Goal: Task Accomplishment & Management: Manage account settings

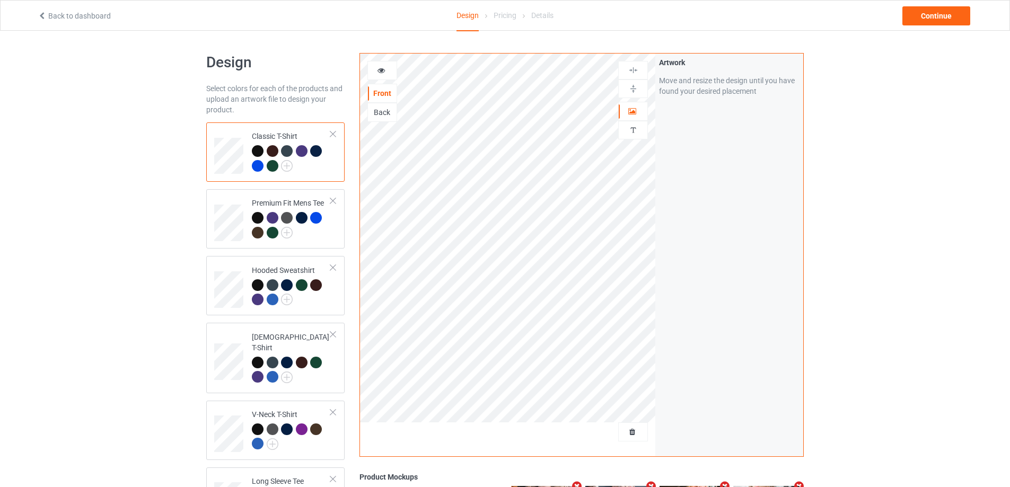
click at [134, 165] on div "Design Select colors for each of the products and upload an artwork file to des…" at bounding box center [505, 358] width 1010 height 655
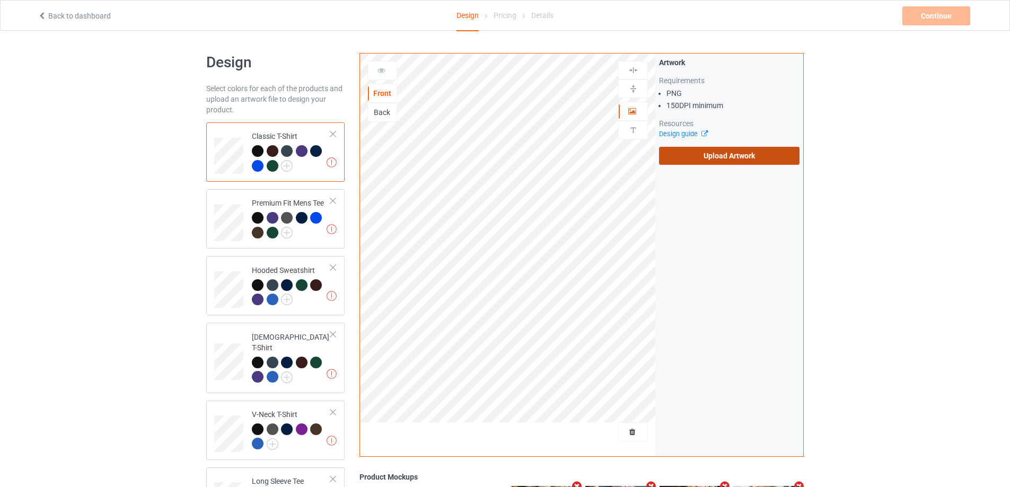
click at [697, 156] on label "Upload Artwork" at bounding box center [729, 156] width 140 height 18
click at [0, 0] on input "Upload Artwork" at bounding box center [0, 0] width 0 height 0
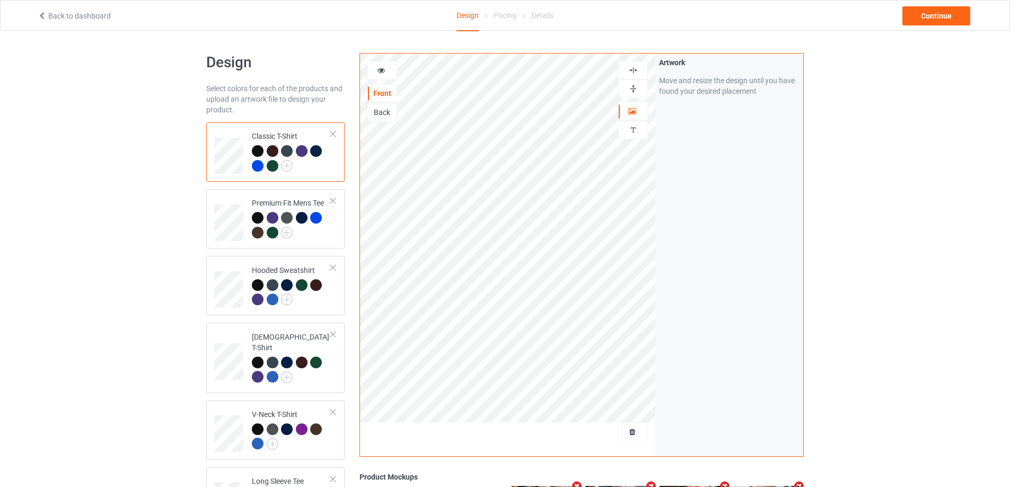
click at [948, 243] on div "Design Select colors for each of the products and upload an artwork file to des…" at bounding box center [505, 358] width 1010 height 655
click at [323, 235] on div at bounding box center [291, 226] width 79 height 29
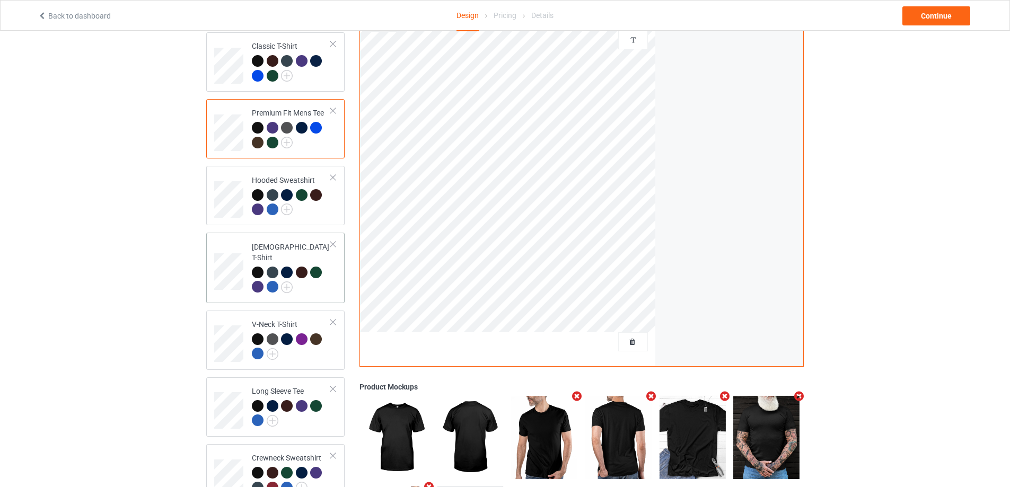
scroll to position [23, 0]
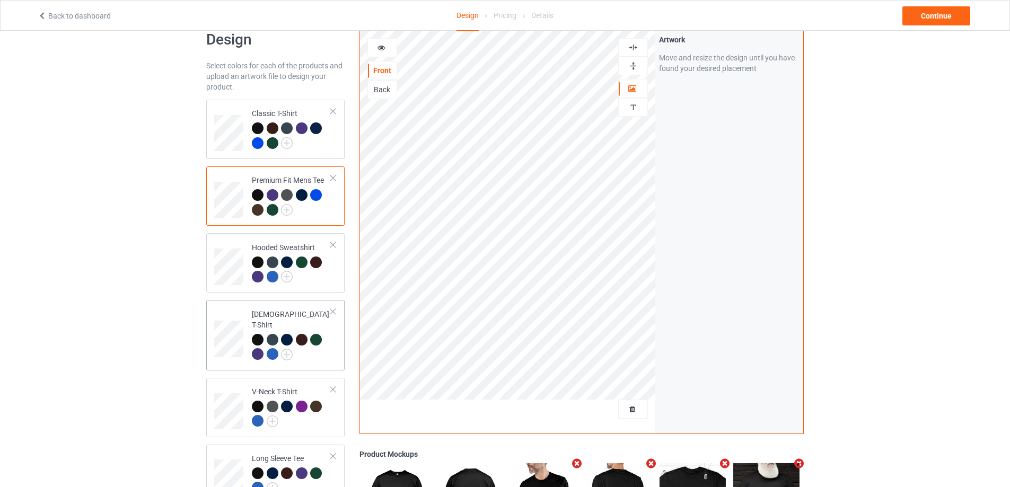
click at [333, 314] on div at bounding box center [332, 311] width 7 height 7
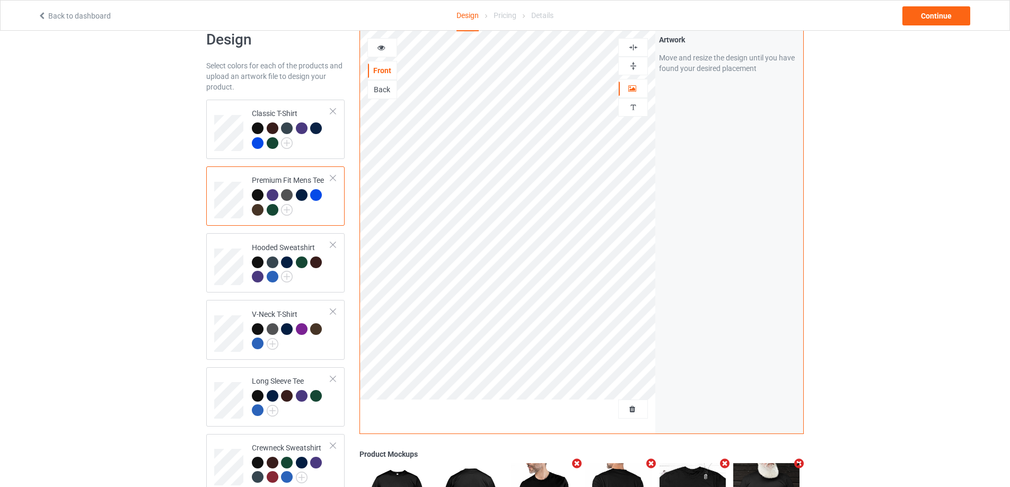
click at [155, 321] on div "Design Select colors for each of the products and upload an artwork file to des…" at bounding box center [505, 335] width 1010 height 655
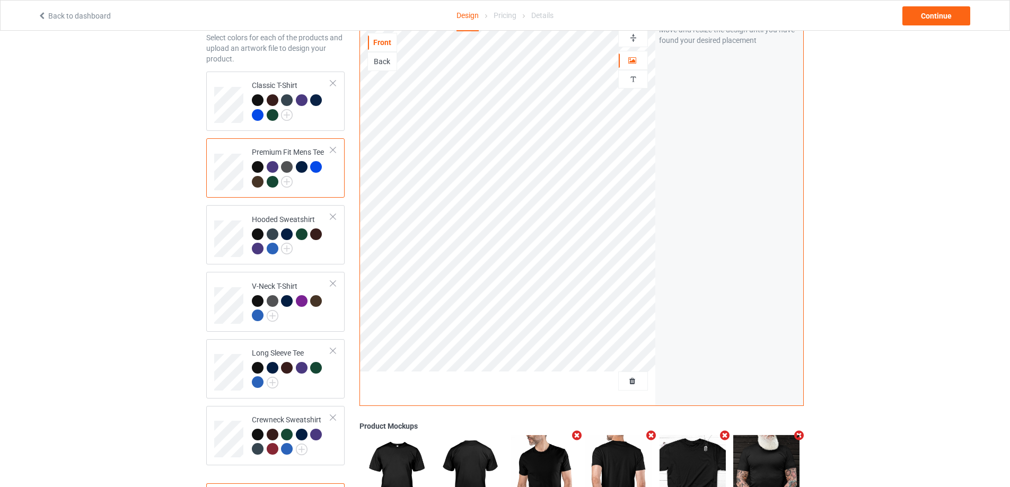
scroll to position [0, 0]
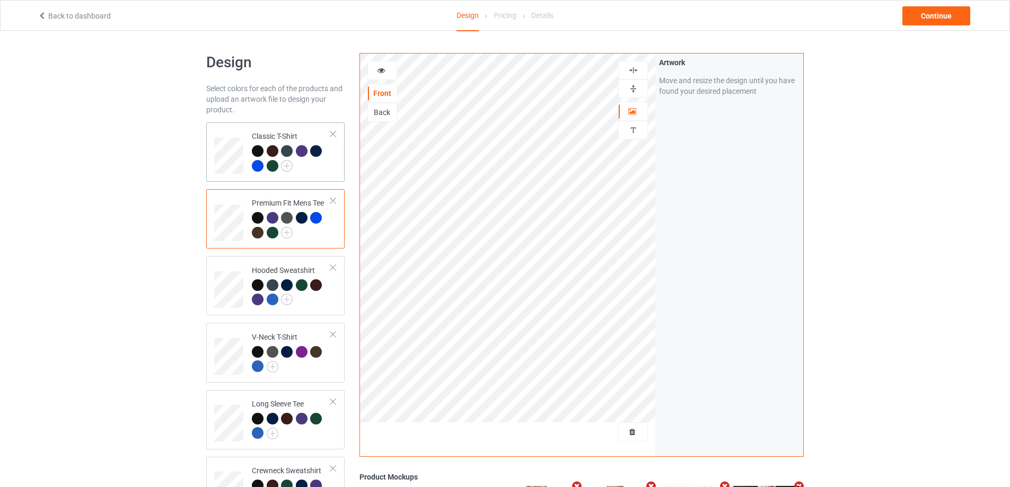
click at [319, 171] on div at bounding box center [291, 159] width 79 height 29
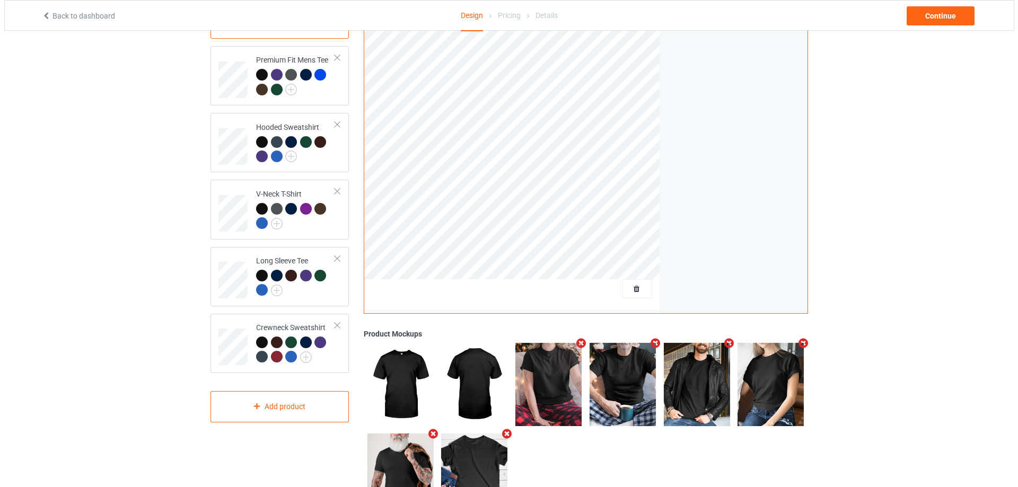
scroll to position [199, 0]
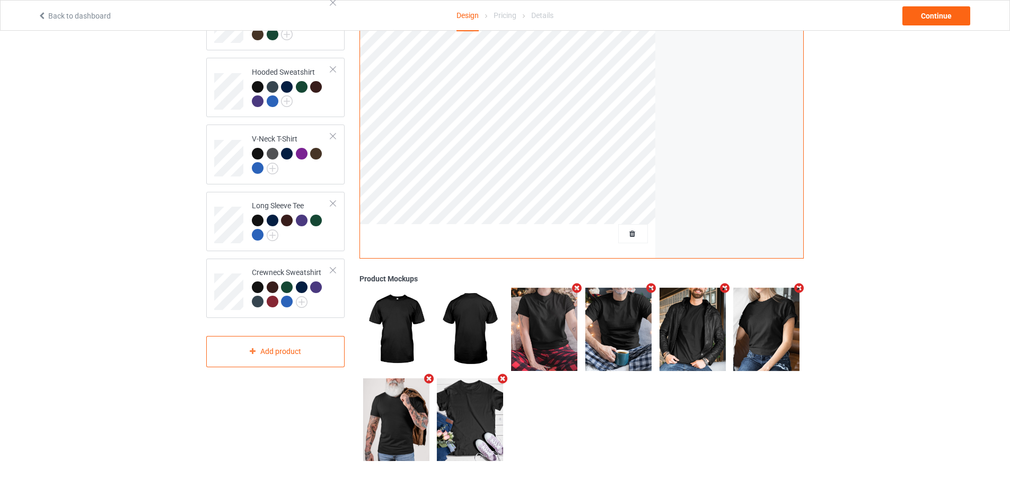
click at [579, 289] on icon "Remove mockup" at bounding box center [576, 288] width 13 height 11
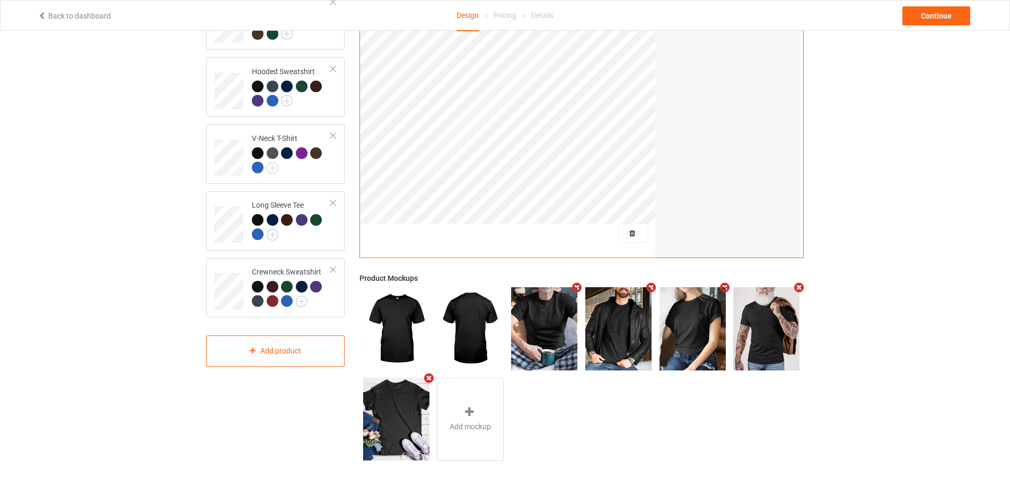
click at [725, 285] on icon "Remove mockup" at bounding box center [724, 287] width 13 height 11
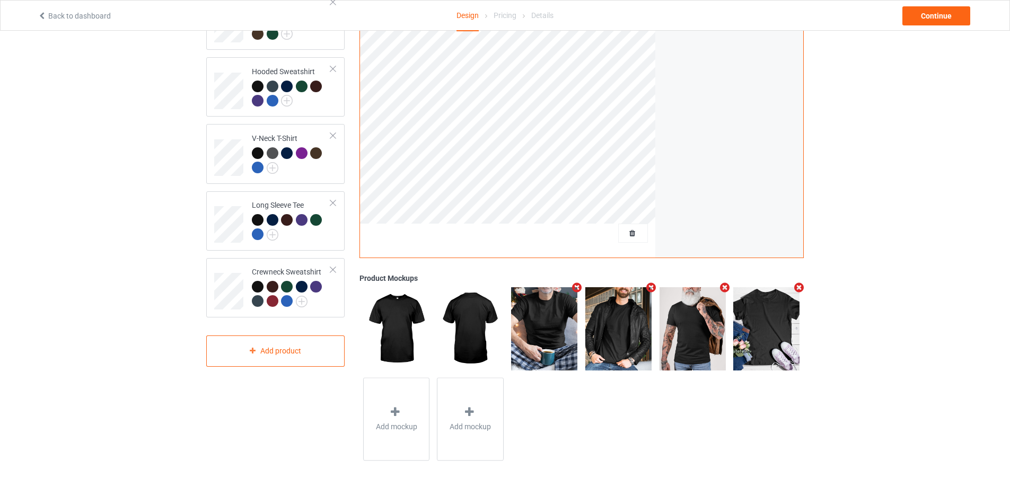
click at [912, 287] on div "Design Select colors for each of the products and upload an artwork file to des…" at bounding box center [505, 159] width 1010 height 655
click at [802, 293] on icon "Remove mockup" at bounding box center [798, 287] width 13 height 11
click at [777, 321] on div "Add mockup" at bounding box center [766, 328] width 67 height 83
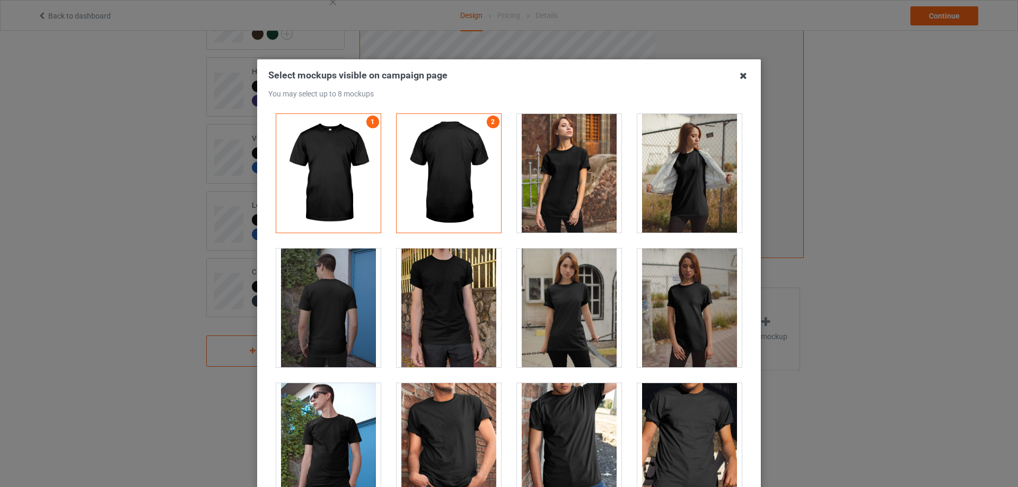
click at [738, 76] on icon at bounding box center [743, 75] width 17 height 17
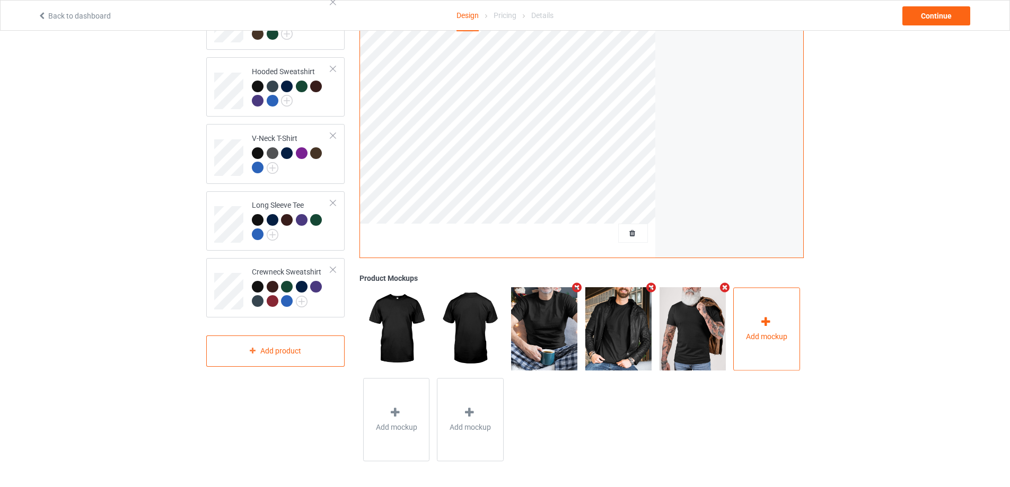
click at [768, 337] on span "Add mockup" at bounding box center [766, 336] width 41 height 11
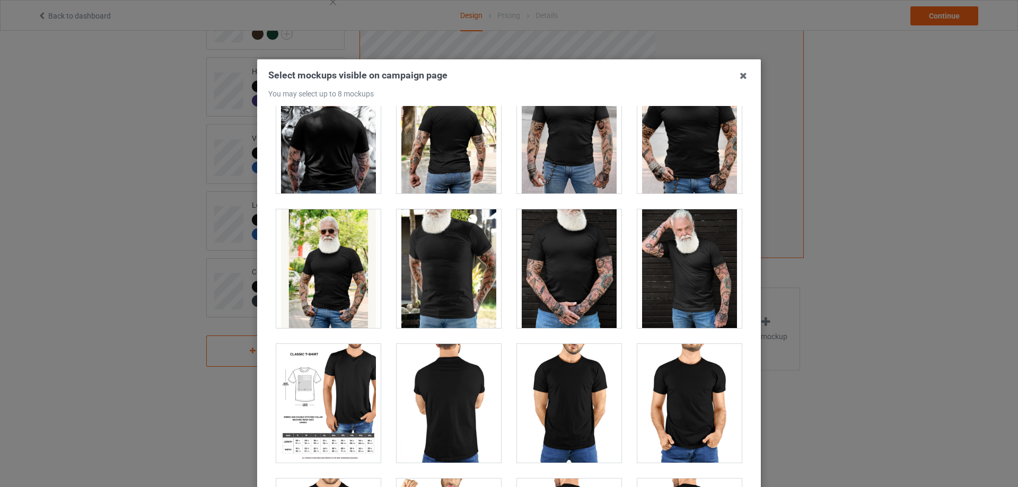
scroll to position [8746, 0]
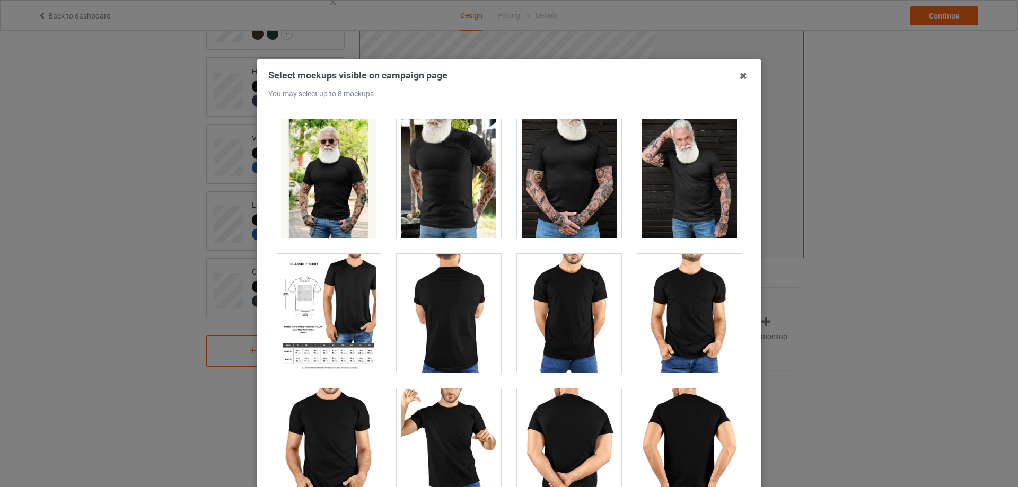
click at [352, 312] on div at bounding box center [328, 313] width 104 height 119
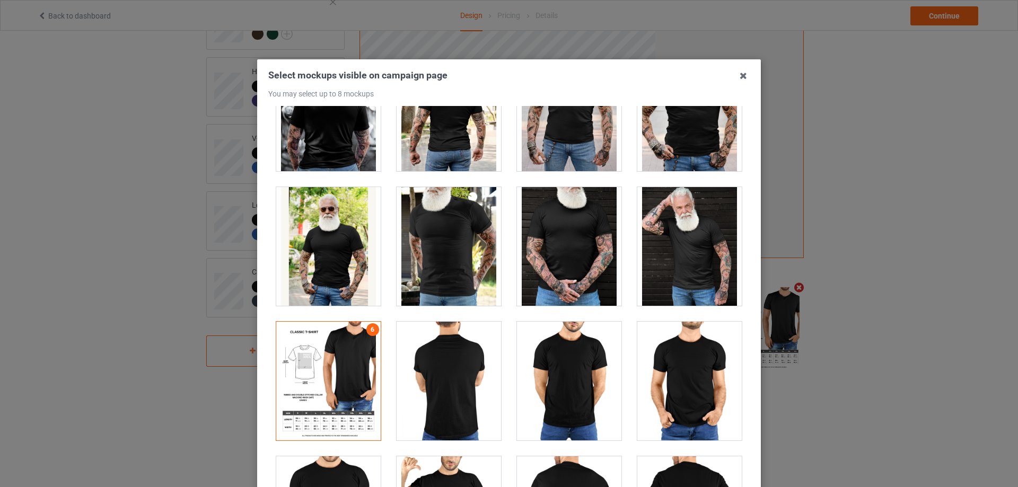
scroll to position [8657, 0]
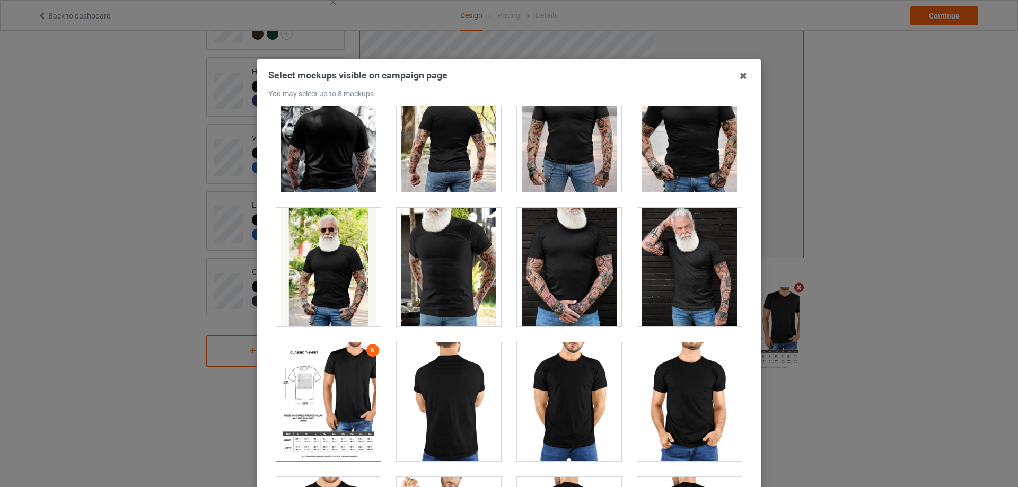
click at [557, 285] on div at bounding box center [569, 267] width 104 height 119
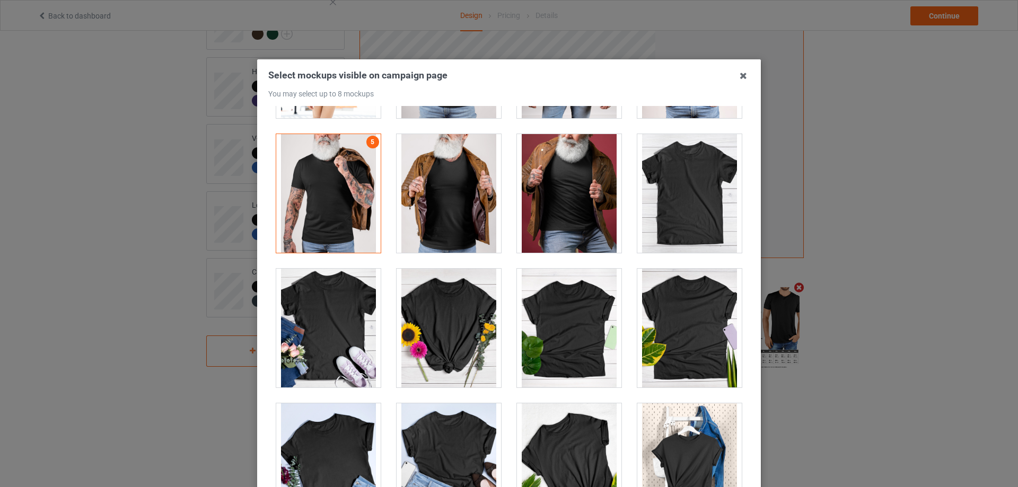
scroll to position [14828, 0]
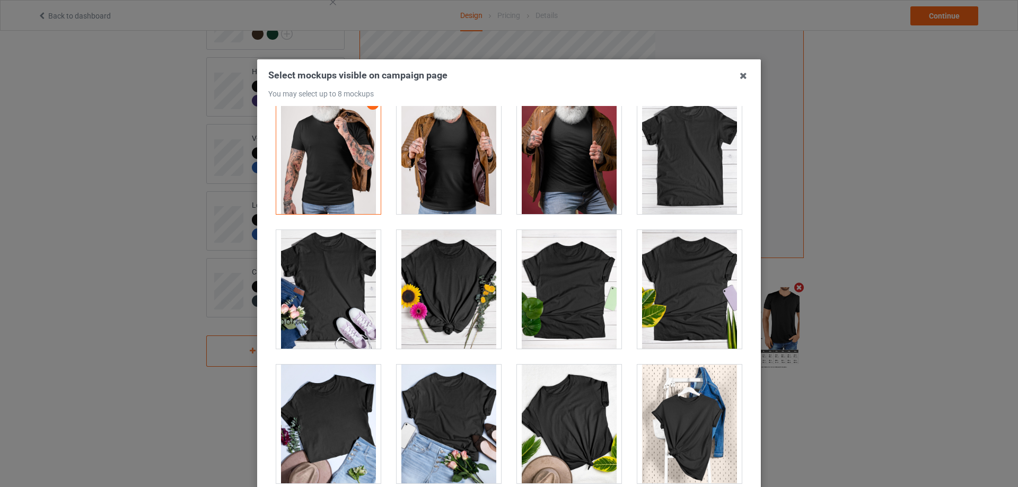
click at [701, 174] on div at bounding box center [689, 154] width 104 height 119
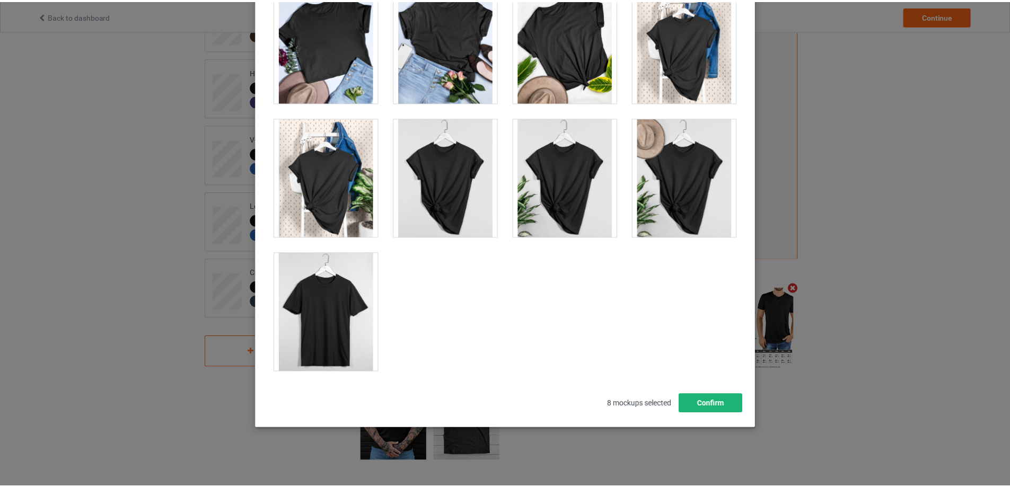
scroll to position [117, 0]
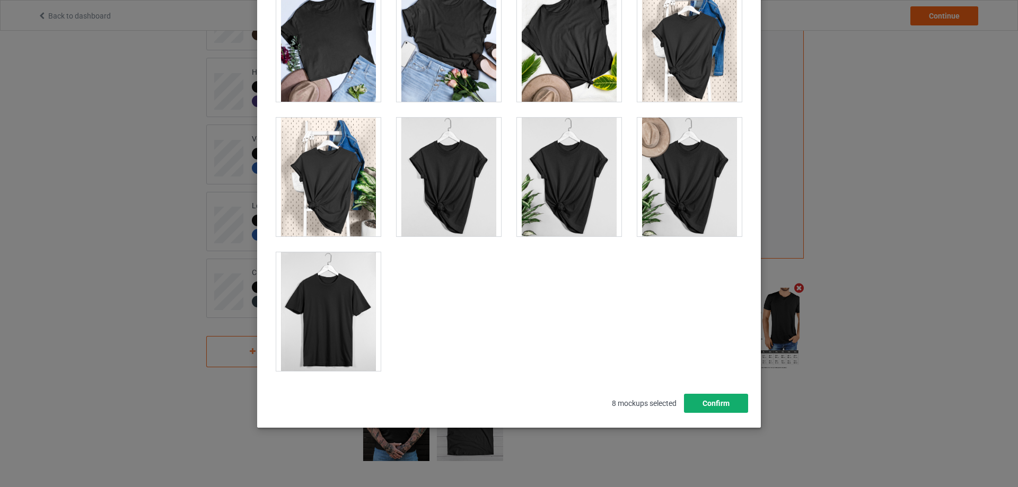
click at [713, 404] on button "Confirm" at bounding box center [716, 403] width 64 height 19
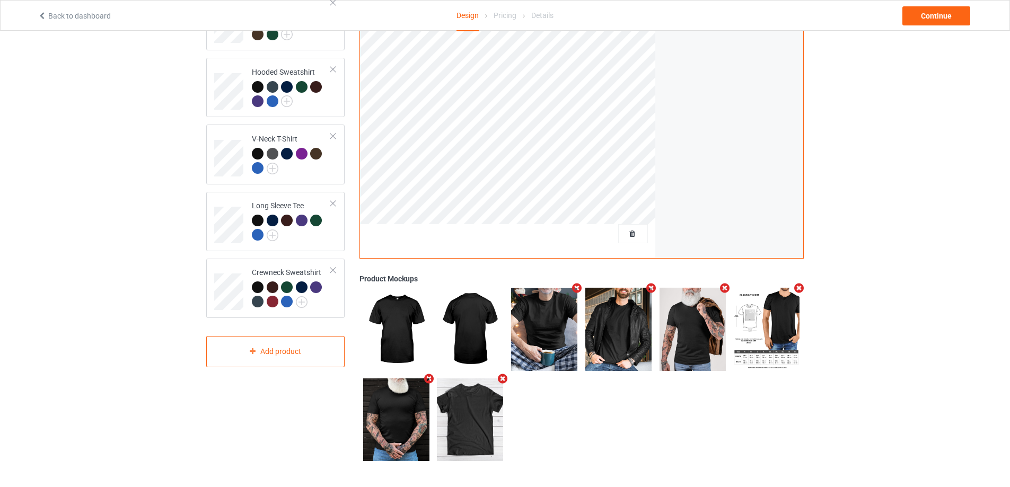
click at [889, 378] on div "Design Select colors for each of the products and upload an artwork file to des…" at bounding box center [505, 160] width 1010 height 655
click at [649, 288] on icon "Remove mockup" at bounding box center [650, 288] width 13 height 11
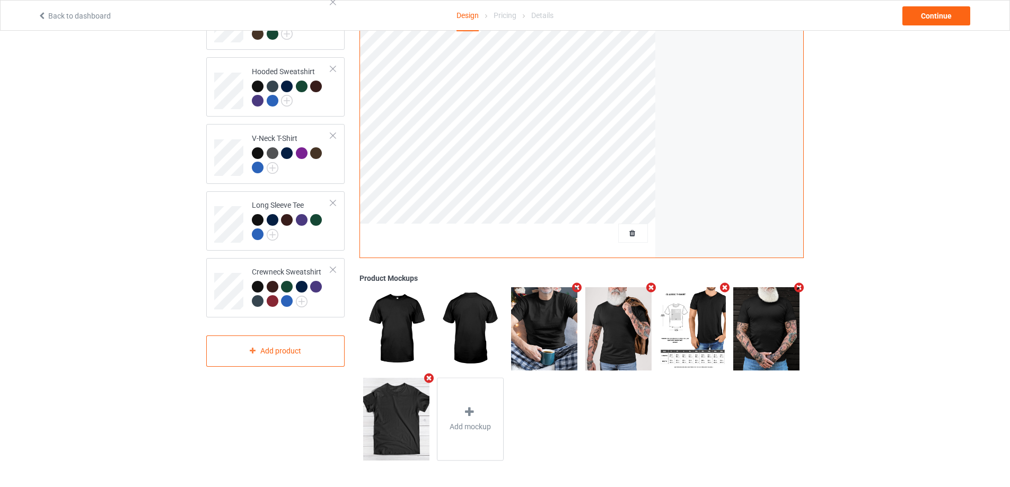
click at [852, 292] on div "Design Select colors for each of the products and upload an artwork file to des…" at bounding box center [505, 159] width 1010 height 655
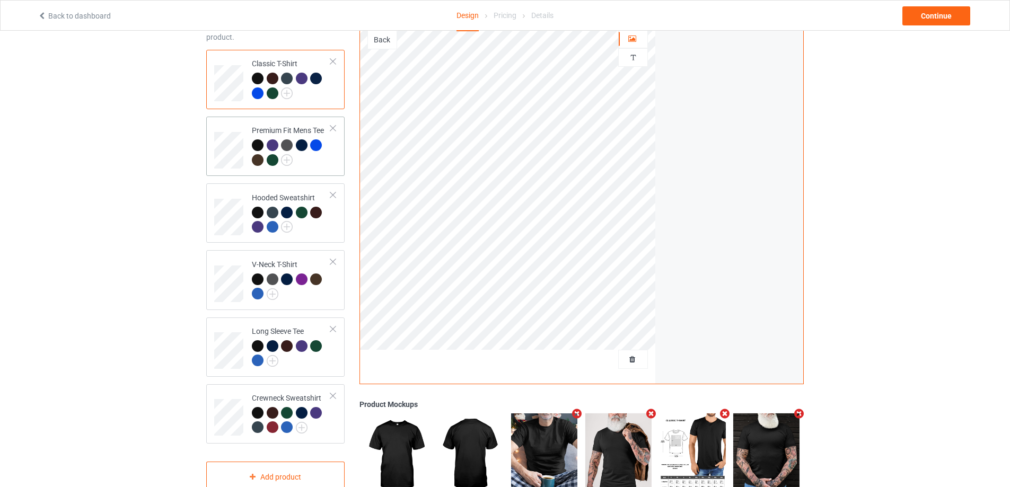
scroll to position [0, 0]
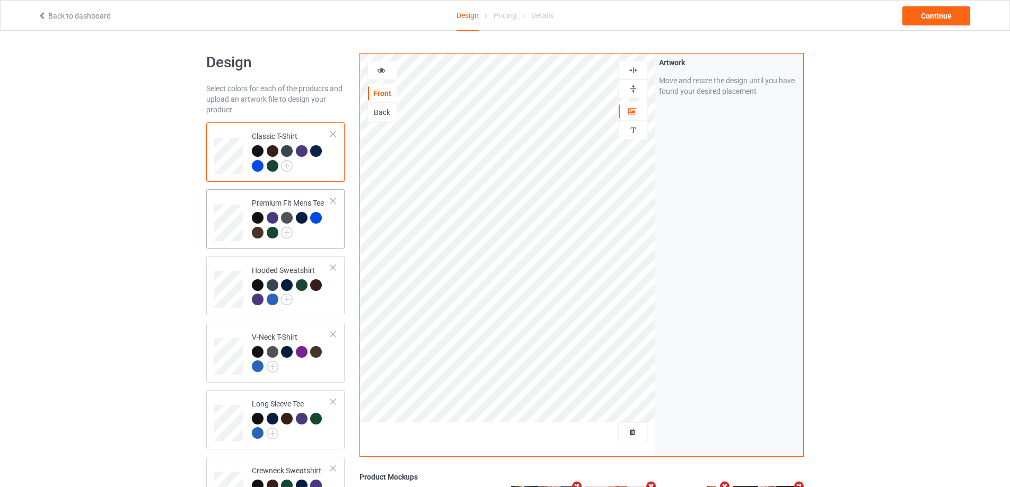
click at [309, 244] on td "Premium Fit Mens Tee" at bounding box center [291, 218] width 91 height 51
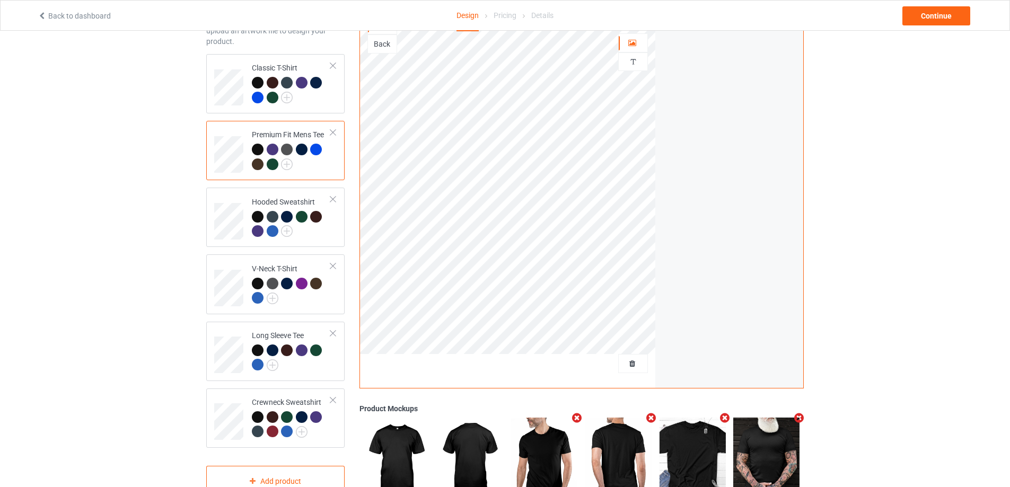
scroll to position [23, 0]
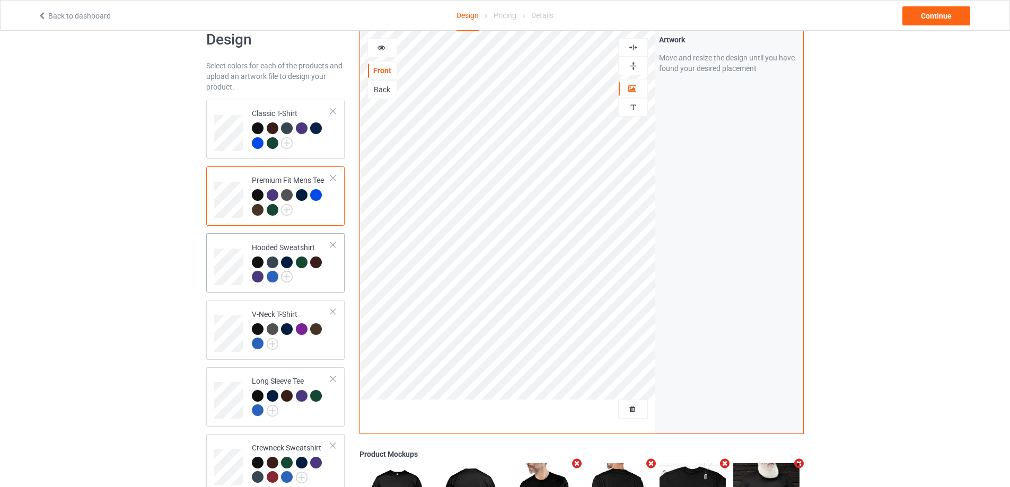
click at [317, 278] on div at bounding box center [291, 271] width 79 height 29
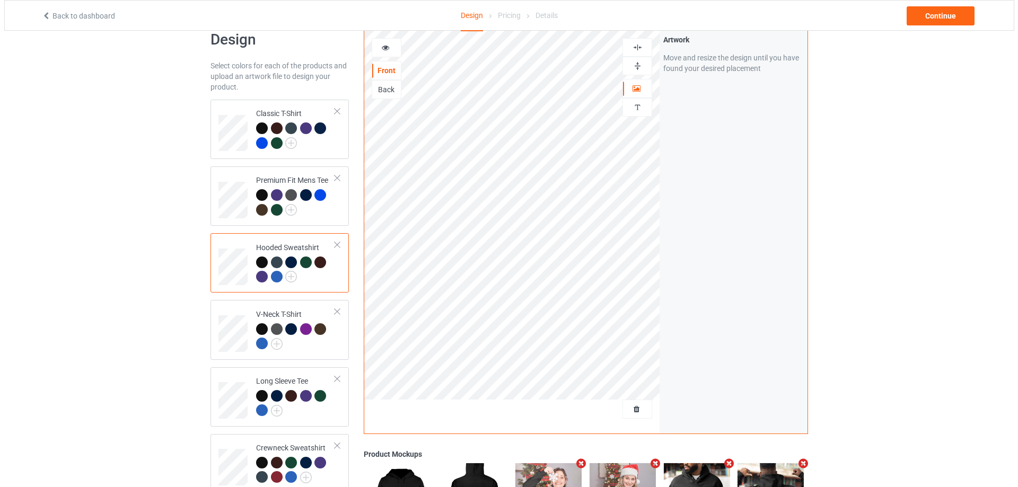
scroll to position [199, 0]
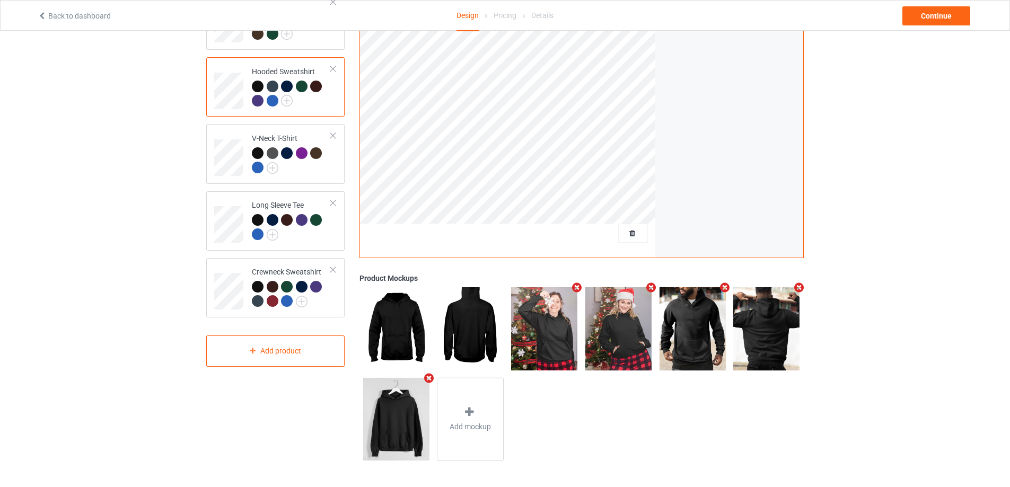
click at [577, 286] on icon "Remove mockup" at bounding box center [576, 287] width 13 height 11
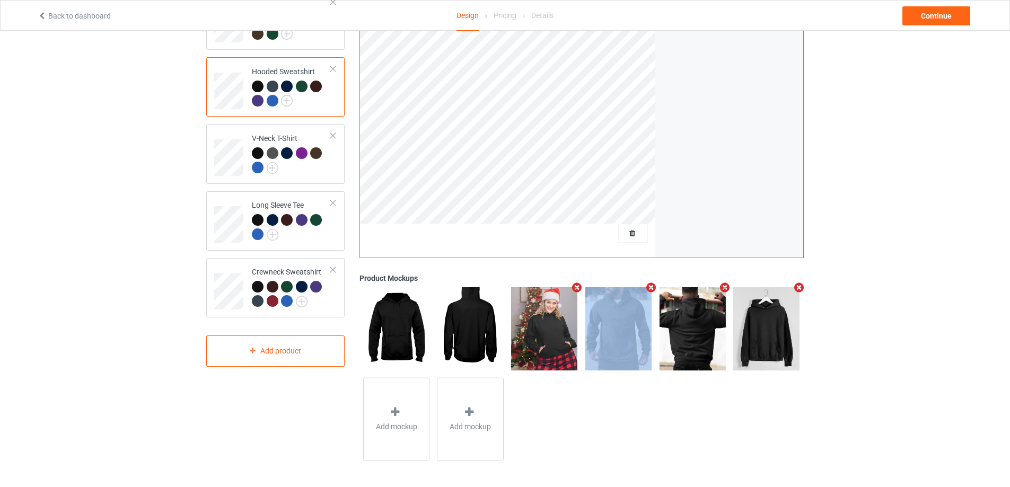
click at [577, 286] on icon "Remove mockup" at bounding box center [576, 287] width 13 height 11
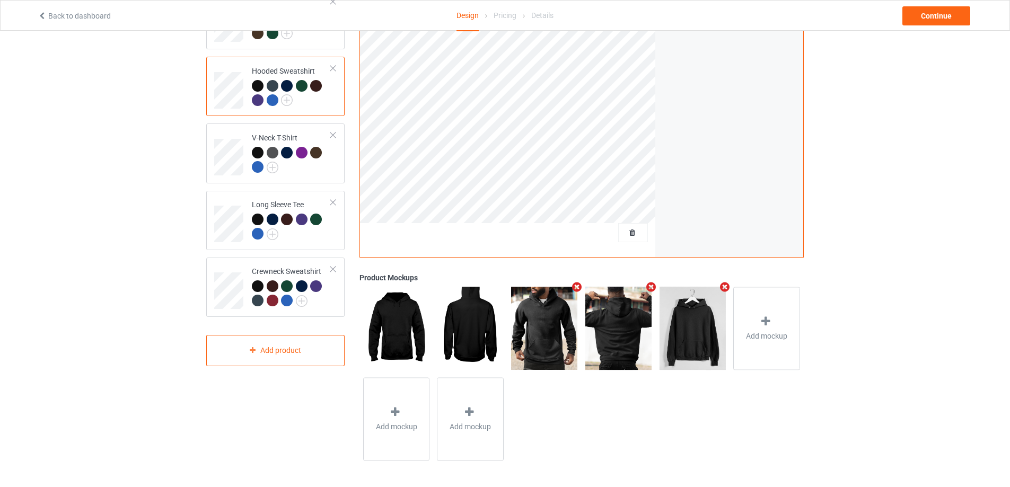
click at [649, 289] on icon "Remove mockup" at bounding box center [650, 286] width 13 height 11
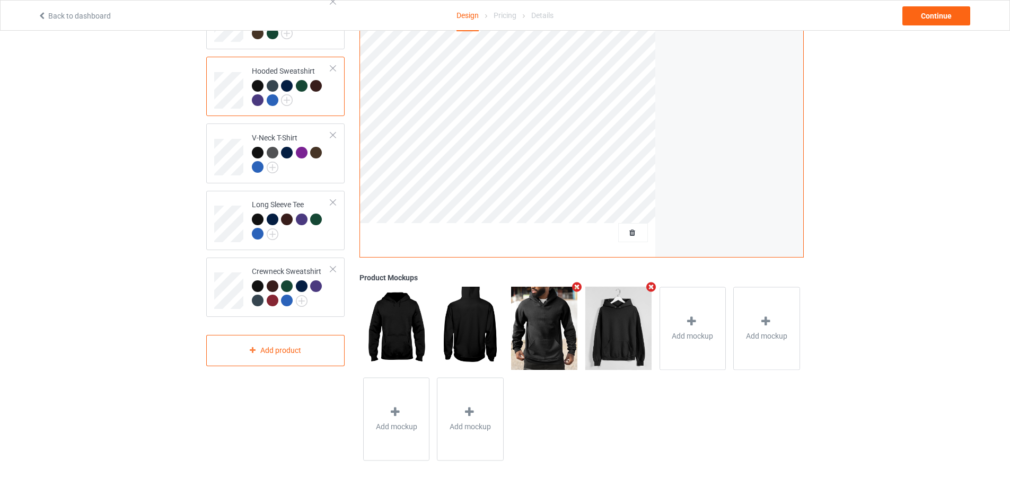
click at [654, 287] on icon "Remove mockup" at bounding box center [650, 286] width 13 height 11
click at [628, 329] on div "Add mockup" at bounding box center [618, 328] width 67 height 83
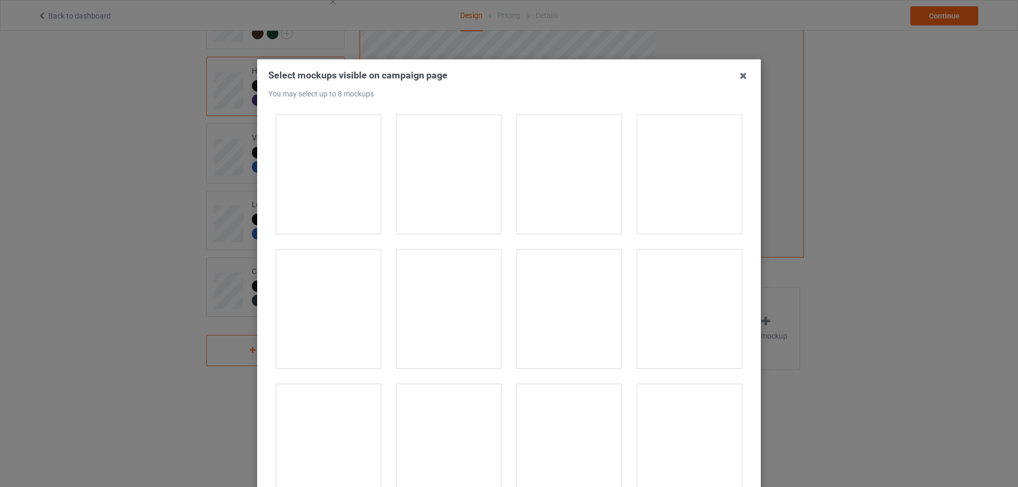
scroll to position [8392, 0]
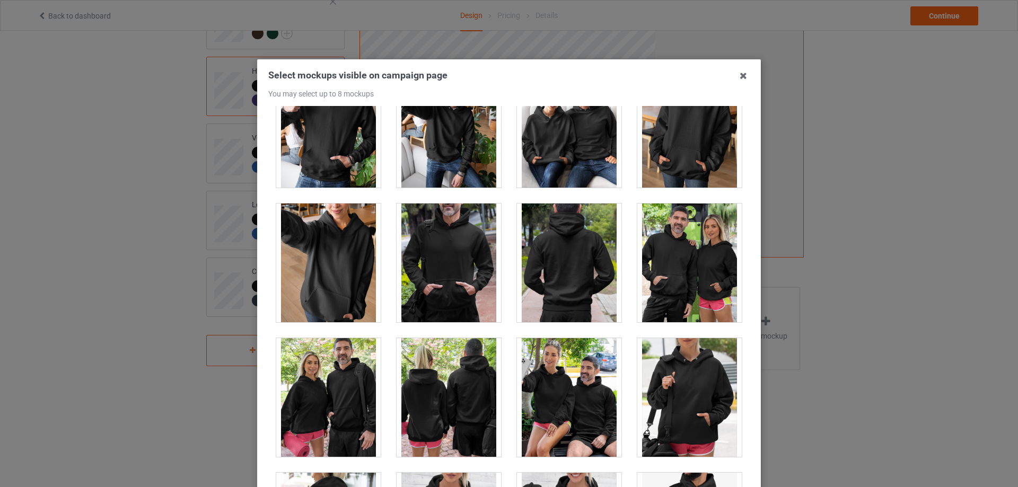
click at [456, 275] on div at bounding box center [448, 263] width 104 height 119
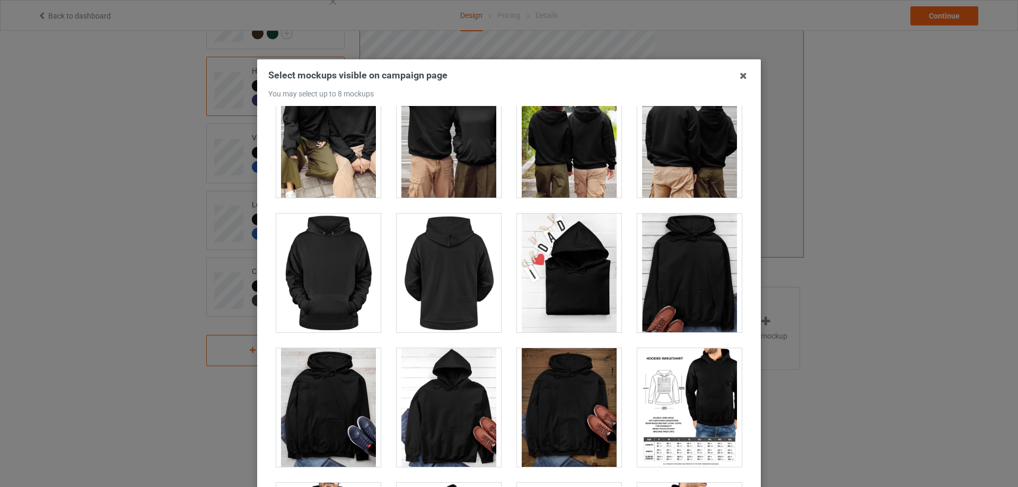
scroll to position [4975, 0]
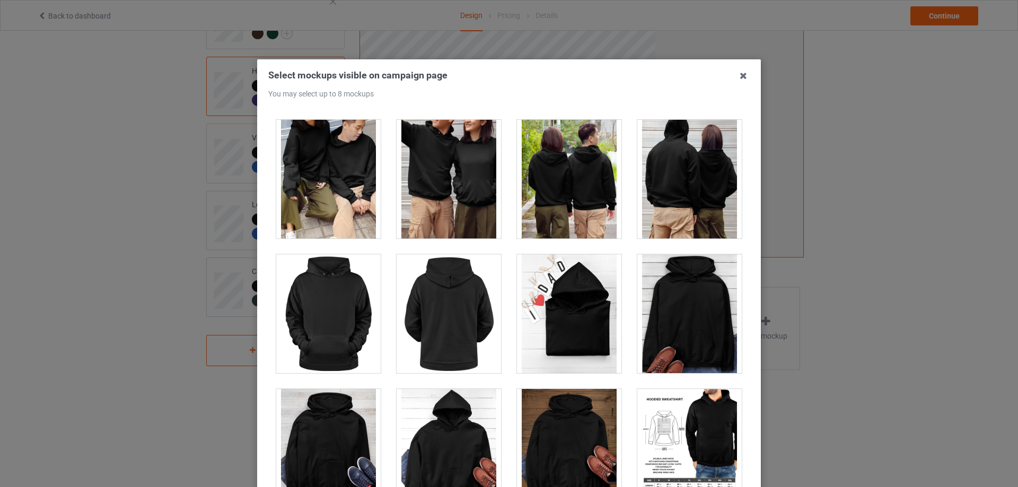
click at [687, 425] on div at bounding box center [689, 448] width 104 height 119
click at [693, 319] on div at bounding box center [689, 313] width 104 height 119
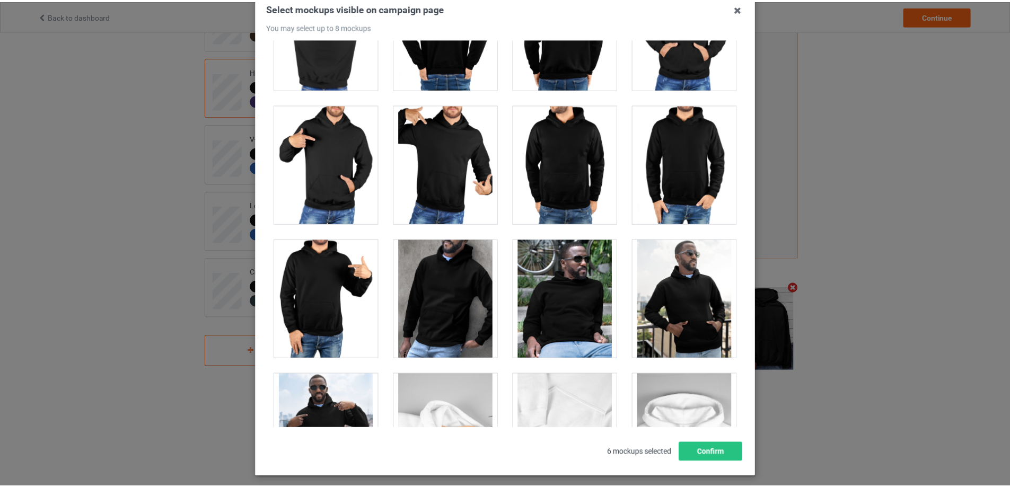
scroll to position [117, 0]
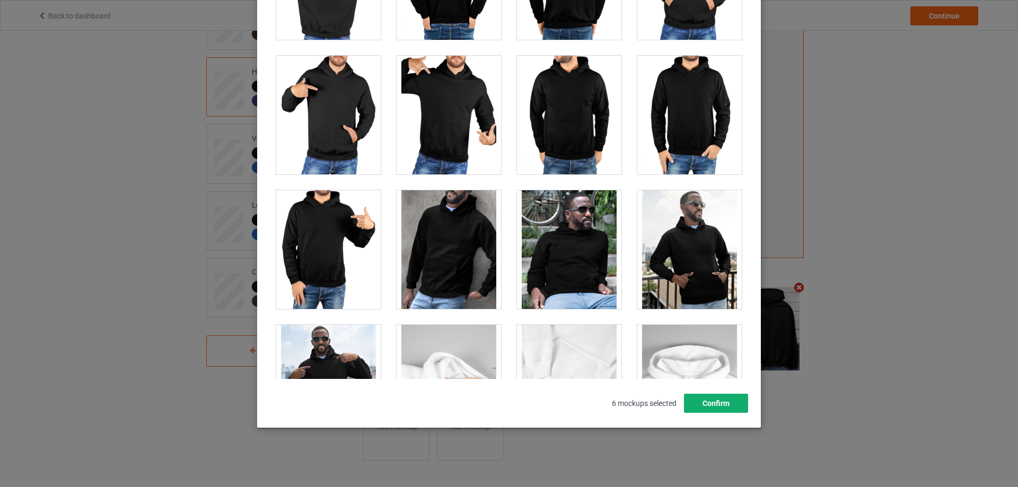
click at [696, 402] on button "Confirm" at bounding box center [716, 403] width 64 height 19
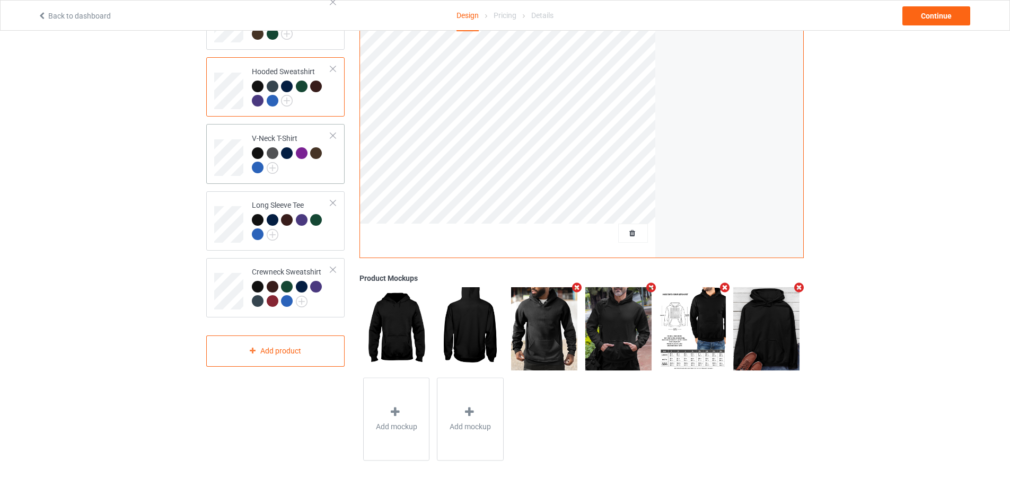
click at [317, 172] on div at bounding box center [291, 161] width 79 height 29
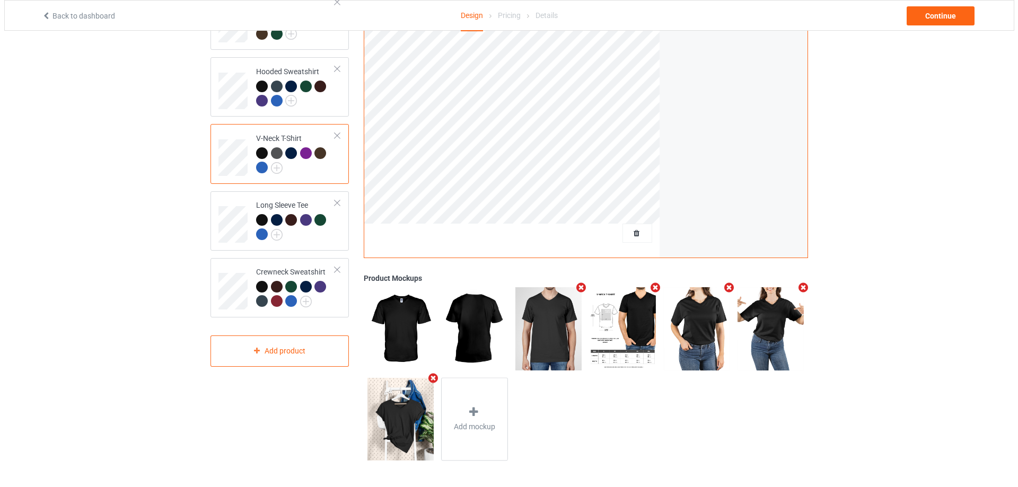
scroll to position [199, 0]
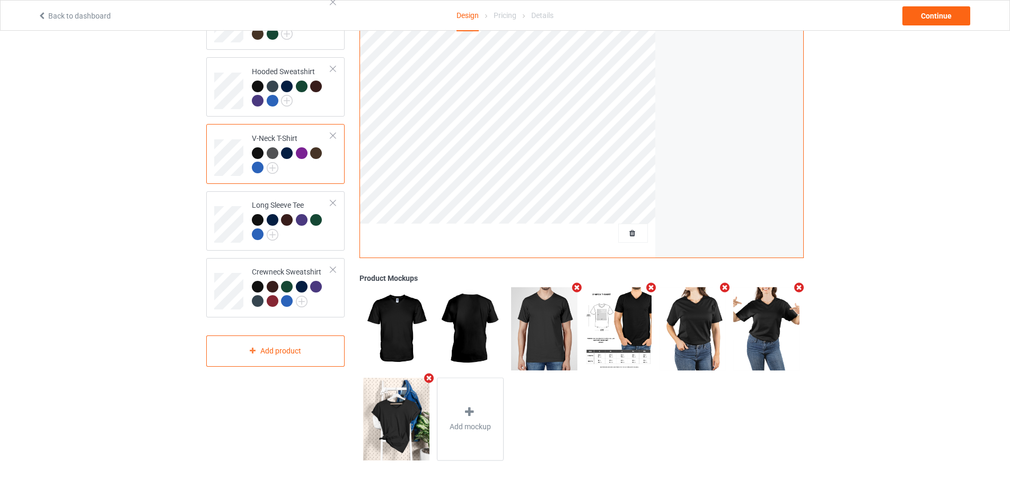
click at [723, 288] on icon "Remove mockup" at bounding box center [724, 287] width 13 height 11
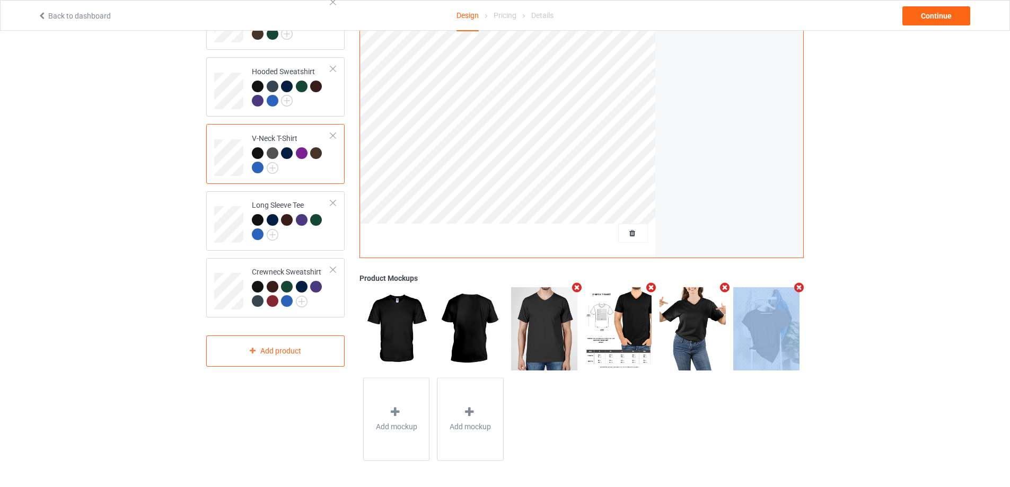
click at [723, 288] on icon "Remove mockup" at bounding box center [724, 287] width 13 height 11
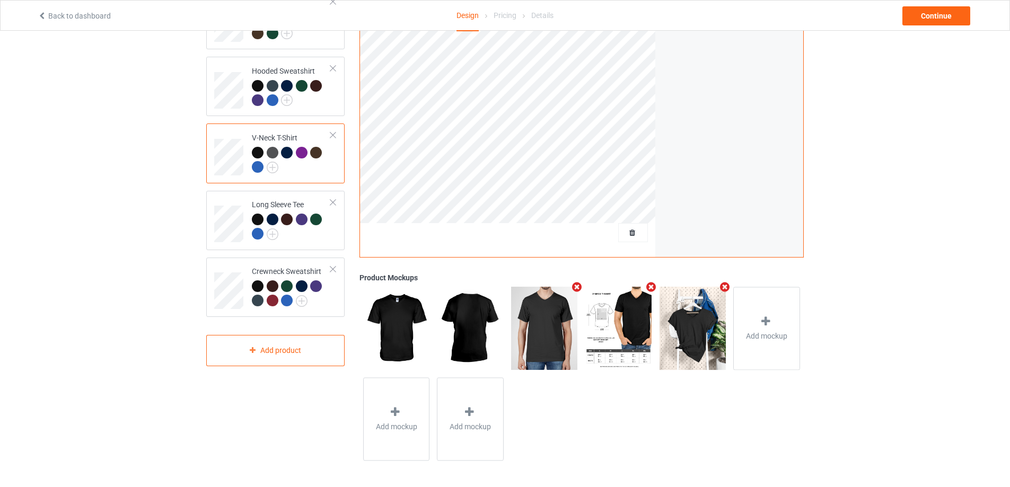
click at [723, 288] on icon "Remove mockup" at bounding box center [724, 286] width 13 height 11
click at [686, 318] on icon at bounding box center [691, 321] width 13 height 11
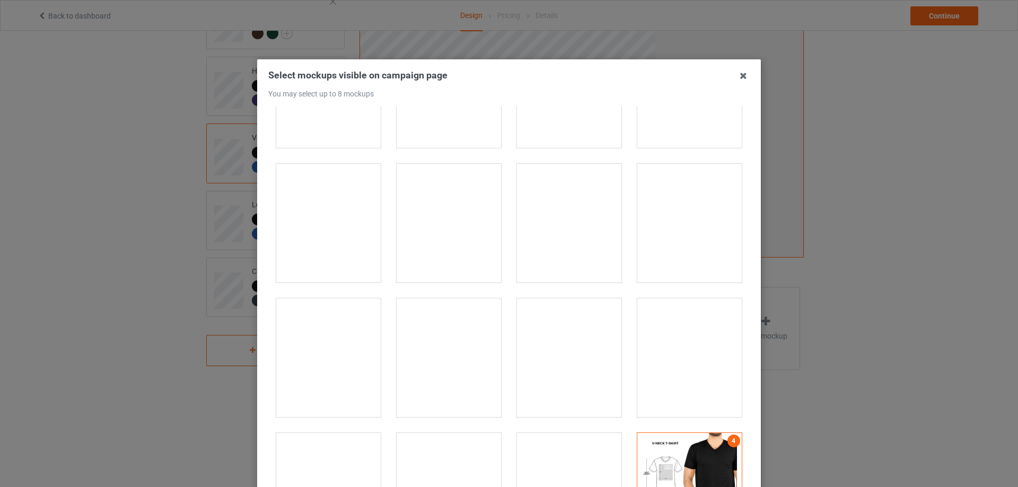
scroll to position [442, 0]
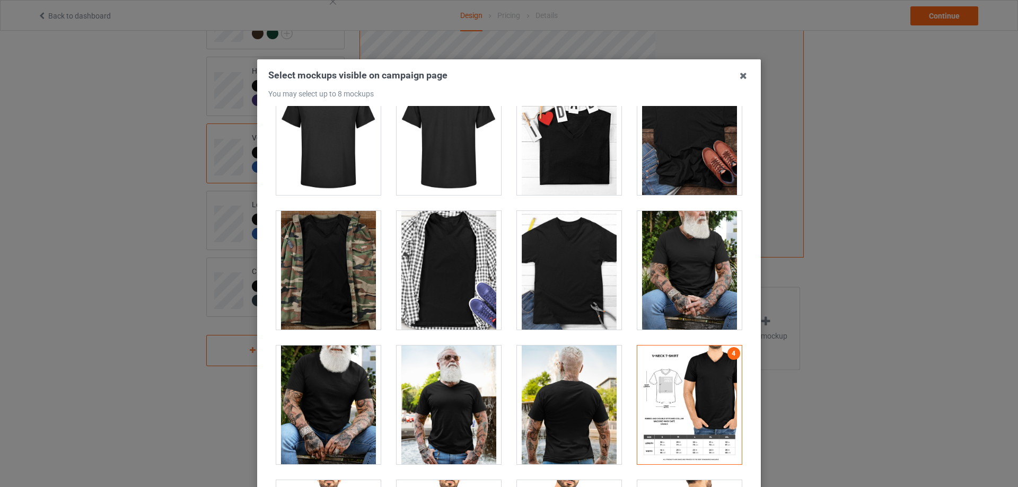
click at [669, 263] on div at bounding box center [689, 270] width 104 height 119
click at [345, 389] on div at bounding box center [328, 405] width 104 height 119
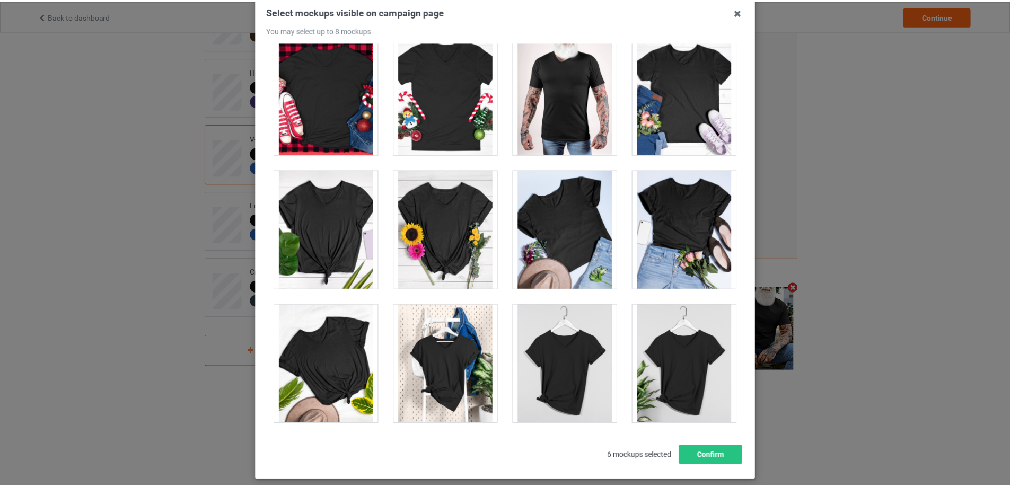
scroll to position [117, 0]
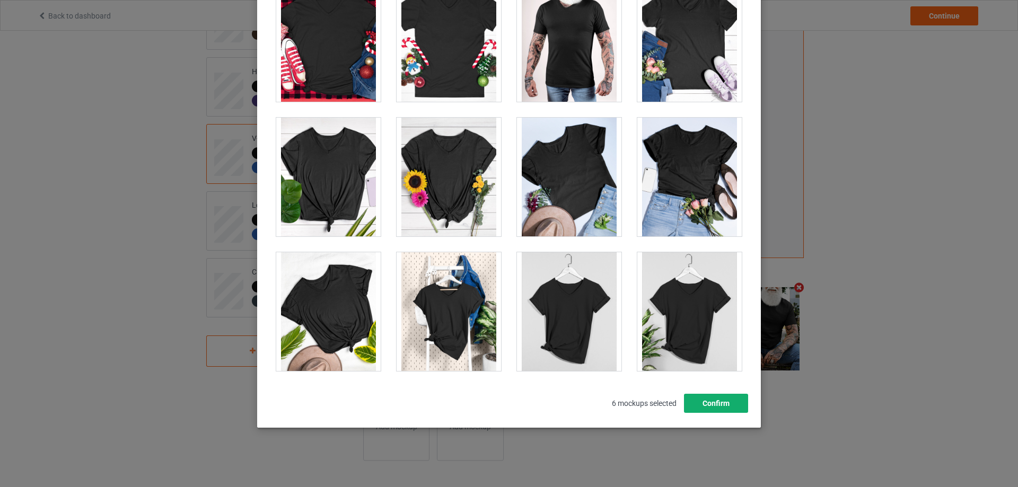
click at [699, 404] on button "Confirm" at bounding box center [716, 403] width 64 height 19
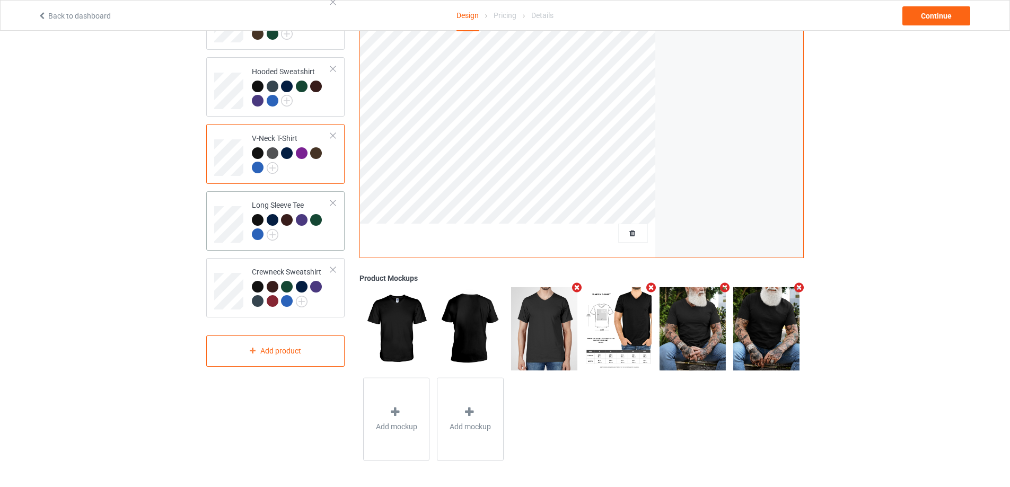
click at [333, 239] on td "Long Sleeve Tee" at bounding box center [291, 221] width 91 height 51
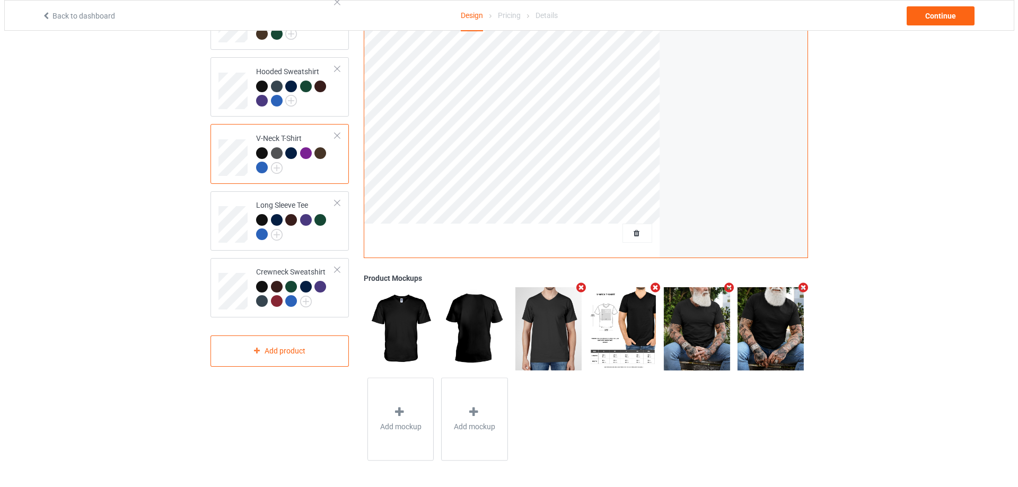
scroll to position [199, 0]
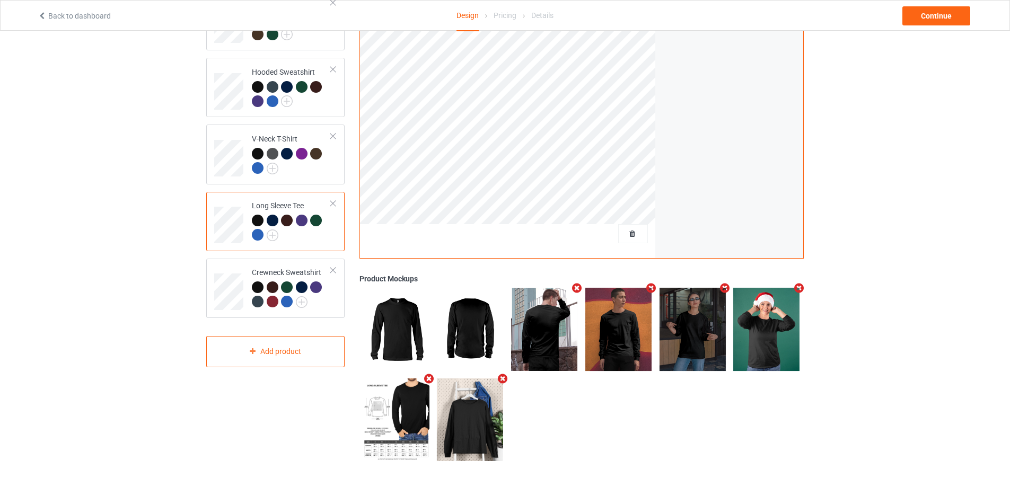
click at [725, 292] on icon "Remove mockup" at bounding box center [724, 288] width 13 height 11
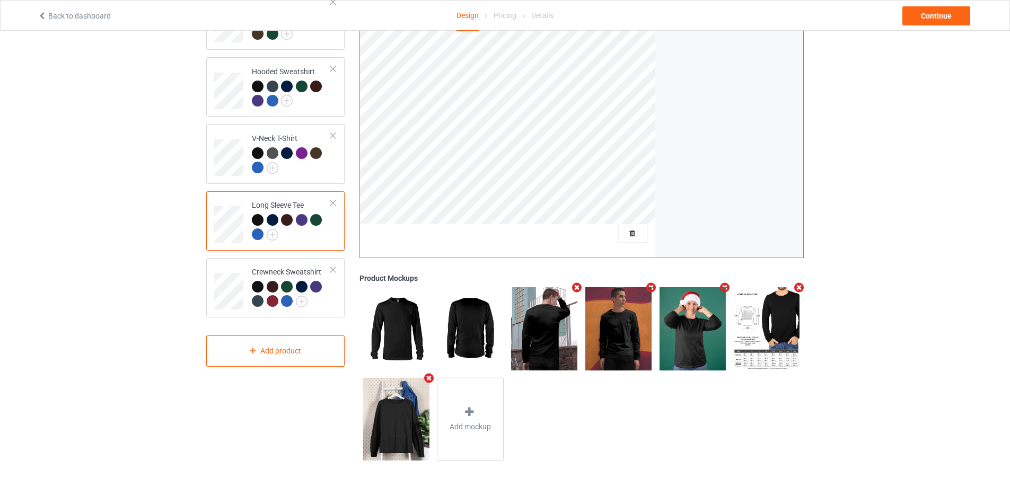
click at [725, 290] on icon "Remove mockup" at bounding box center [724, 287] width 13 height 11
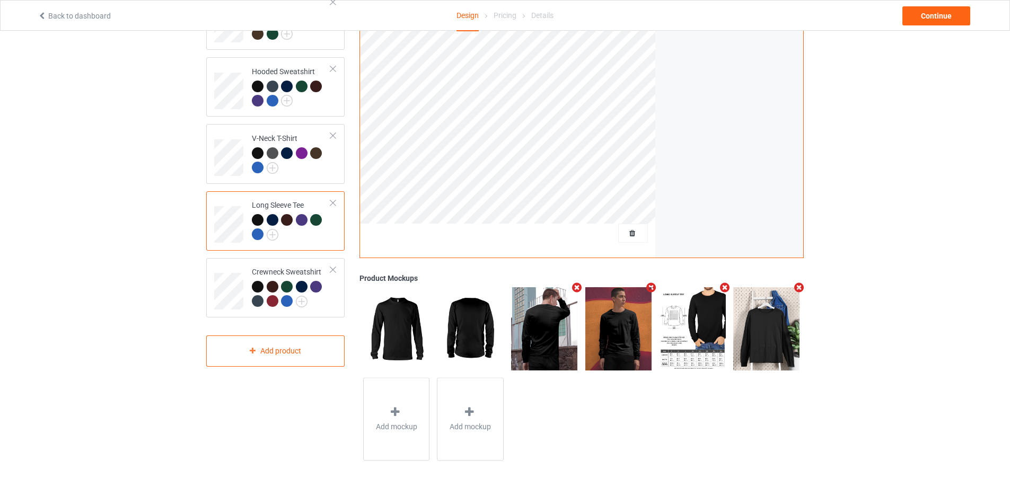
click at [802, 286] on icon "Remove mockup" at bounding box center [798, 287] width 13 height 11
click at [773, 322] on div at bounding box center [766, 323] width 15 height 15
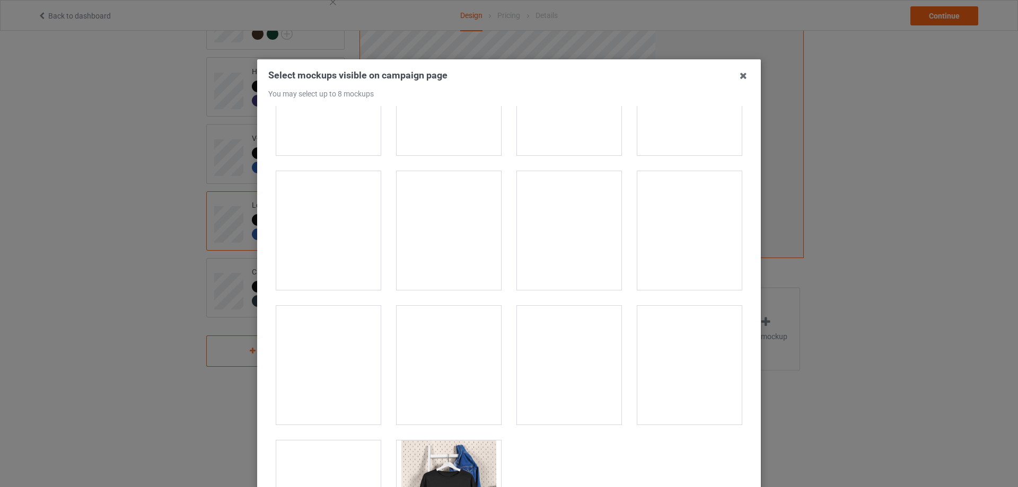
scroll to position [2842, 0]
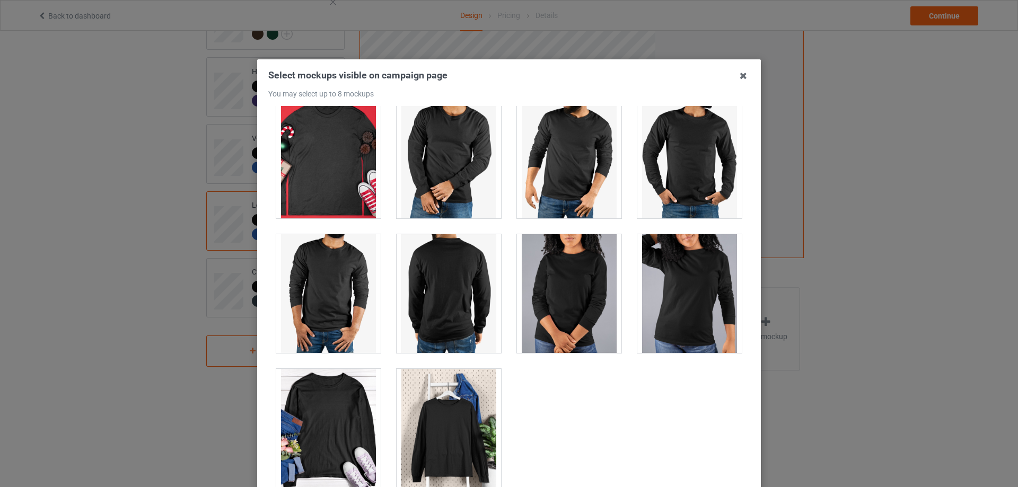
click at [467, 427] on div at bounding box center [448, 428] width 104 height 119
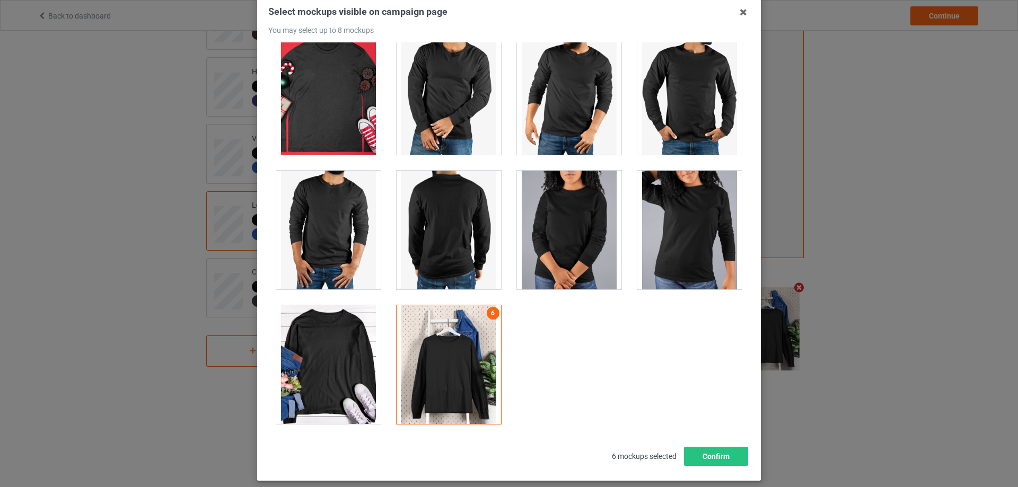
scroll to position [117, 0]
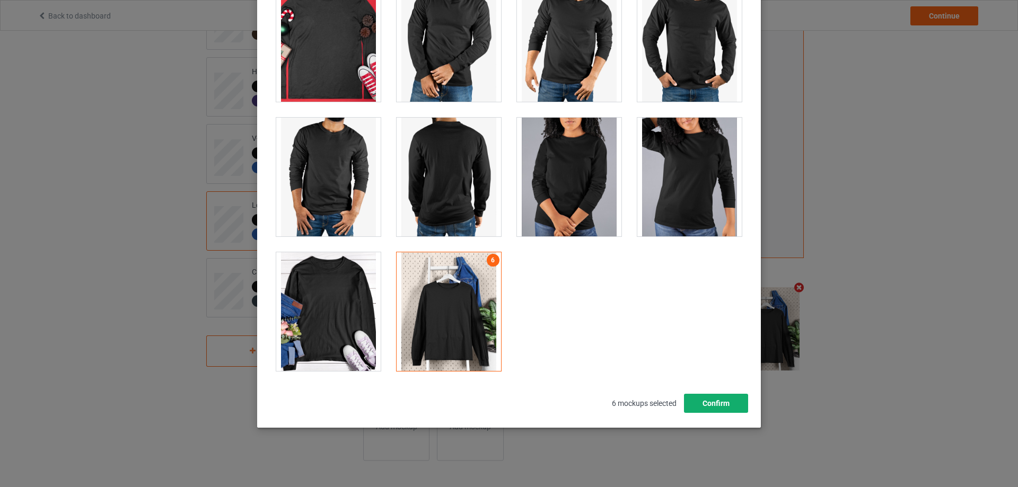
click at [704, 401] on button "Confirm" at bounding box center [716, 403] width 64 height 19
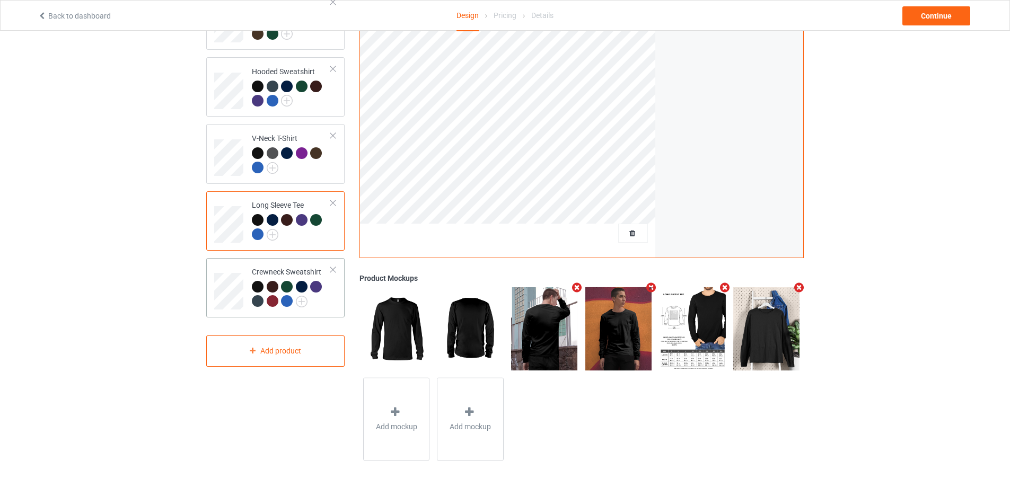
click at [336, 311] on td "Crewneck Sweatshirt" at bounding box center [291, 287] width 91 height 51
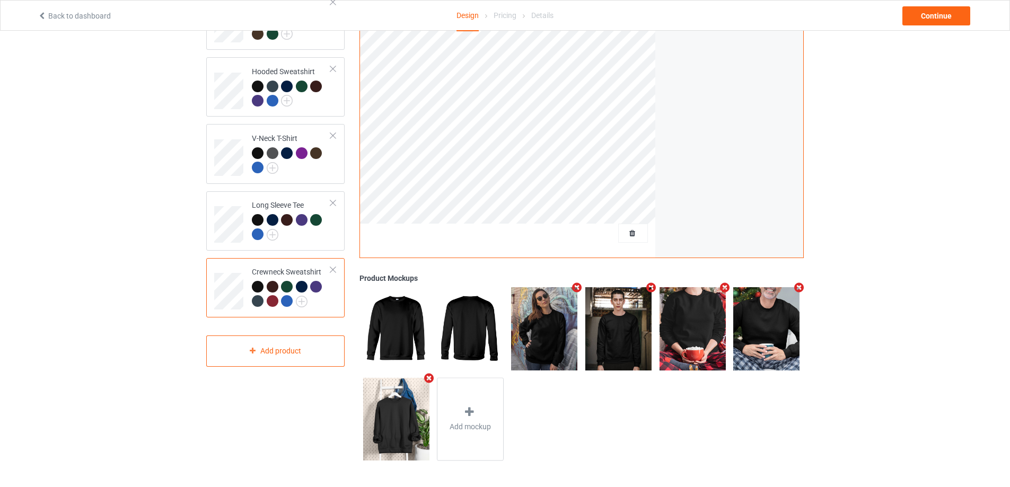
click at [579, 290] on icon "Remove mockup" at bounding box center [576, 287] width 13 height 11
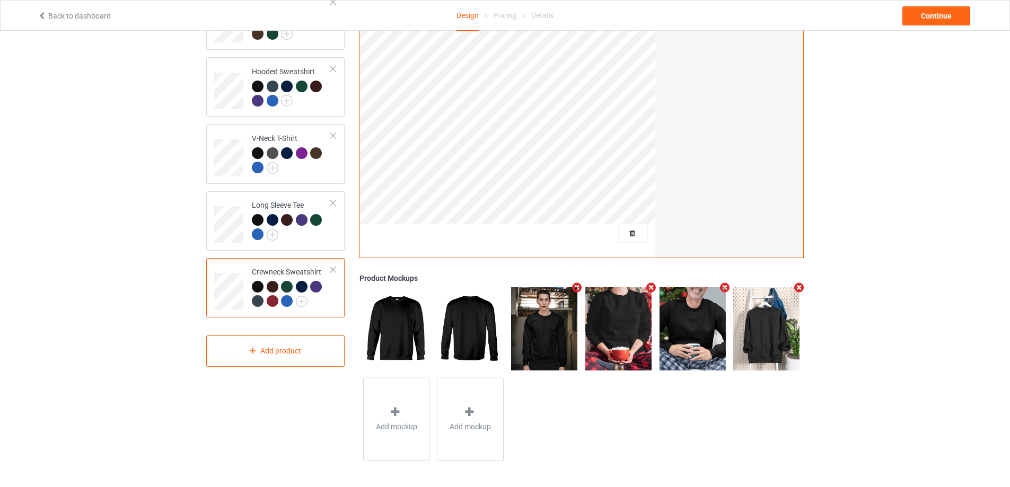
click at [647, 288] on icon "Remove mockup" at bounding box center [650, 287] width 13 height 11
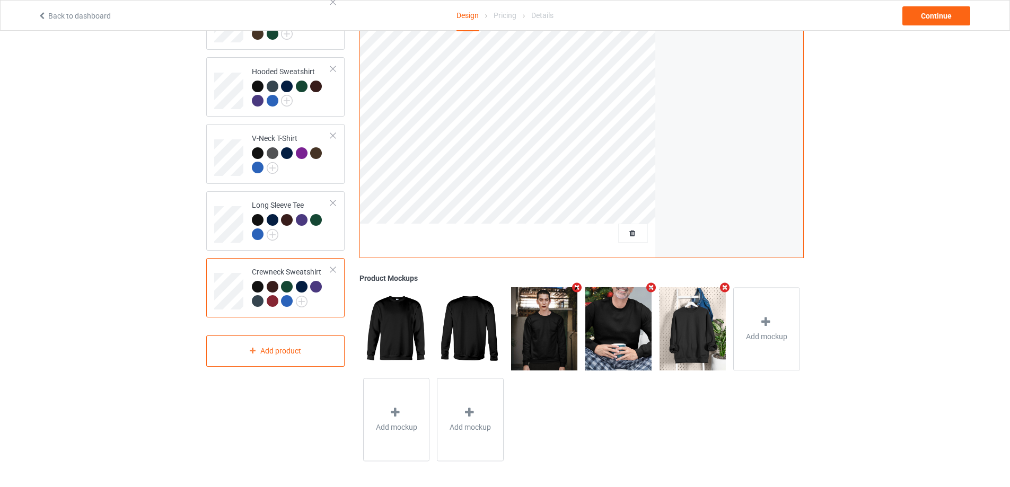
click at [727, 287] on icon "Remove mockup" at bounding box center [724, 287] width 13 height 11
click at [685, 327] on icon at bounding box center [691, 321] width 13 height 11
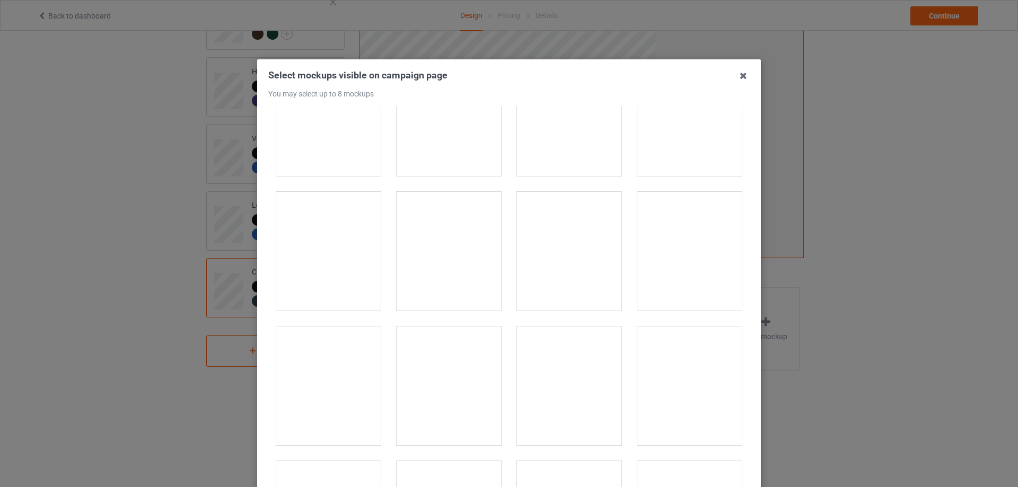
scroll to position [3180, 0]
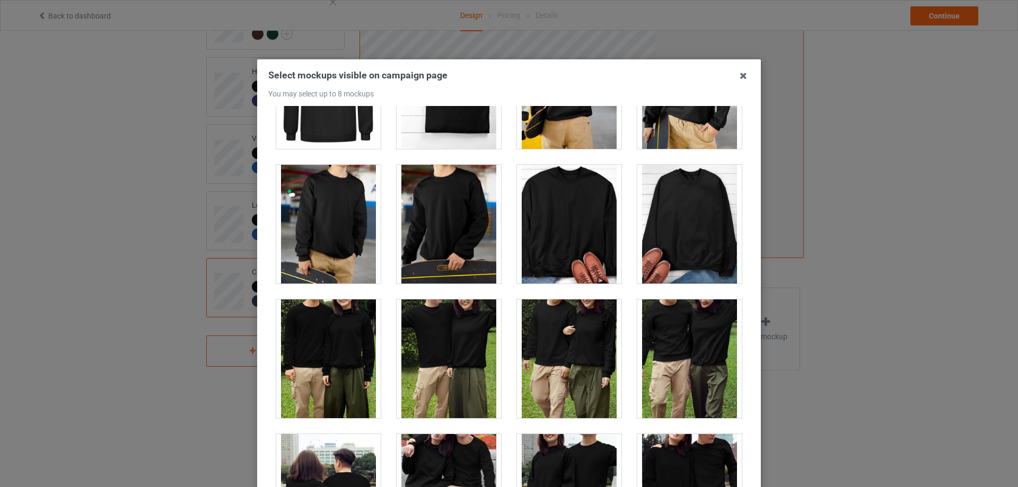
click at [578, 226] on div at bounding box center [569, 224] width 104 height 119
click at [588, 243] on div at bounding box center [569, 224] width 104 height 119
click at [682, 233] on div at bounding box center [689, 224] width 104 height 119
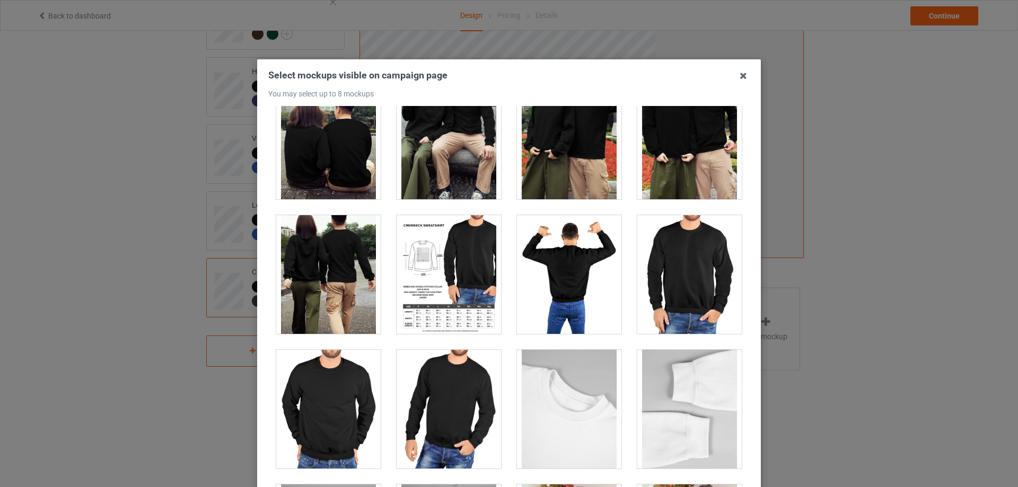
click at [398, 277] on div at bounding box center [448, 274] width 104 height 119
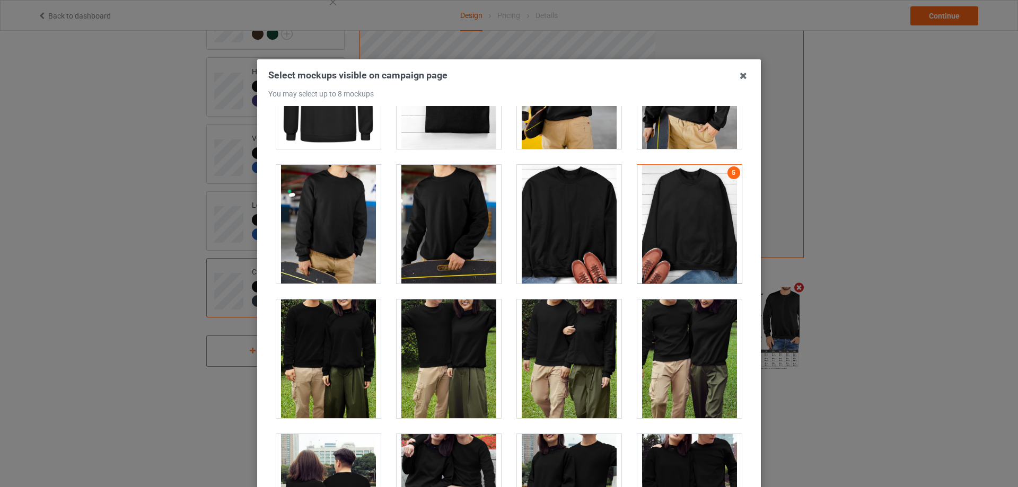
scroll to position [3004, 0]
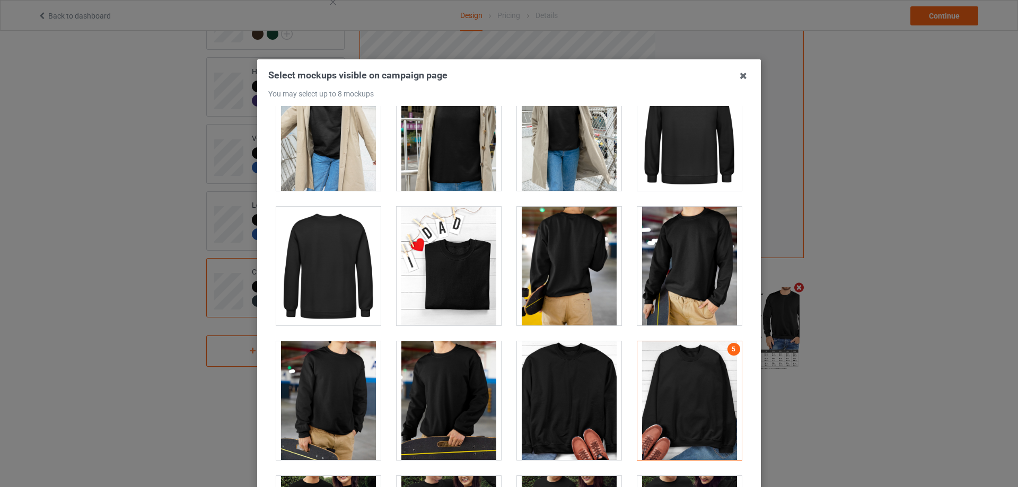
click at [662, 391] on div at bounding box center [689, 400] width 104 height 119
click at [662, 390] on div at bounding box center [689, 400] width 104 height 119
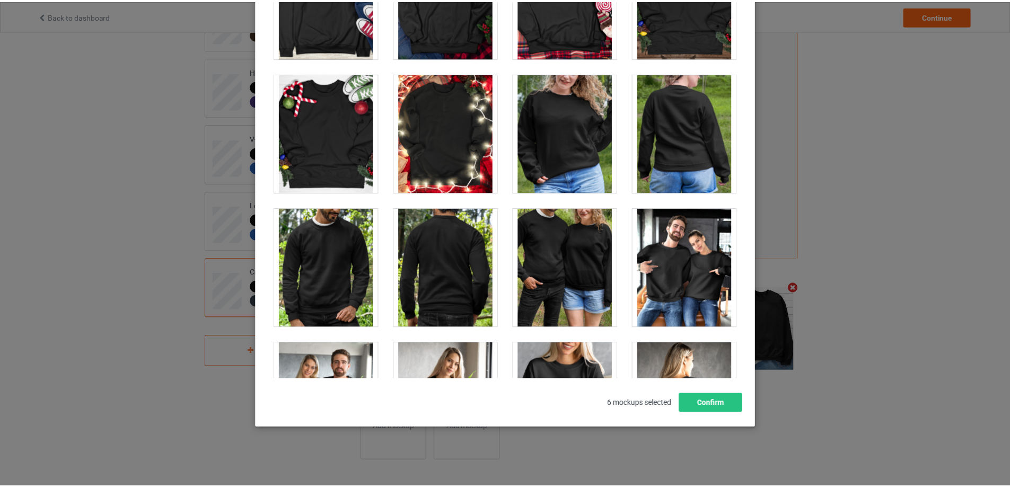
scroll to position [5130, 0]
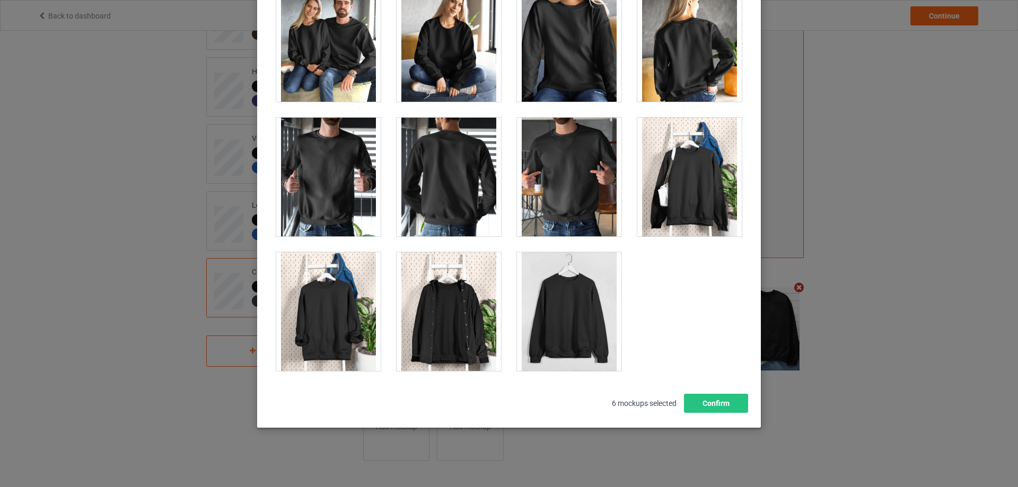
click at [448, 325] on div at bounding box center [448, 311] width 104 height 119
click at [702, 403] on button "Confirm" at bounding box center [716, 403] width 64 height 19
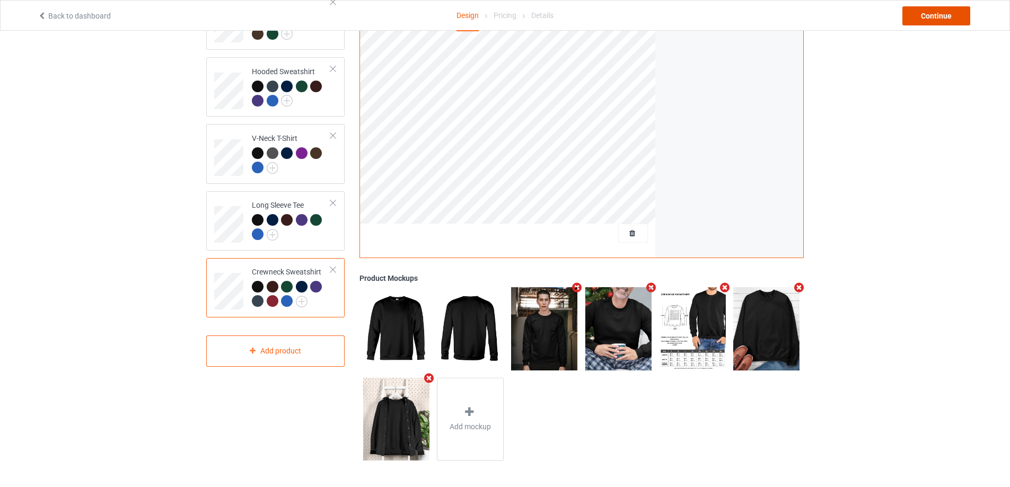
click at [939, 10] on div "Continue" at bounding box center [936, 15] width 68 height 19
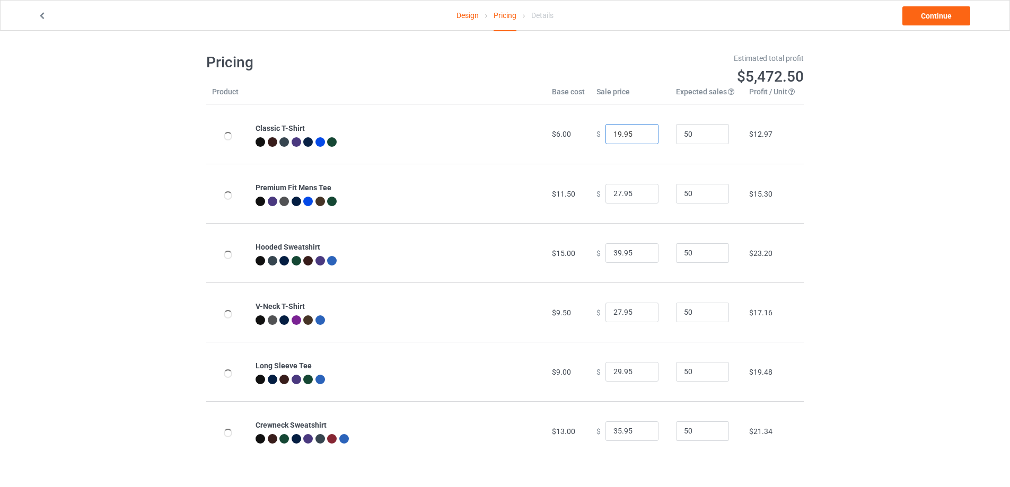
drag, startPoint x: 614, startPoint y: 135, endPoint x: 597, endPoint y: 137, distance: 17.1
click at [598, 137] on div "$ 19.95" at bounding box center [630, 134] width 68 height 20
type input "24.95"
click at [867, 182] on div "Design Pricing Details Continue Pricing Estimated total profit $5,705.00 Produc…" at bounding box center [505, 257] width 1010 height 452
click at [612, 195] on input "27.95" at bounding box center [631, 194] width 53 height 20
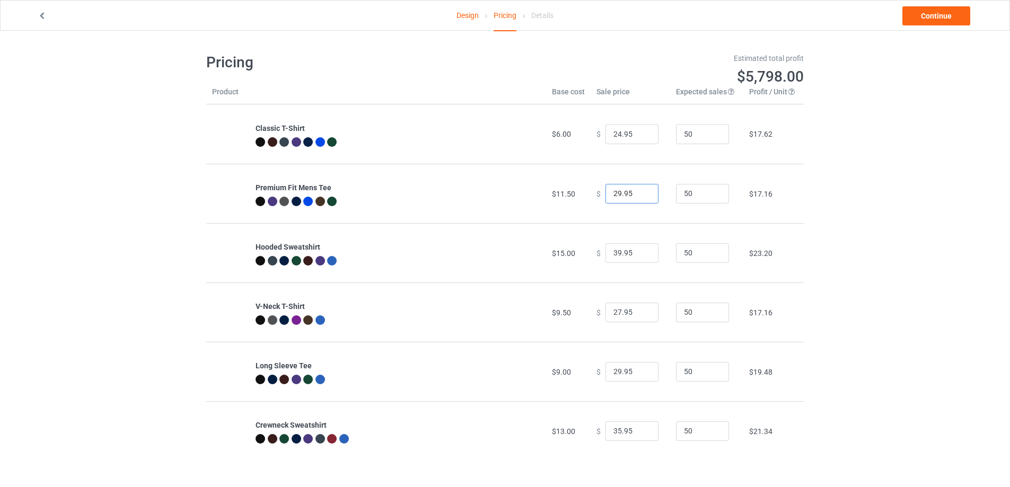
type input "29.95"
click at [883, 200] on div "Design Pricing Details Continue Pricing Estimated total profit $5,798.00 Produc…" at bounding box center [505, 257] width 1010 height 452
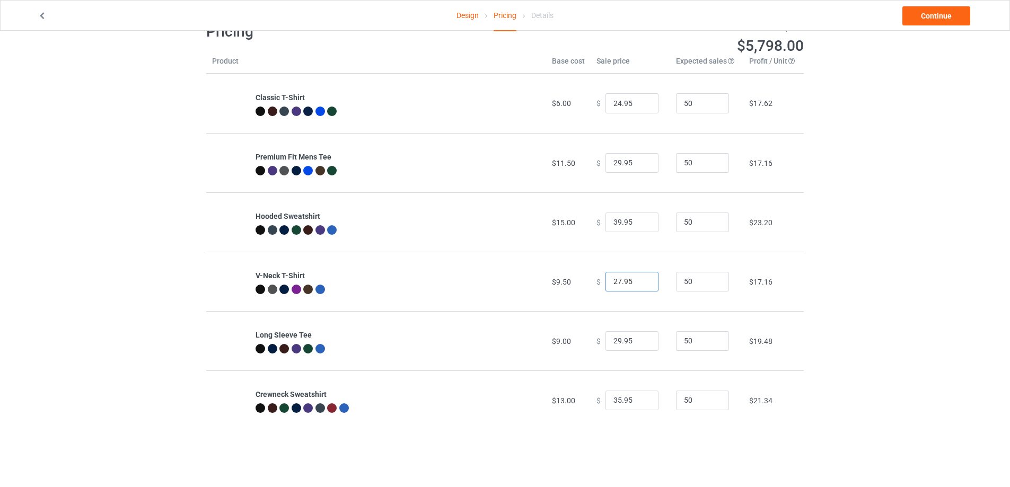
click at [614, 283] on input "27.95" at bounding box center [631, 282] width 53 height 20
type input "28.95"
click at [521, 290] on div at bounding box center [397, 291] width 285 height 12
click at [939, 20] on link "Continue" at bounding box center [936, 15] width 68 height 19
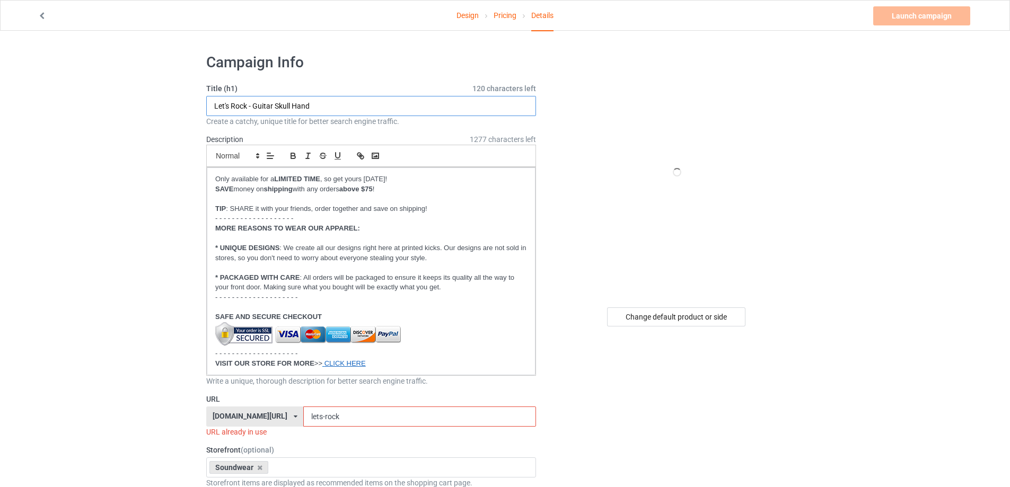
click at [315, 100] on input "Let's Rock - Guitar Skull Hand" at bounding box center [371, 106] width 330 height 20
click at [647, 318] on div "Change default product or side" at bounding box center [676, 316] width 138 height 19
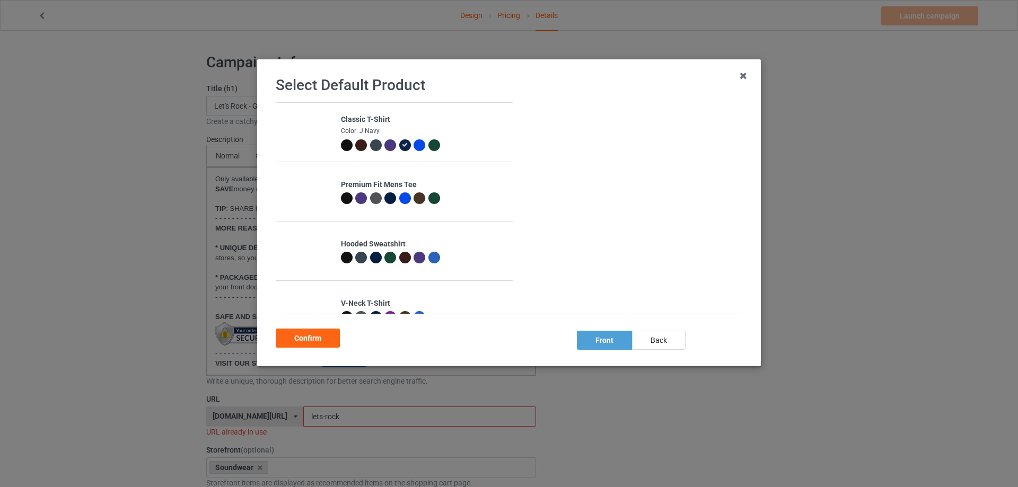
click at [345, 142] on div at bounding box center [347, 145] width 12 height 12
click at [326, 337] on div "Confirm" at bounding box center [308, 338] width 64 height 19
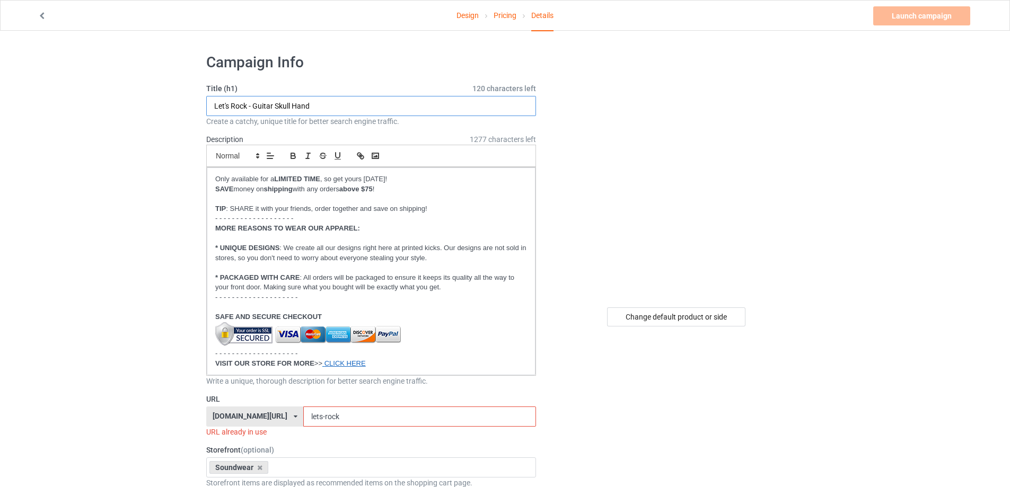
click at [359, 109] on input "Let's Rock - Guitar Skull Hand" at bounding box center [371, 106] width 330 height 20
type input "You don't stop running when you get old"
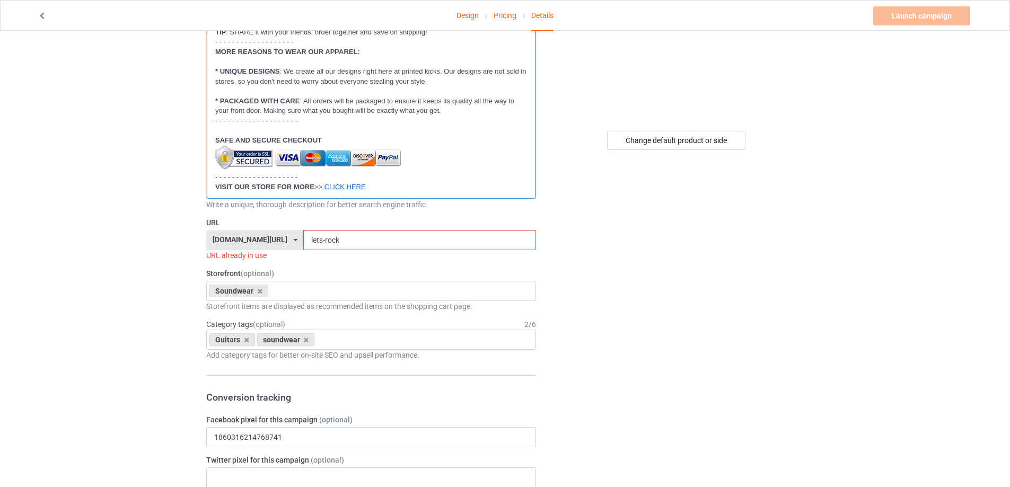
click at [355, 188] on link "CLICK HERE" at bounding box center [344, 187] width 41 height 8
click at [346, 188] on link at bounding box center [333, 186] width 25 height 8
paste input "https://www.steezylife.com/stores/running"
type input "https://www.steezylife.com/stores/running"
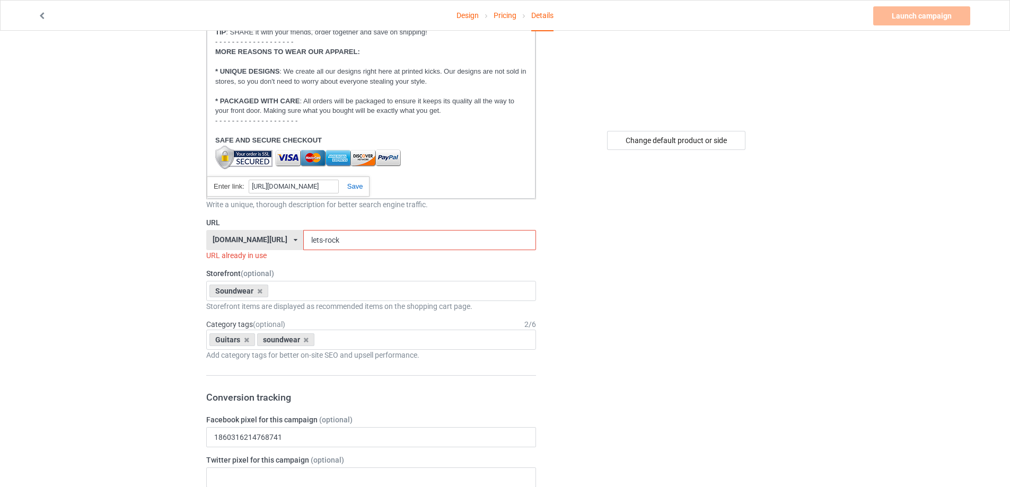
scroll to position [0, 0]
click at [355, 185] on link at bounding box center [351, 186] width 24 height 8
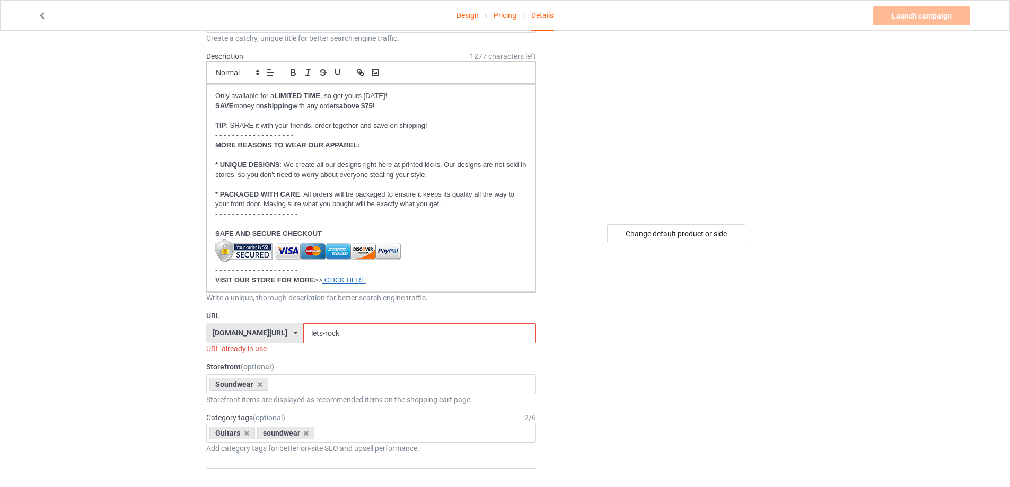
scroll to position [177, 0]
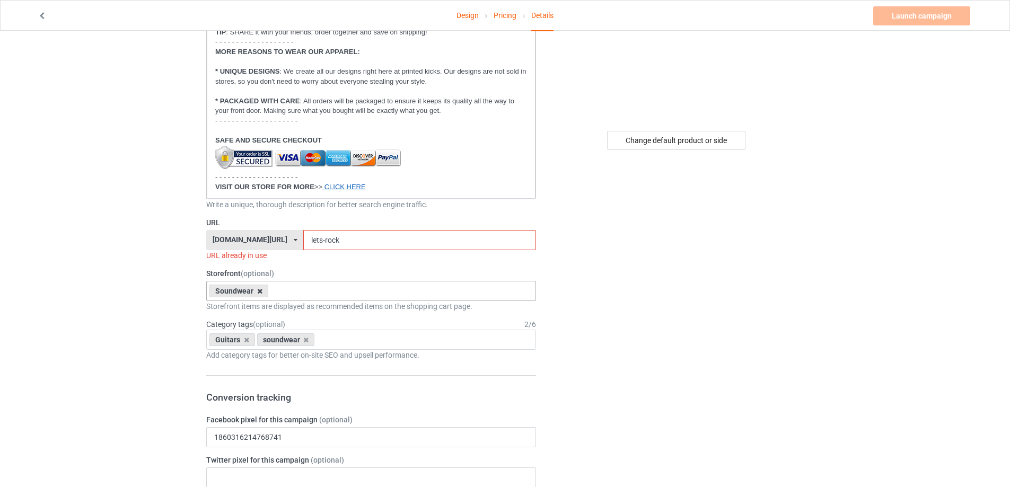
click at [262, 289] on icon at bounding box center [259, 291] width 5 height 7
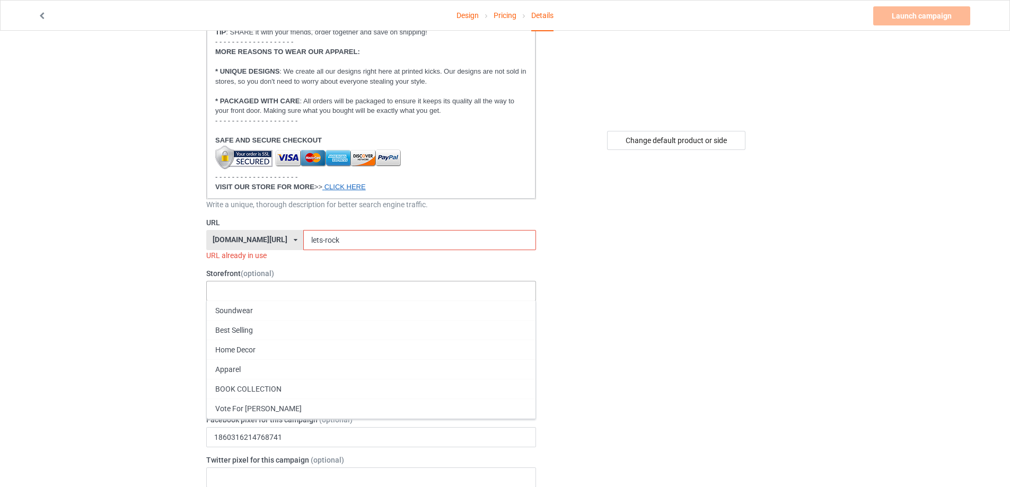
click at [285, 286] on div "Soundwear Best Selling Home Decor Apparel BOOK COLLECTION Vote For [PERSON_NAME…" at bounding box center [371, 291] width 330 height 20
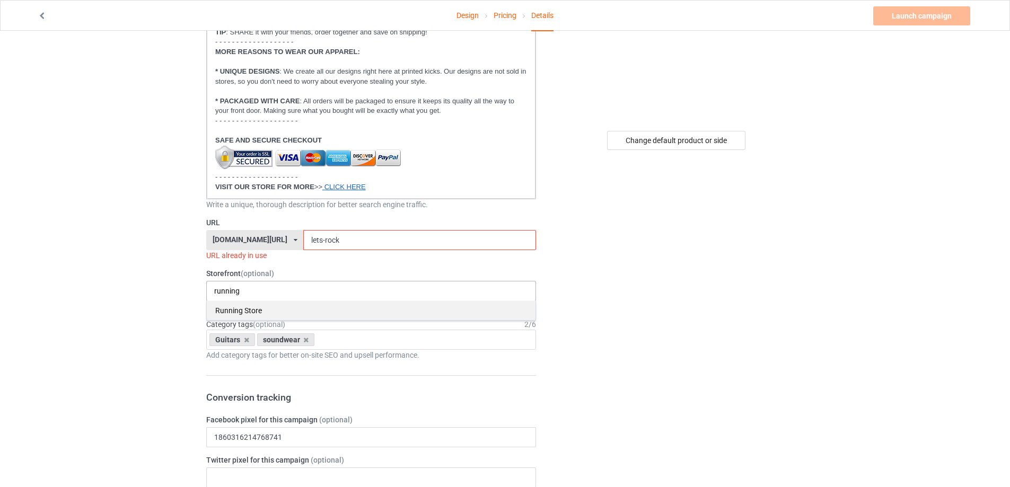
type input "running"
click at [259, 312] on div "Running Store" at bounding box center [371, 311] width 329 height 20
click at [308, 238] on input "lets-rock" at bounding box center [419, 240] width 232 height 20
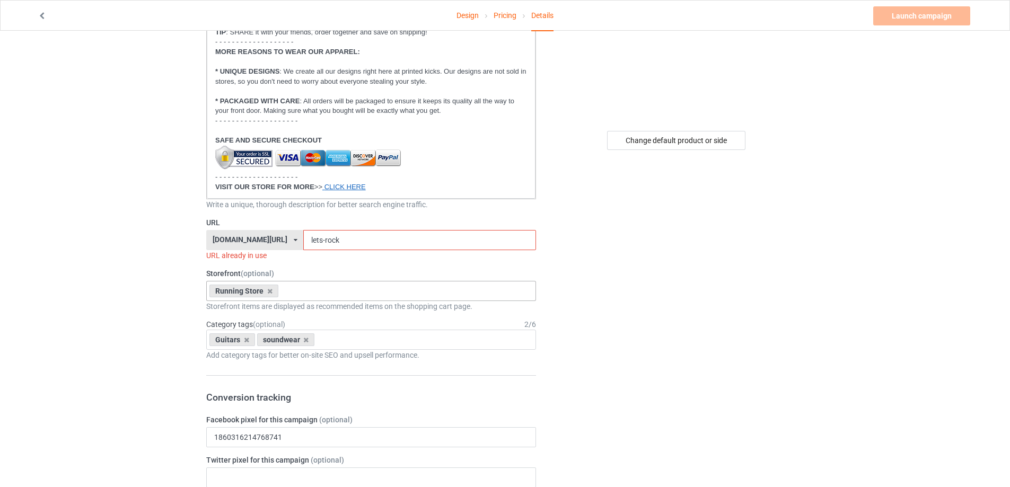
click at [308, 238] on input "lets-rock" at bounding box center [419, 240] width 232 height 20
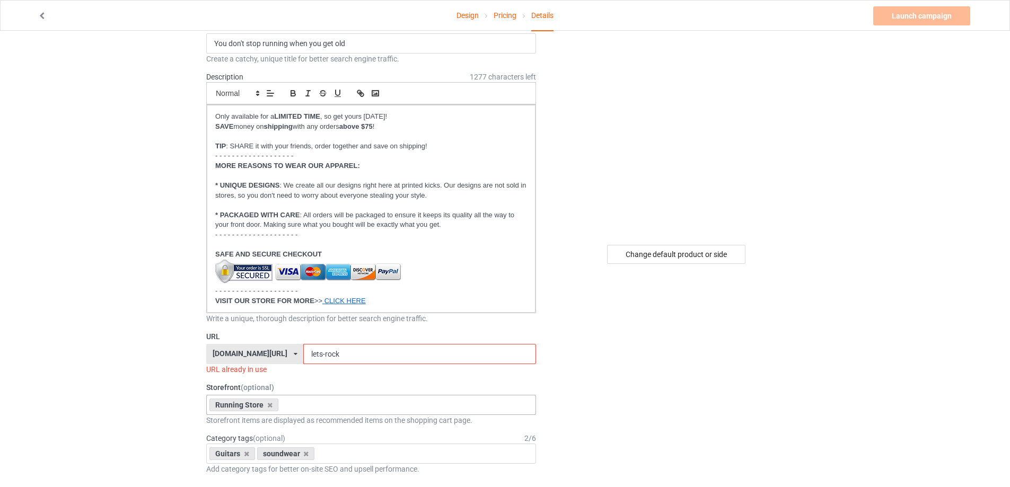
scroll to position [89, 0]
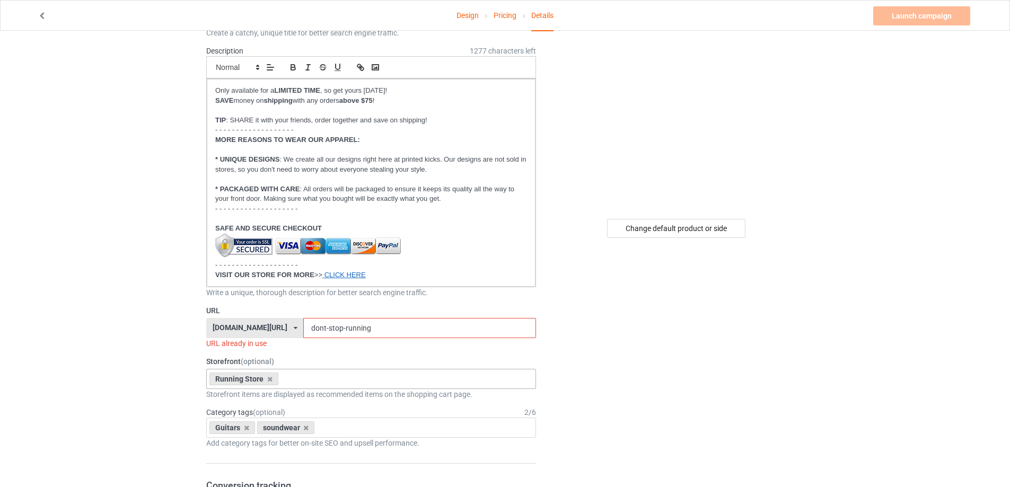
drag, startPoint x: 319, startPoint y: 331, endPoint x: 247, endPoint y: 330, distance: 72.1
click at [247, 330] on div "steezylife.com/ bestees-4u.com/ books-4life.com/ pethouse88.com/ steezylife.com…" at bounding box center [371, 328] width 330 height 20
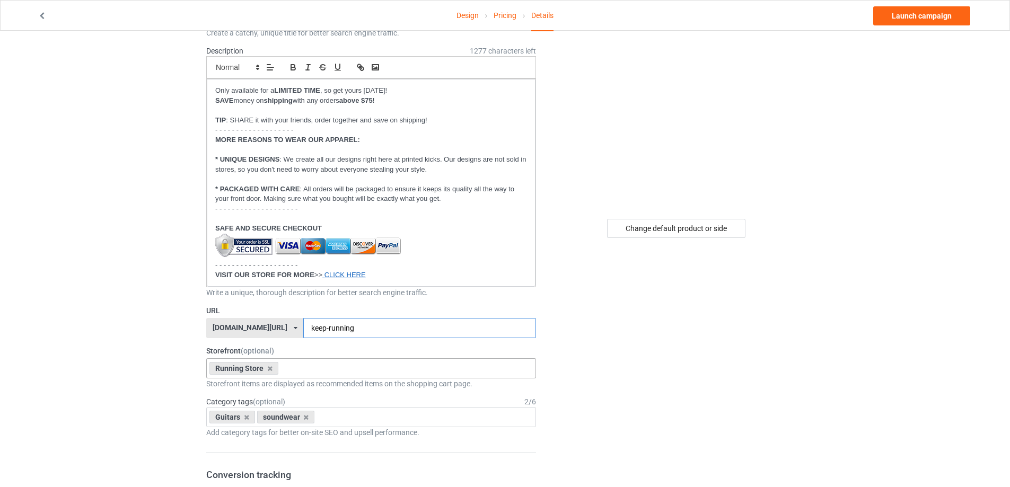
type input "keep-running"
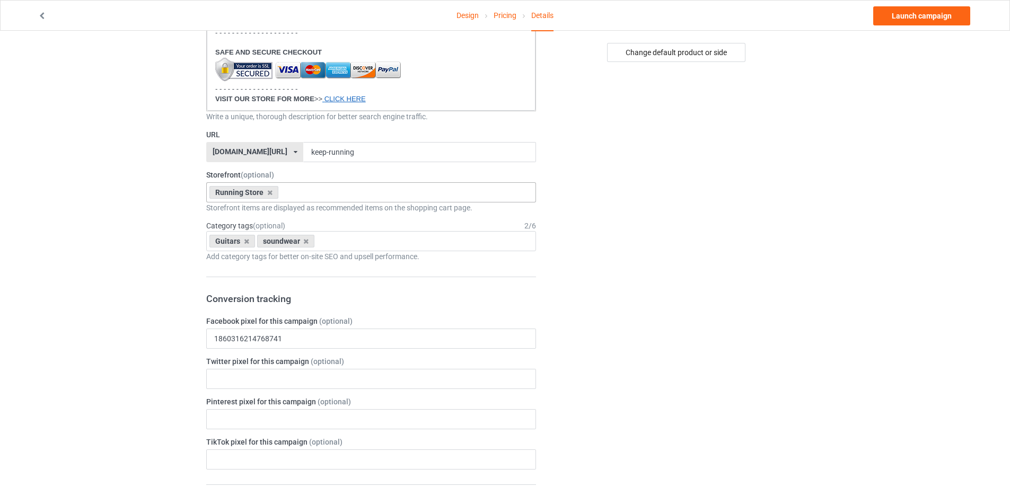
scroll to position [265, 0]
click at [244, 240] on icon at bounding box center [246, 240] width 5 height 7
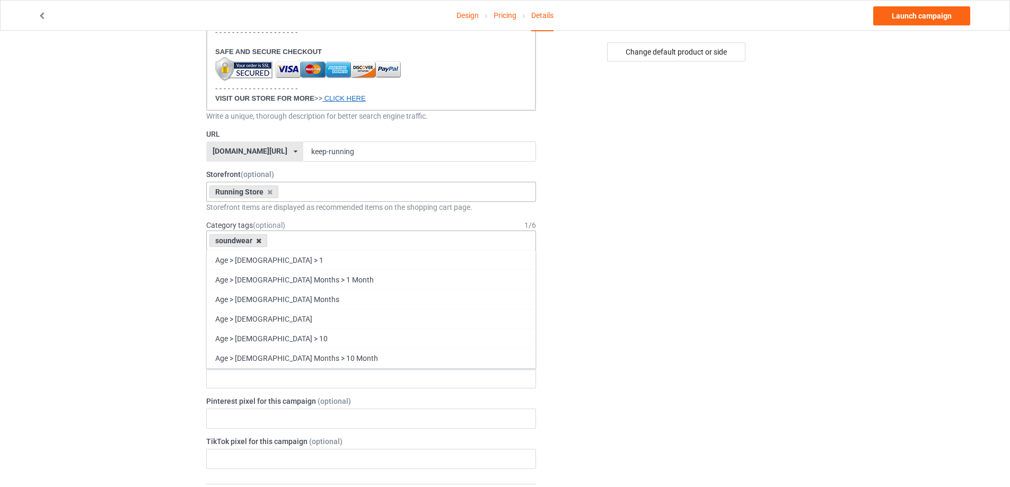
click at [256, 238] on icon at bounding box center [258, 240] width 5 height 7
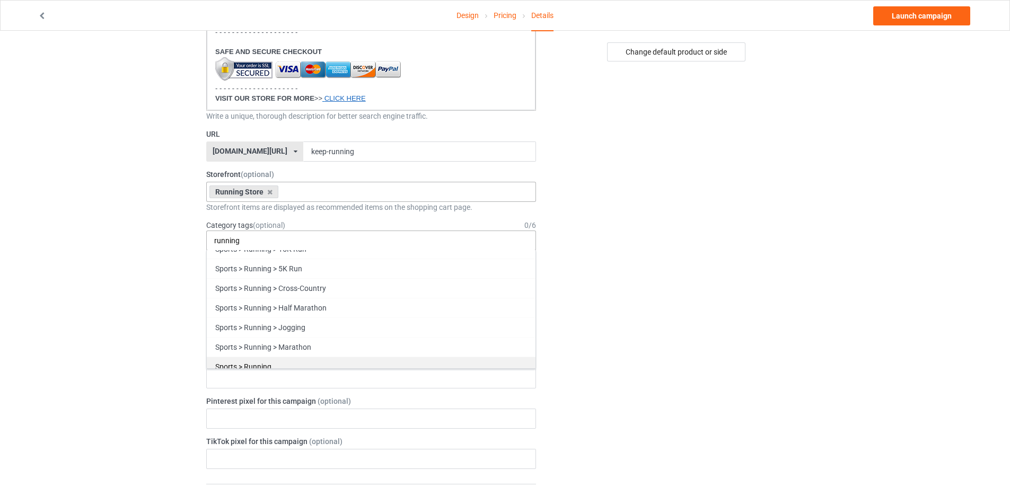
scroll to position [58, 0]
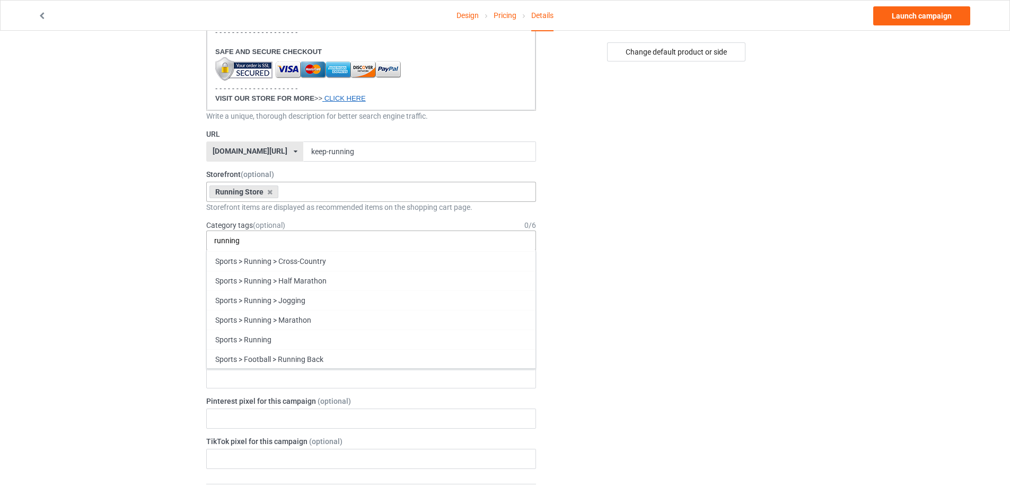
type input "running"
click at [278, 399] on div "Running" at bounding box center [371, 399] width 329 height 20
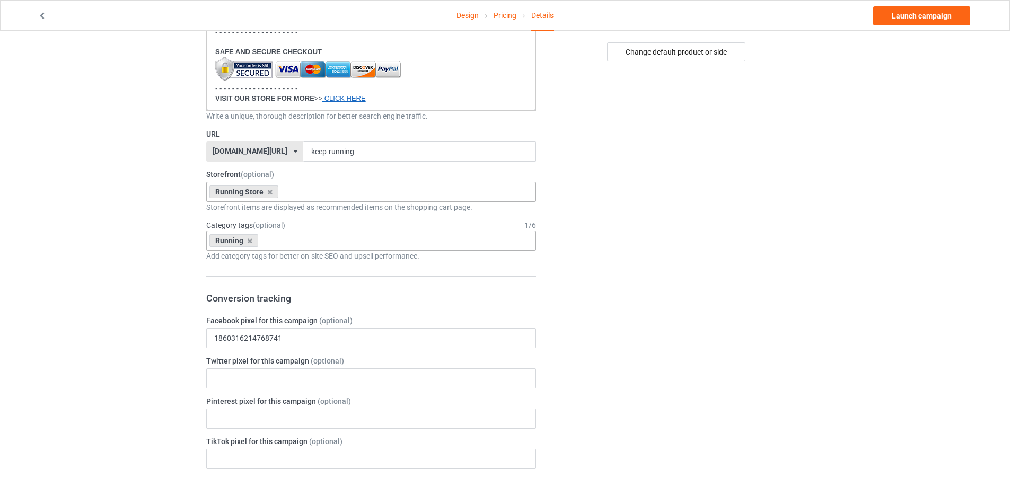
click at [337, 246] on div "Running Age > 1-19 > 1 Age > 1-12 Months > 1 Month Age > 1-12 Months Age > 1-19…" at bounding box center [371, 241] width 330 height 20
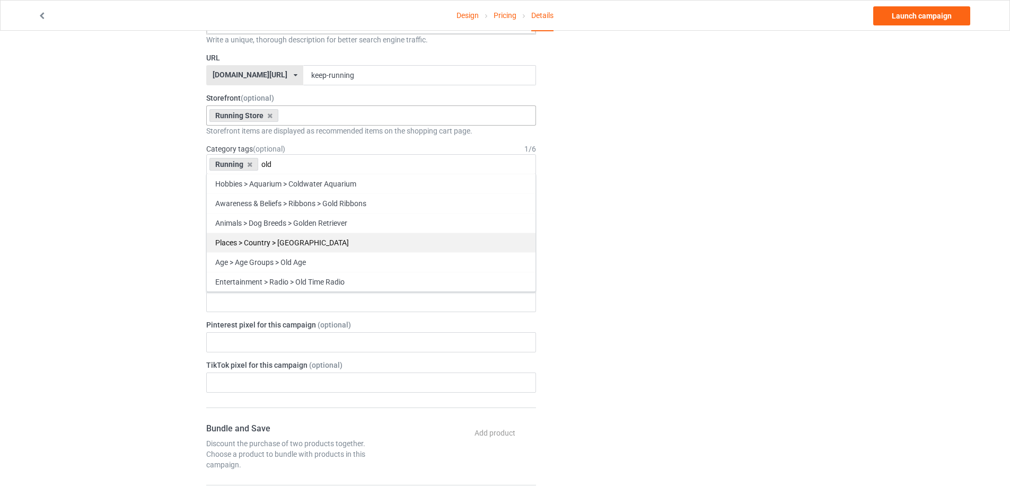
scroll to position [265, 0]
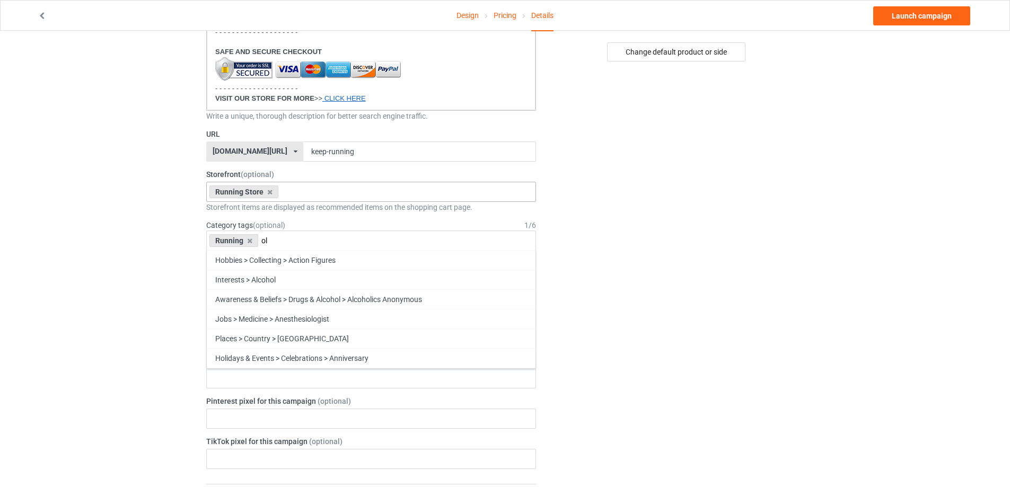
type input "o"
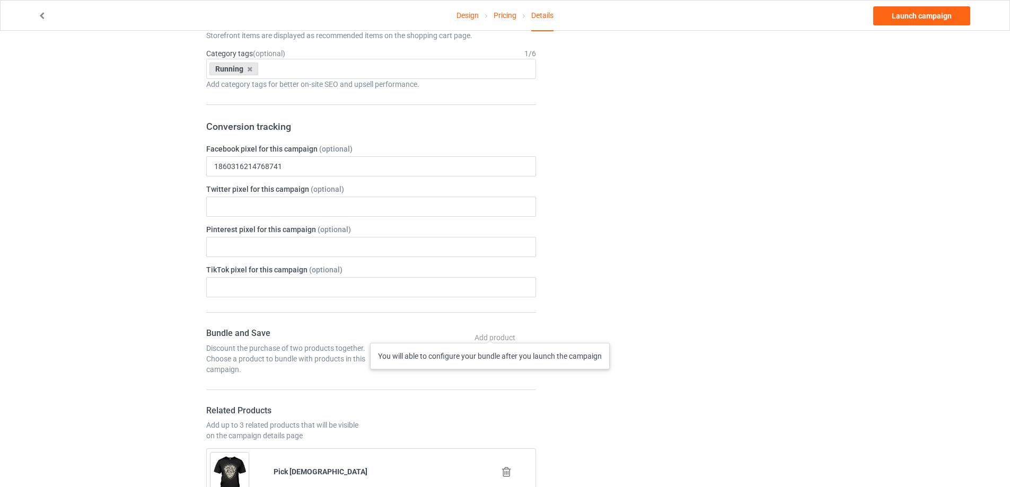
scroll to position [442, 0]
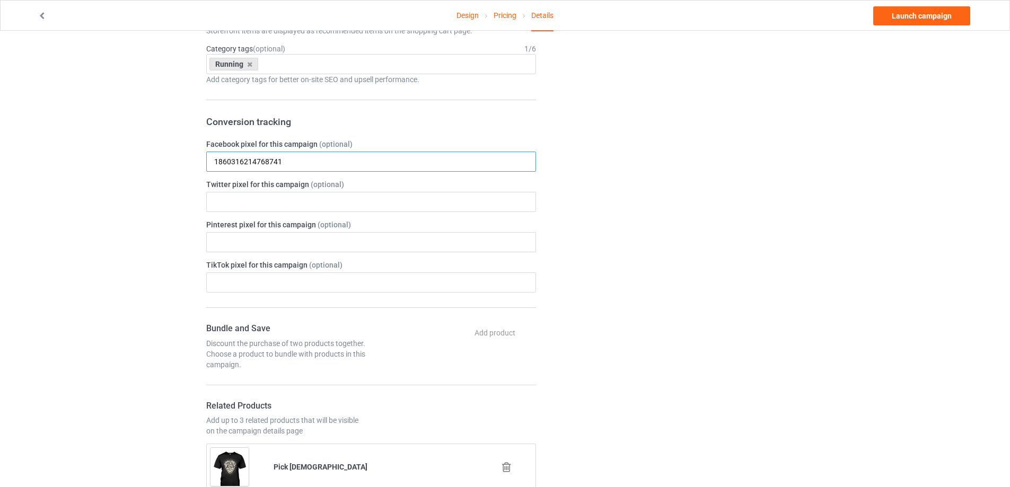
drag, startPoint x: 324, startPoint y: 158, endPoint x: 95, endPoint y: 161, distance: 228.5
click at [97, 161] on div "Design Pricing Details Launch campaign Campaign Info Title (h1) 111 characters …" at bounding box center [505, 480] width 1010 height 1782
click at [793, 178] on div "Change default product or side" at bounding box center [677, 480] width 268 height 1752
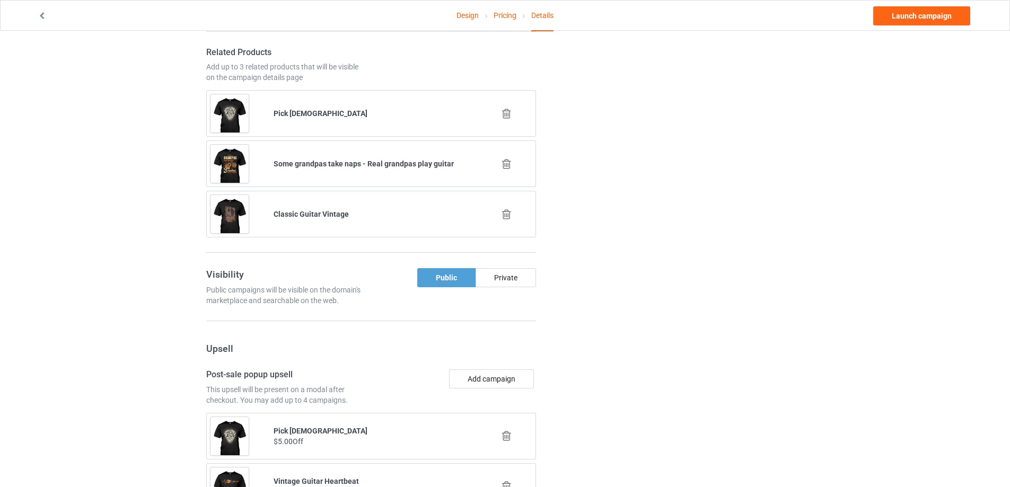
click at [507, 112] on icon at bounding box center [506, 113] width 13 height 11
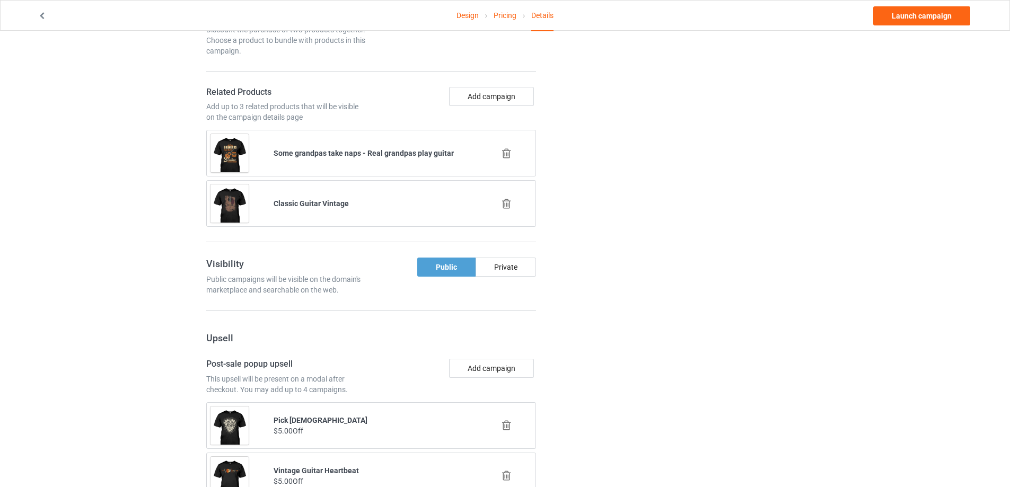
scroll to position [795, 0]
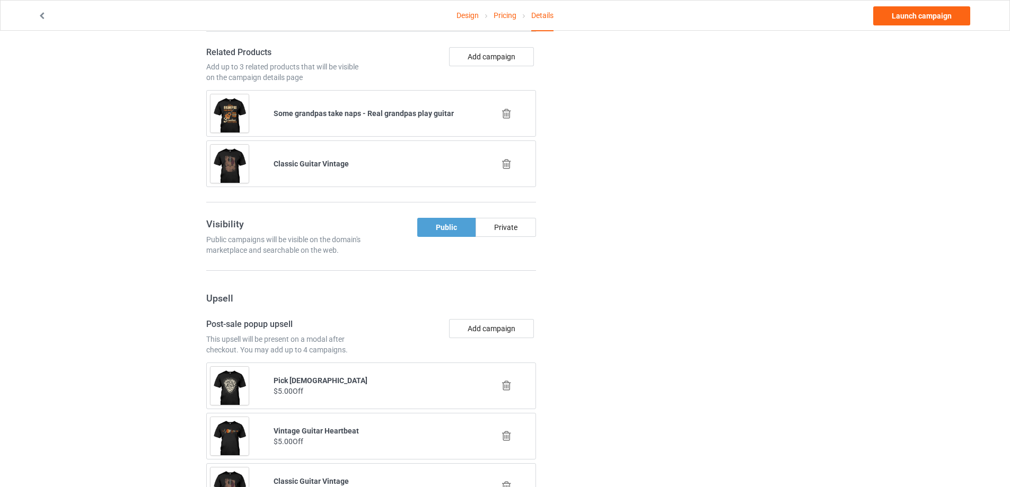
drag, startPoint x: 601, startPoint y: 116, endPoint x: 532, endPoint y: 119, distance: 69.5
click at [600, 116] on div "Change default product or side" at bounding box center [677, 102] width 268 height 1702
click at [508, 116] on icon at bounding box center [506, 113] width 13 height 11
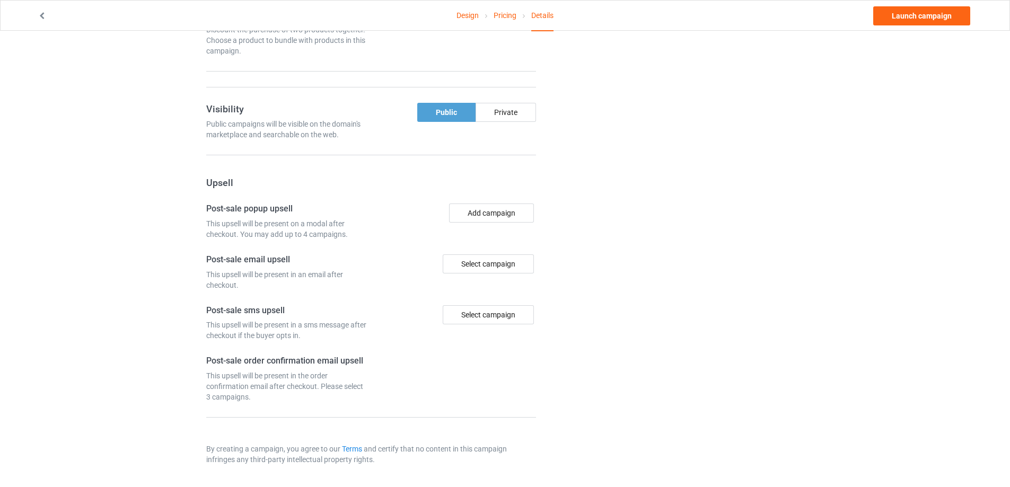
drag, startPoint x: 622, startPoint y: 118, endPoint x: 614, endPoint y: 120, distance: 7.7
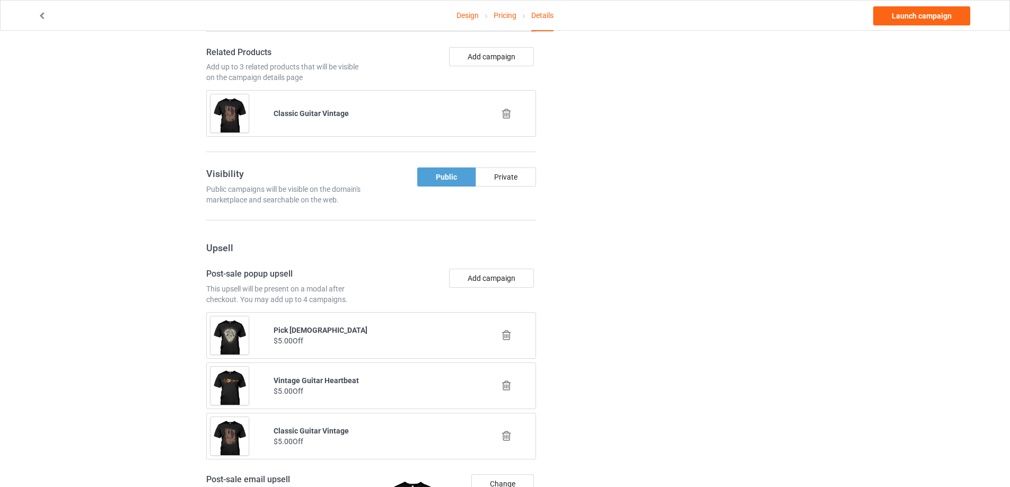
click at [507, 117] on icon at bounding box center [506, 113] width 13 height 11
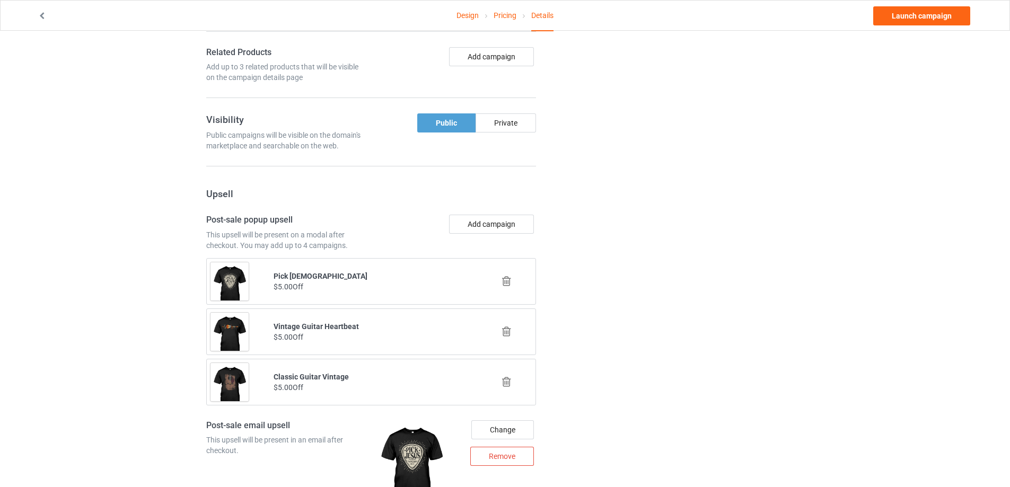
drag, startPoint x: 624, startPoint y: 117, endPoint x: 552, endPoint y: 103, distance: 73.5
click at [624, 118] on div "Change default product or side" at bounding box center [677, 50] width 268 height 1598
click at [508, 59] on button "Add campaign" at bounding box center [491, 56] width 85 height 19
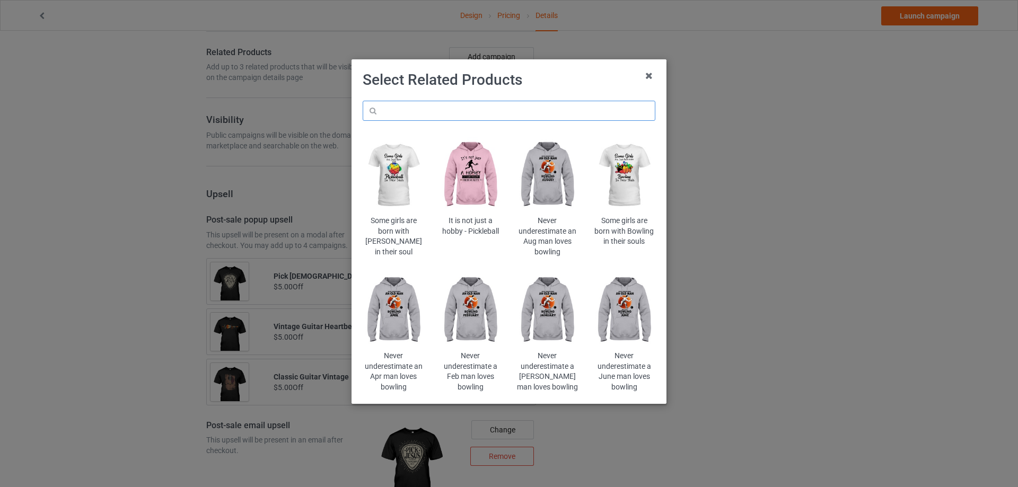
drag, startPoint x: 490, startPoint y: 110, endPoint x: 481, endPoint y: 117, distance: 11.3
click at [490, 110] on input "text" at bounding box center [509, 111] width 293 height 20
type input "running"
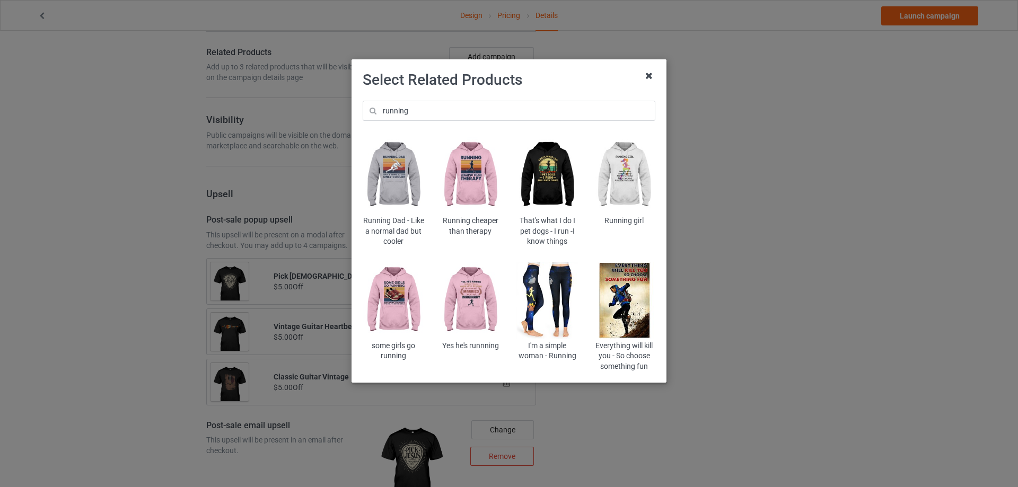
click at [649, 75] on icon at bounding box center [648, 75] width 17 height 17
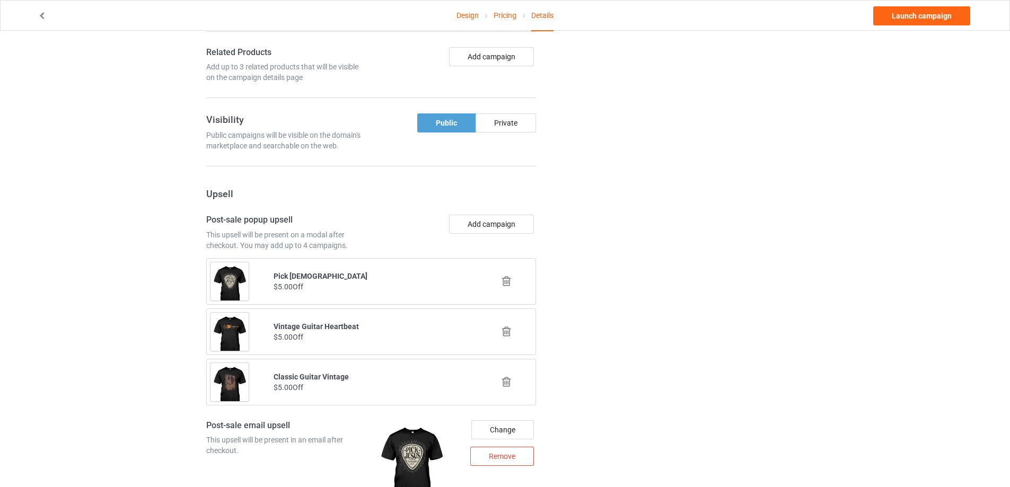
click at [505, 278] on icon at bounding box center [506, 281] width 13 height 11
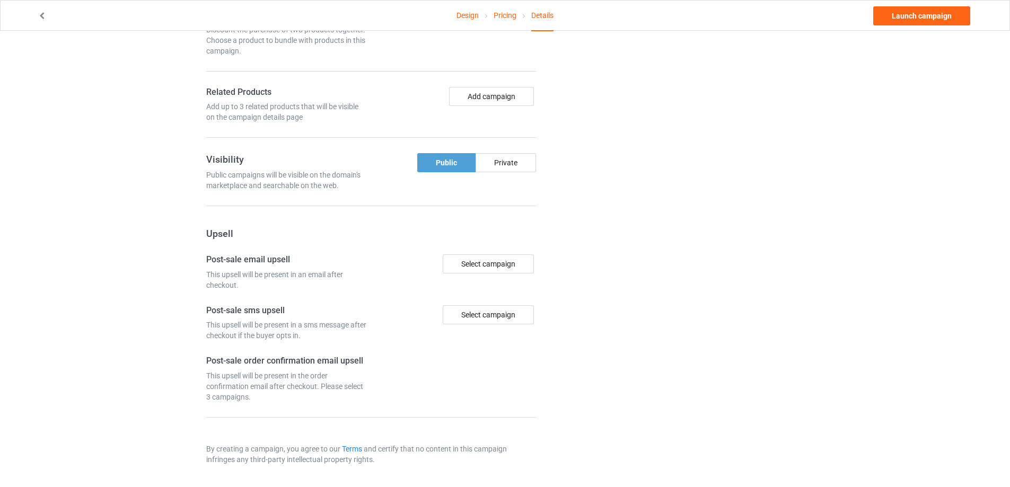
scroll to position [795, 0]
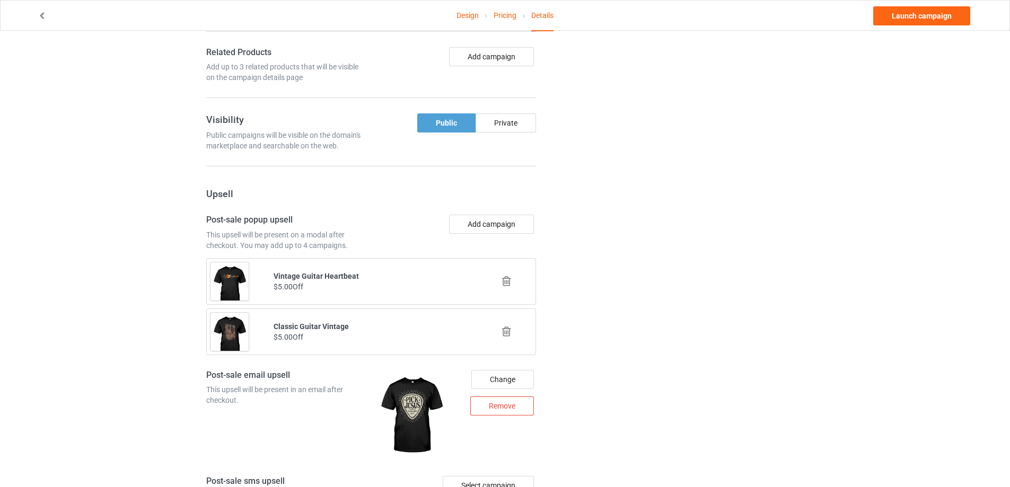
click at [506, 285] on icon at bounding box center [506, 281] width 13 height 11
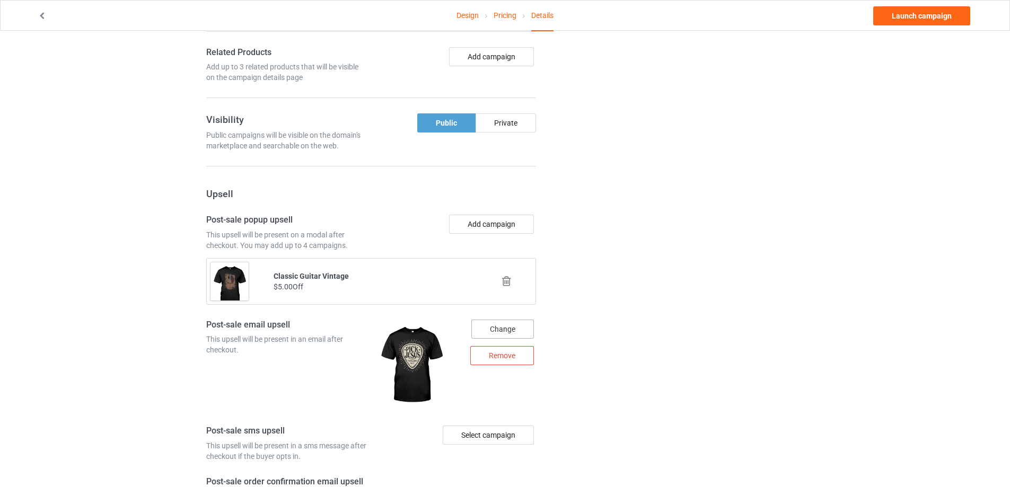
click at [508, 280] on icon at bounding box center [506, 281] width 13 height 11
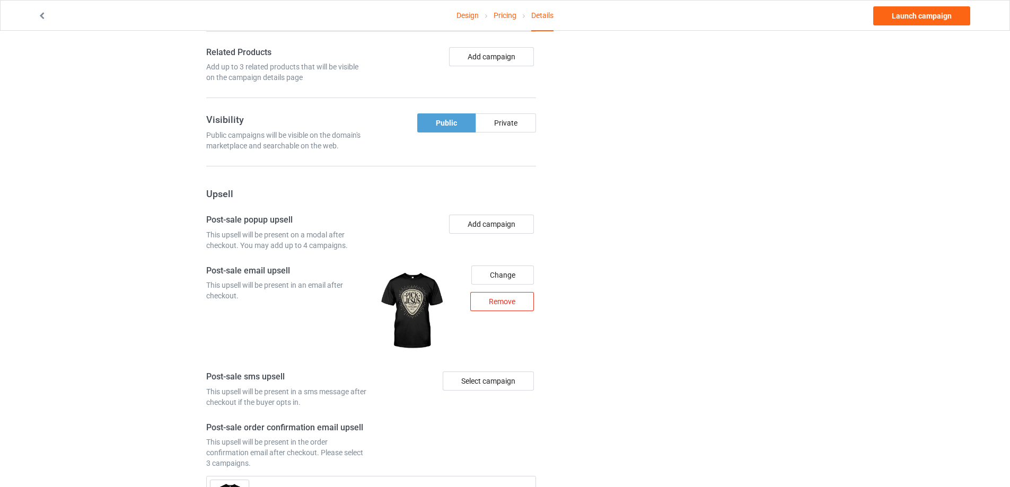
click at [509, 301] on div "Remove" at bounding box center [502, 301] width 64 height 19
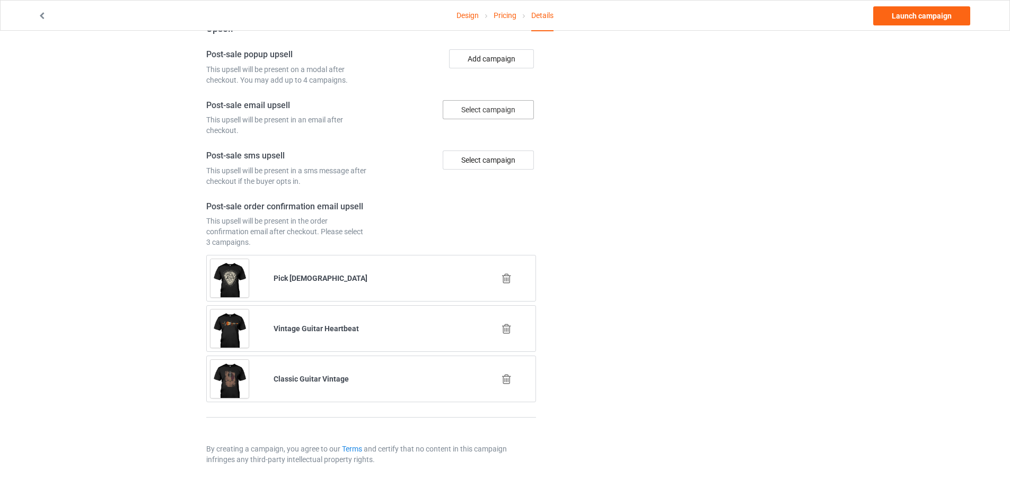
click at [506, 284] on icon at bounding box center [506, 278] width 13 height 11
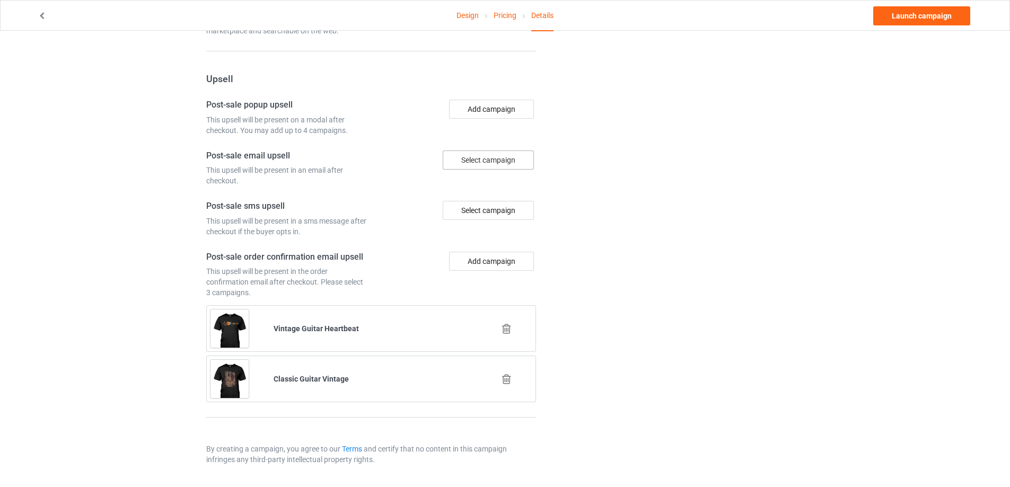
click at [509, 333] on icon at bounding box center [506, 328] width 13 height 11
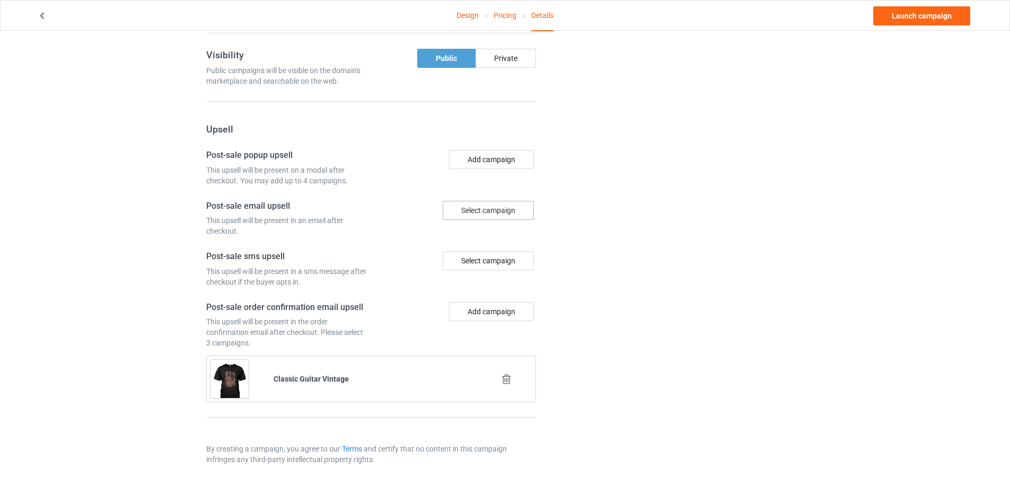
click at [508, 382] on icon at bounding box center [506, 379] width 13 height 11
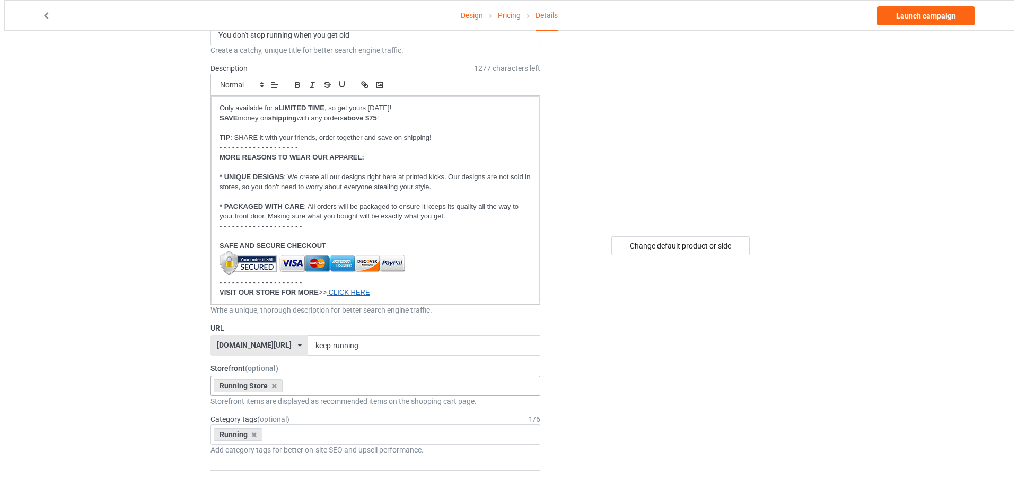
scroll to position [0, 0]
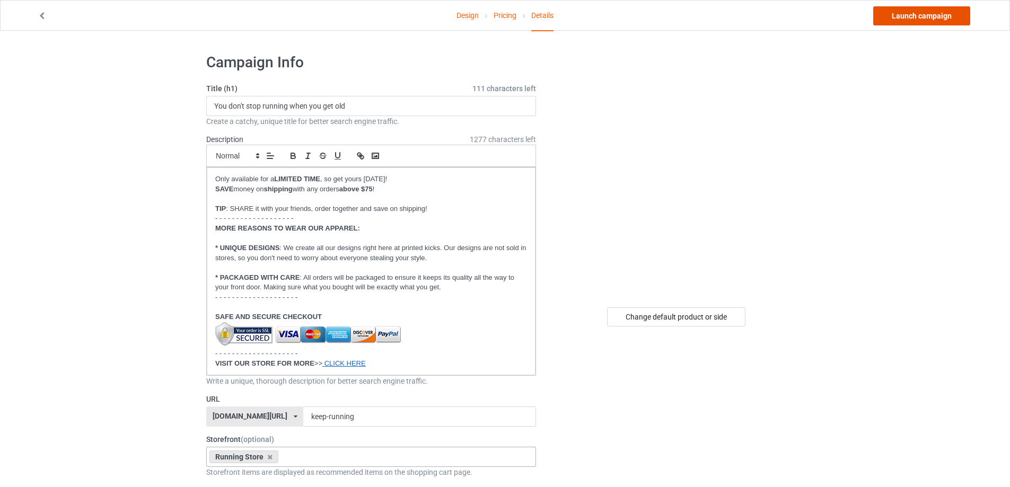
click at [919, 16] on link "Launch campaign" at bounding box center [921, 15] width 97 height 19
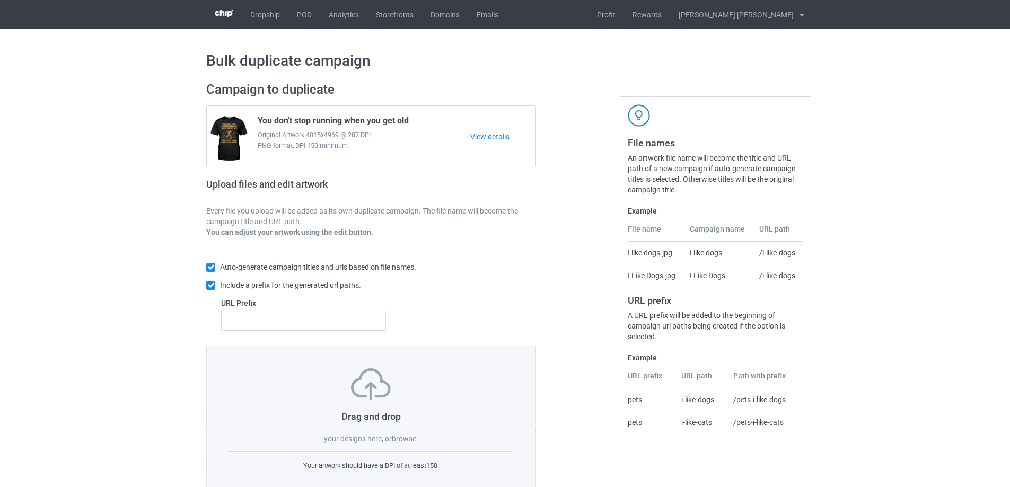
click at [408, 443] on label "browse" at bounding box center [404, 439] width 24 height 8
click at [0, 0] on input "browse" at bounding box center [0, 0] width 0 height 0
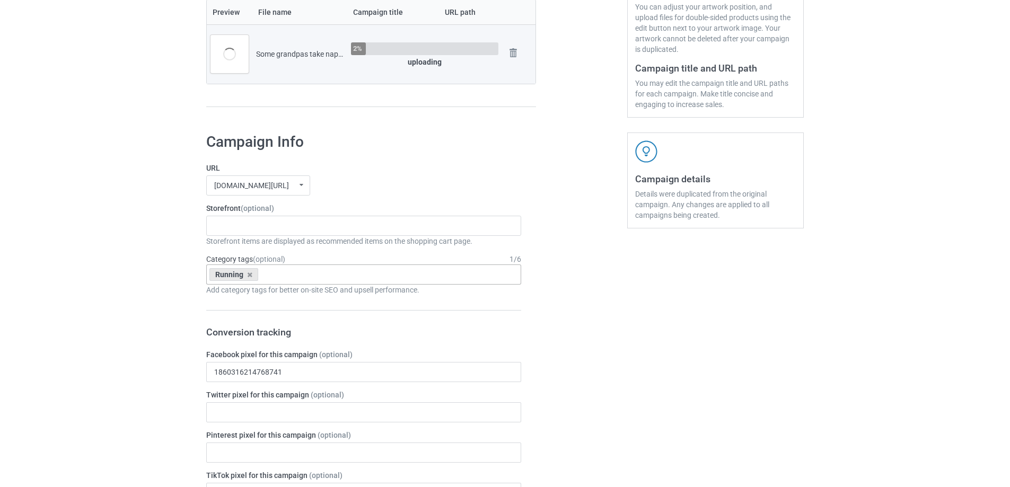
scroll to position [265, 0]
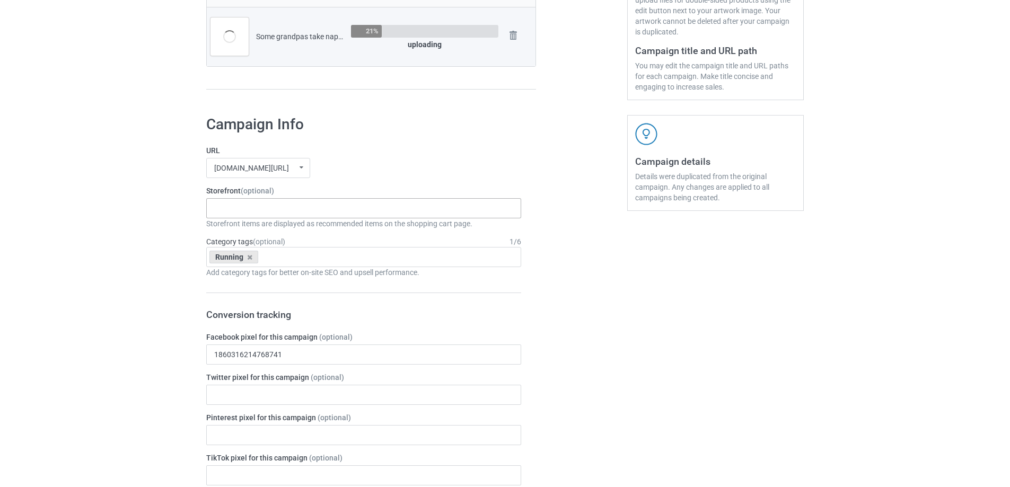
click at [295, 206] on div "Soundwear Best Selling Home Decor Apparel BOOK COLLECTION Vote For [PERSON_NAME…" at bounding box center [363, 208] width 315 height 20
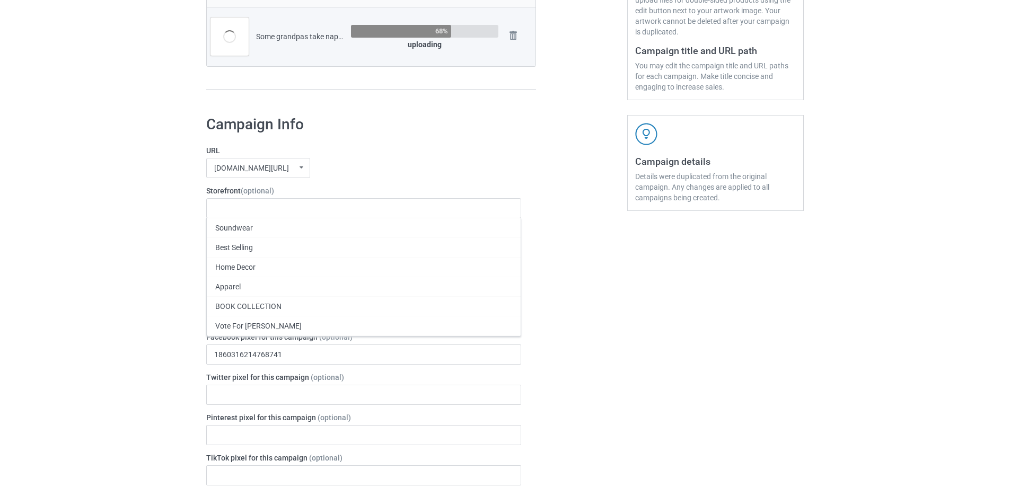
click at [374, 169] on div "[DOMAIN_NAME][URL] undefined/ [DOMAIN_NAME][URL] [DOMAIN_NAME][URL] [DOMAIN_NAM…" at bounding box center [363, 168] width 315 height 20
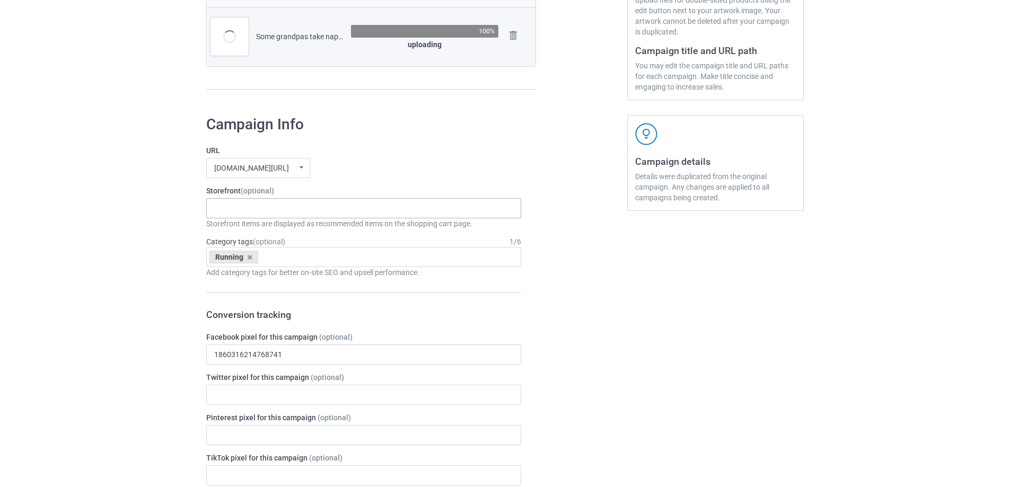
click at [291, 210] on div "Soundwear Best Selling Home Decor Apparel BOOK COLLECTION Vote For [PERSON_NAME…" at bounding box center [363, 208] width 315 height 20
type input "running"
click at [274, 227] on div "Running Store" at bounding box center [364, 228] width 314 height 20
click at [111, 237] on div "Bulk duplicate campaign Campaign to duplicate You don't stop running when you g…" at bounding box center [505, 429] width 1010 height 1331
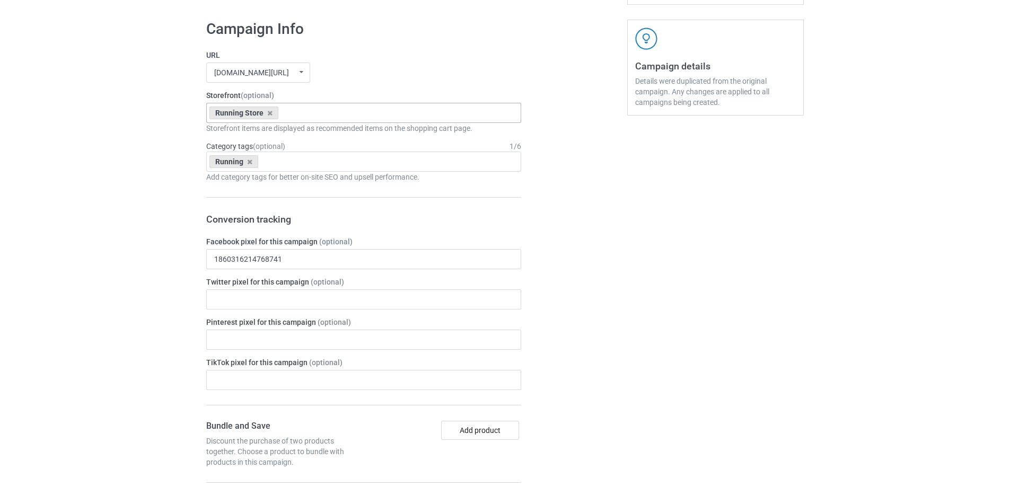
scroll to position [530, 0]
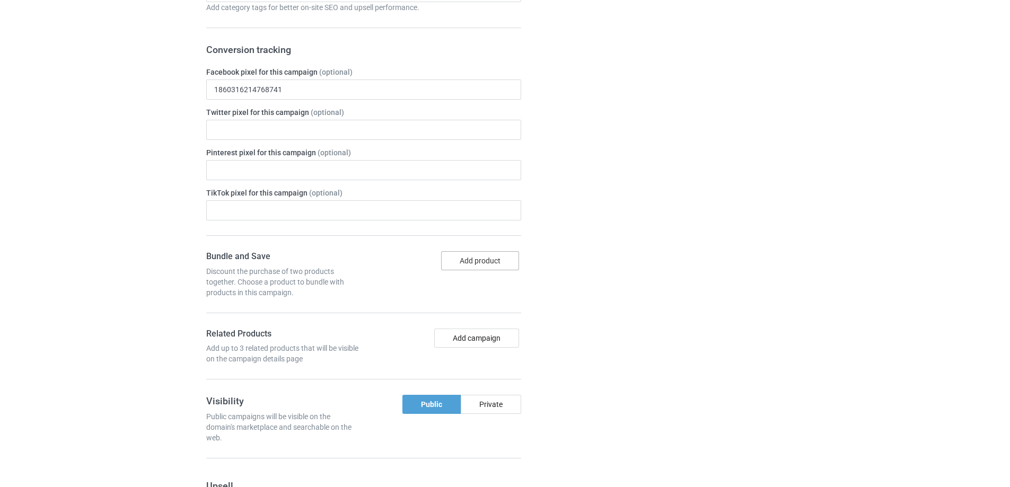
click at [500, 263] on button "Add product" at bounding box center [480, 260] width 78 height 19
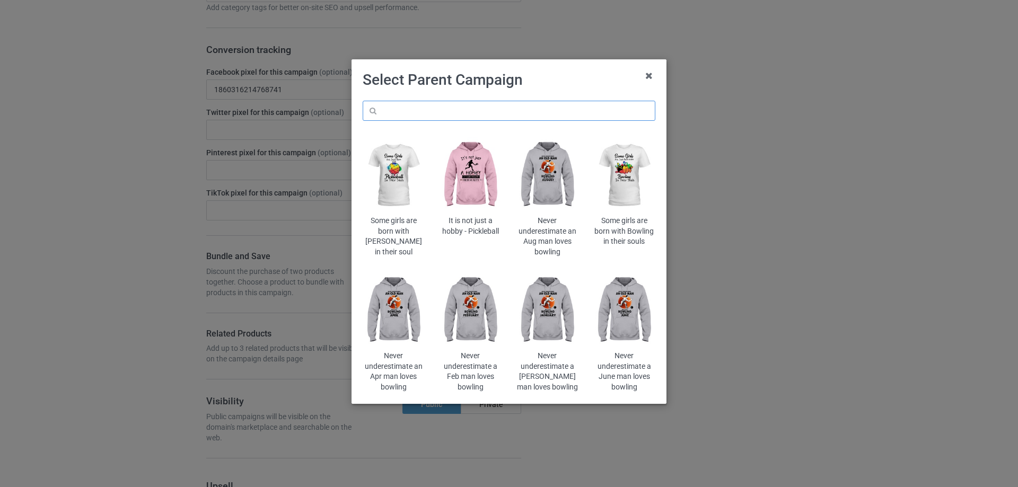
click at [558, 110] on input "text" at bounding box center [509, 111] width 293 height 20
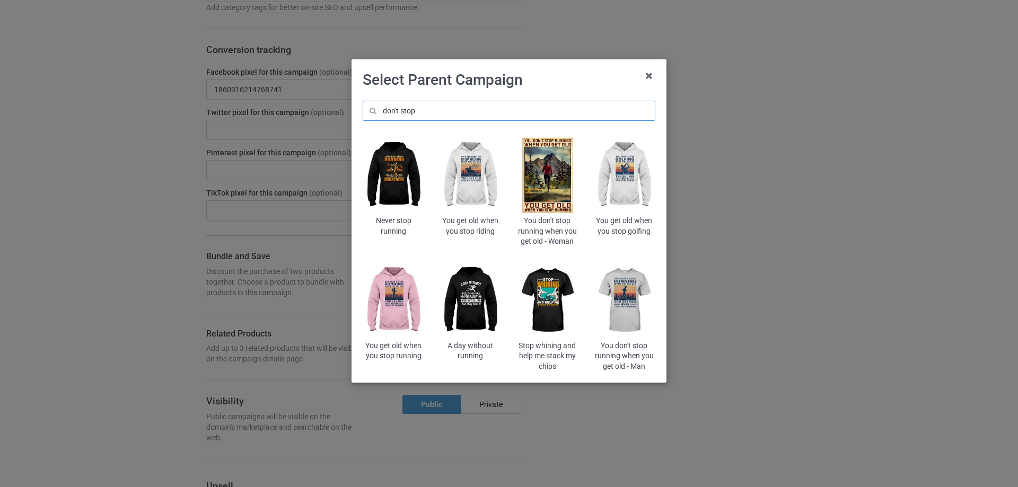
click at [478, 109] on input "don't stop" at bounding box center [509, 111] width 293 height 20
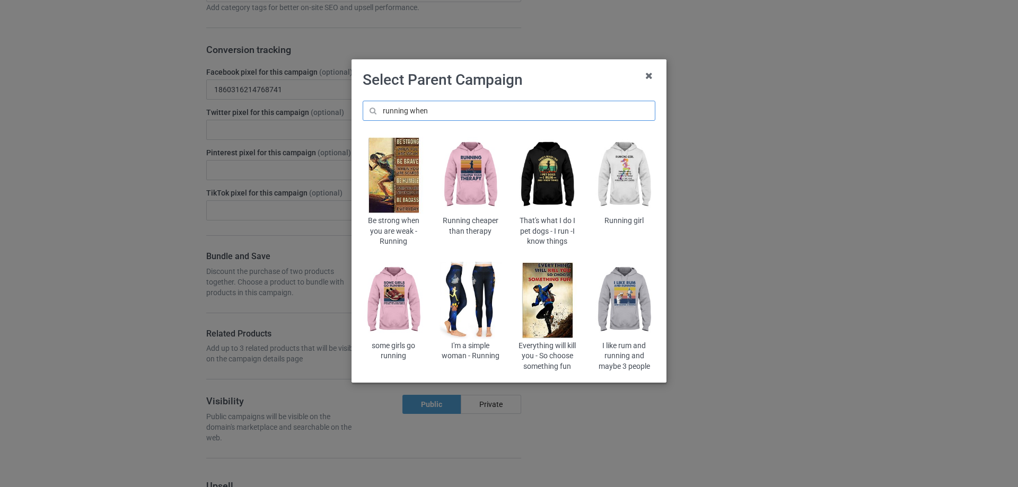
click at [454, 107] on input "running when" at bounding box center [509, 111] width 293 height 20
drag, startPoint x: 440, startPoint y: 114, endPoint x: 313, endPoint y: 104, distance: 127.0
click at [313, 104] on div "Select Parent Campaign running when Be strong when you are weak - Running Runni…" at bounding box center [509, 243] width 1018 height 487
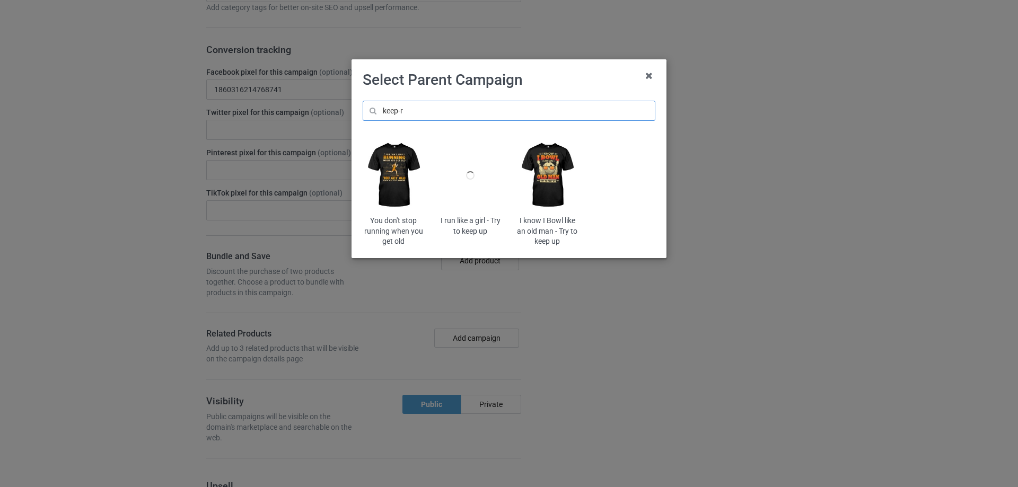
type input "keep-r"
click at [392, 173] on img at bounding box center [394, 175] width 62 height 77
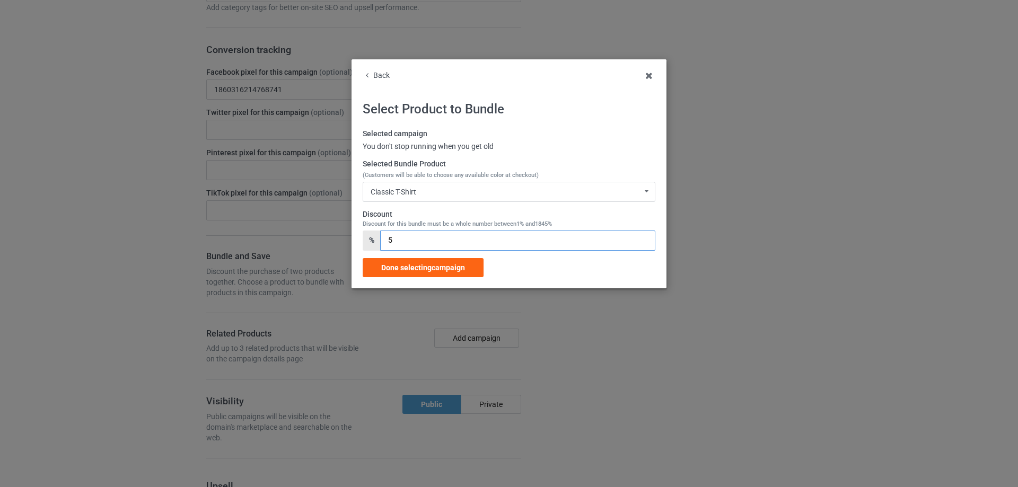
click at [381, 244] on input "5" at bounding box center [517, 241] width 275 height 20
type input "15"
click at [402, 266] on span "Done selecting campaign" at bounding box center [423, 267] width 84 height 8
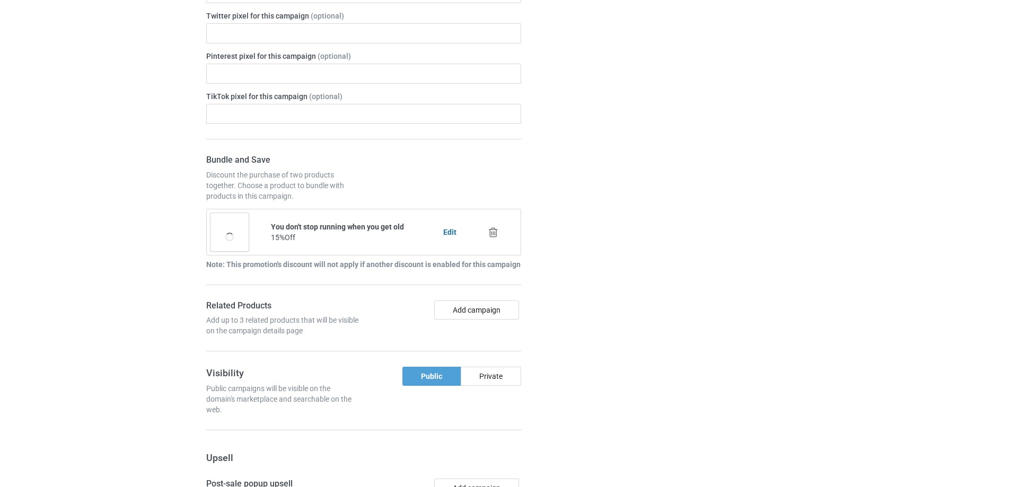
scroll to position [707, 0]
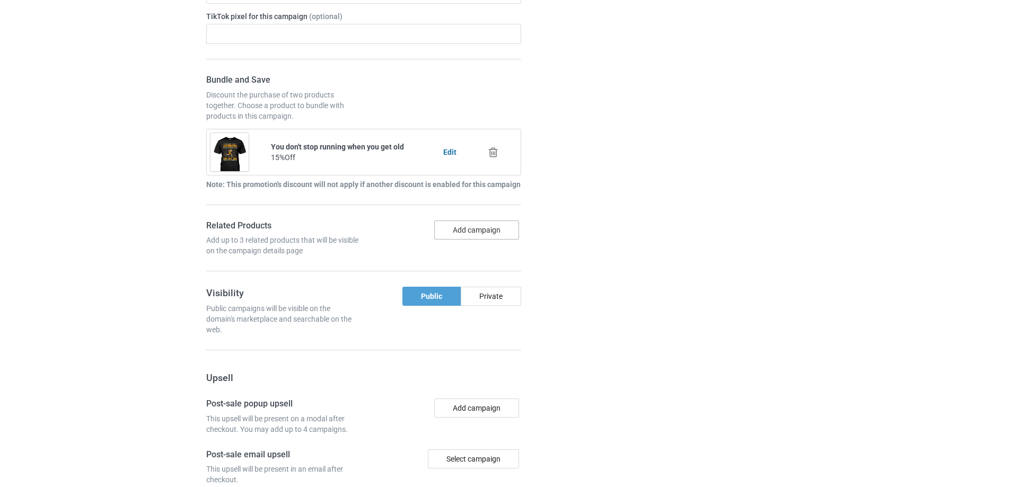
click at [477, 231] on button "Add campaign" at bounding box center [476, 229] width 85 height 19
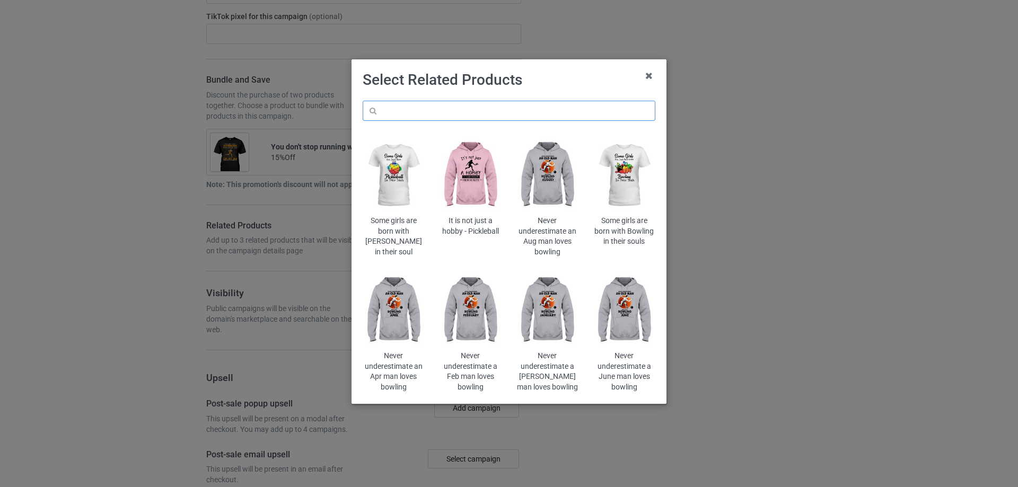
click at [532, 104] on input "text" at bounding box center [509, 111] width 293 height 20
paste input "keep-r"
type input "keep-r"
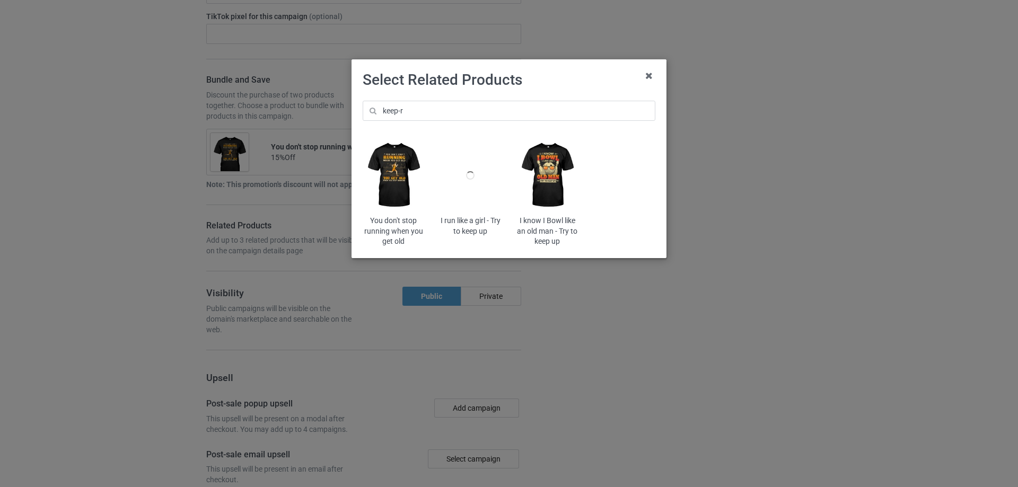
click at [399, 165] on img at bounding box center [394, 175] width 62 height 77
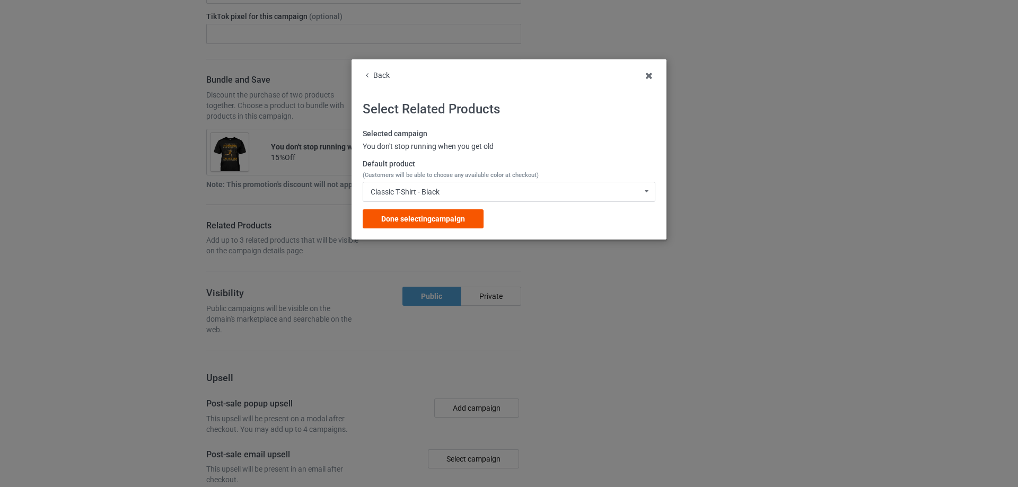
click at [416, 216] on span "Done selecting campaign" at bounding box center [423, 219] width 84 height 8
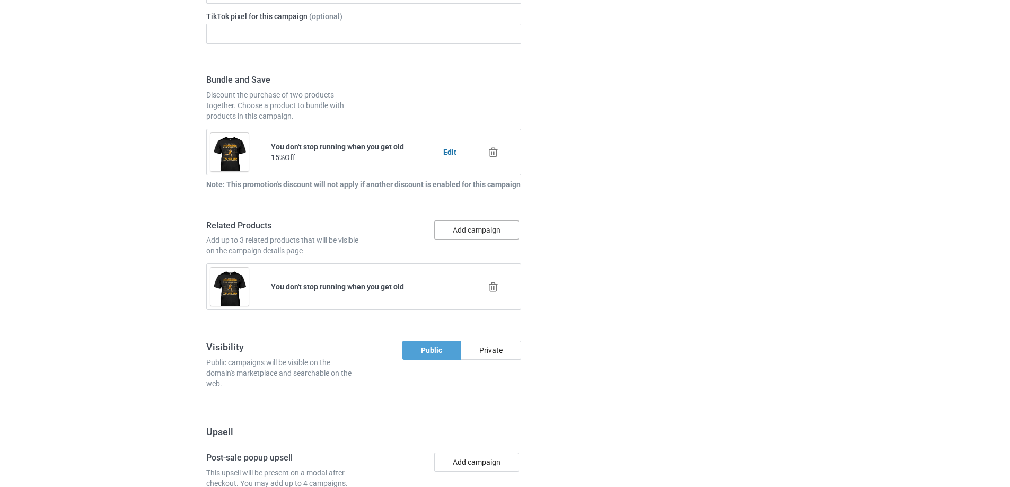
click at [460, 232] on button "Add campaign" at bounding box center [476, 229] width 85 height 19
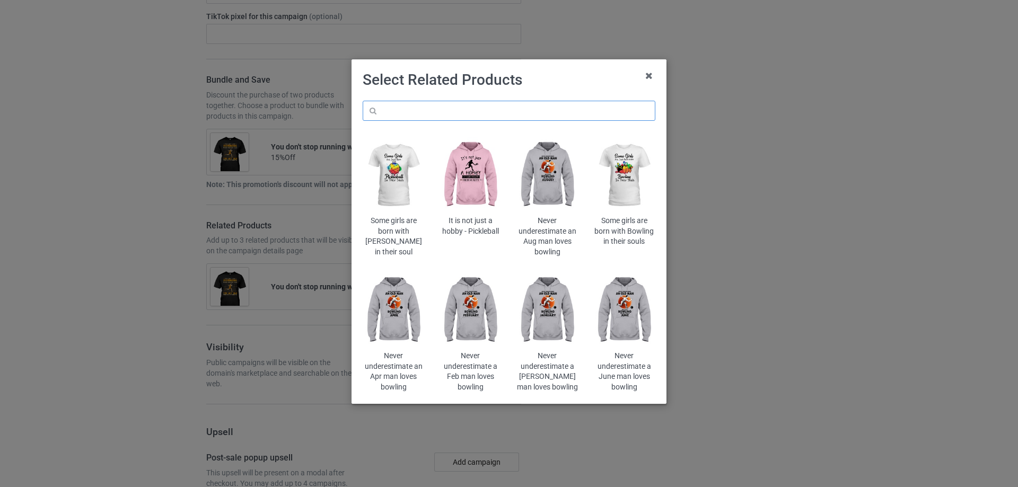
click at [509, 103] on input "text" at bounding box center [509, 111] width 293 height 20
type input "trail"
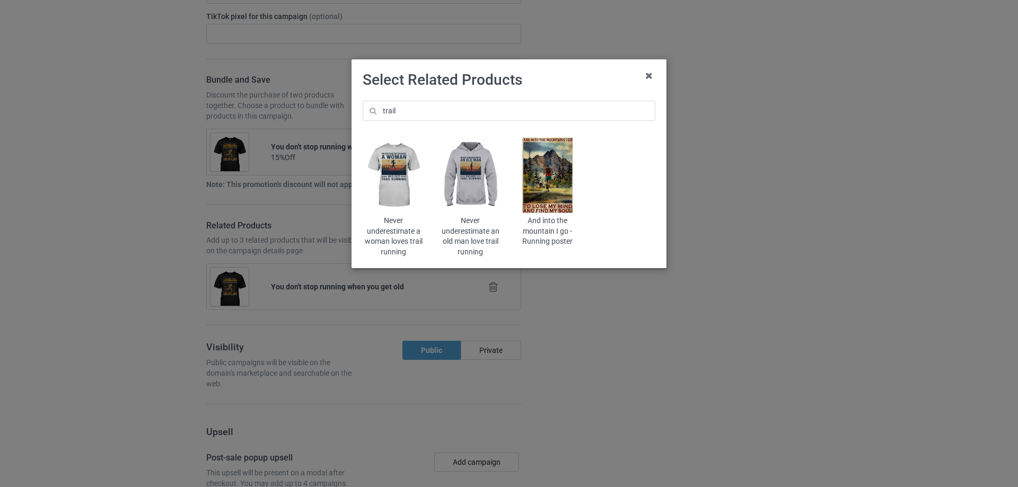
click at [474, 174] on img at bounding box center [470, 175] width 62 height 77
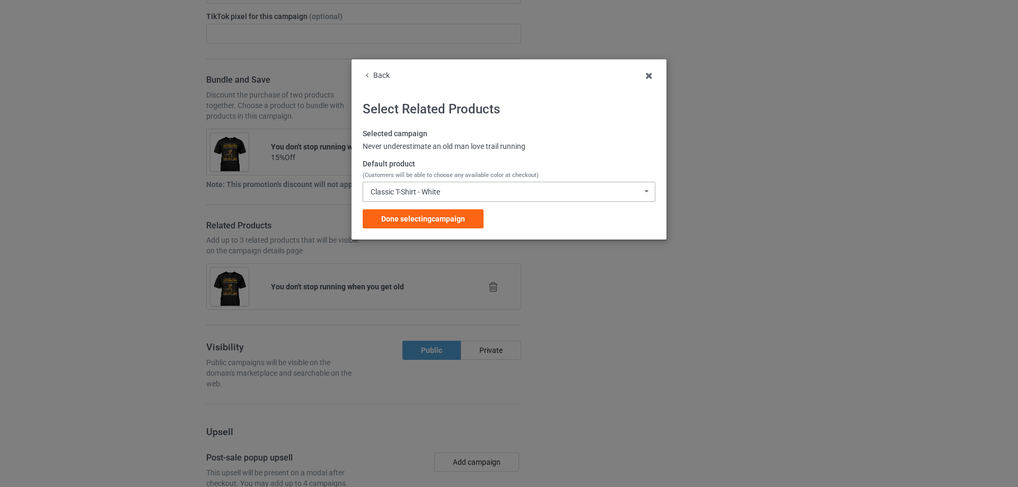
click at [413, 193] on div "Classic T-Shirt - White" at bounding box center [404, 191] width 69 height 7
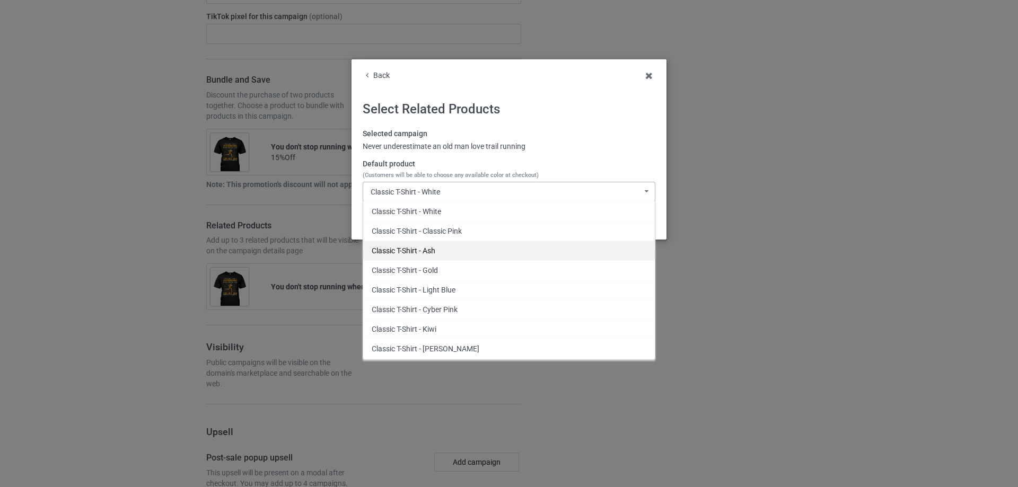
drag, startPoint x: 437, startPoint y: 228, endPoint x: 438, endPoint y: 251, distance: 22.8
click at [438, 251] on div "Classic T-Shirt - White Classic T-Shirt - Classic Pink Classic T-Shirt - Ash Cl…" at bounding box center [509, 280] width 293 height 158
click at [438, 251] on div "Classic T-Shirt - Ash" at bounding box center [509, 251] width 292 height 20
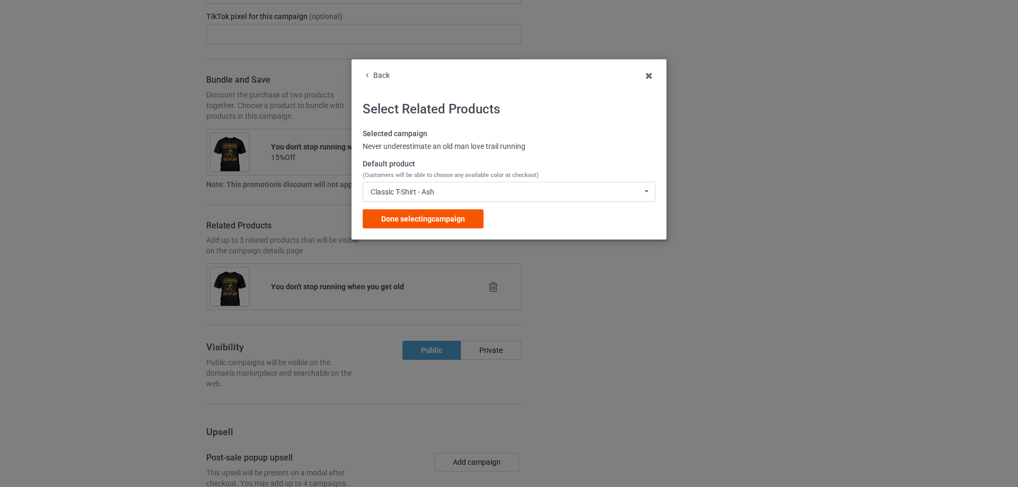
click at [451, 215] on span "Done selecting campaign" at bounding box center [423, 219] width 84 height 8
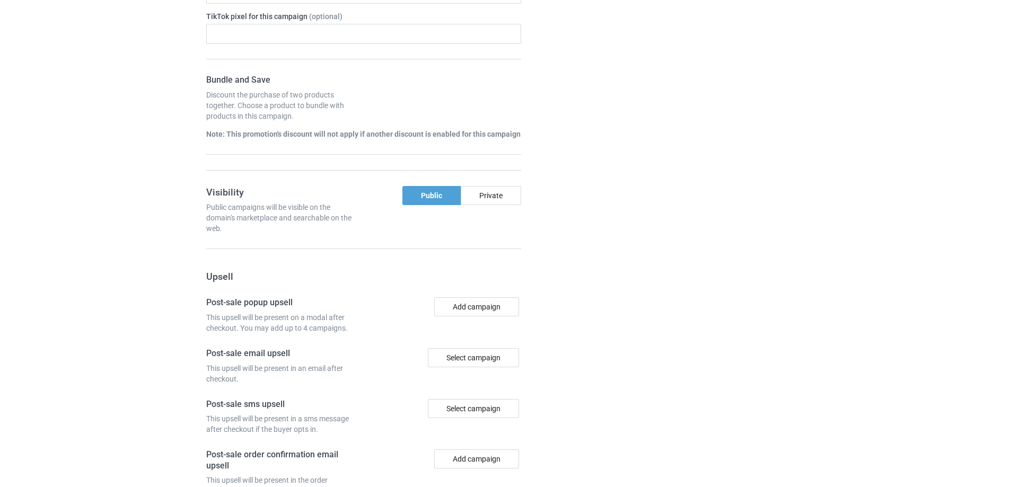
click at [600, 219] on div at bounding box center [581, 136] width 76 height 940
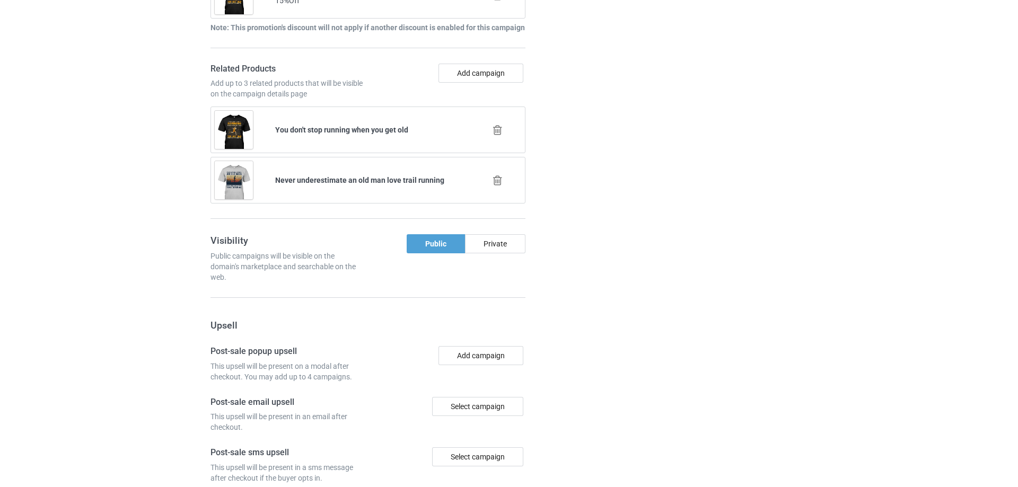
scroll to position [884, 0]
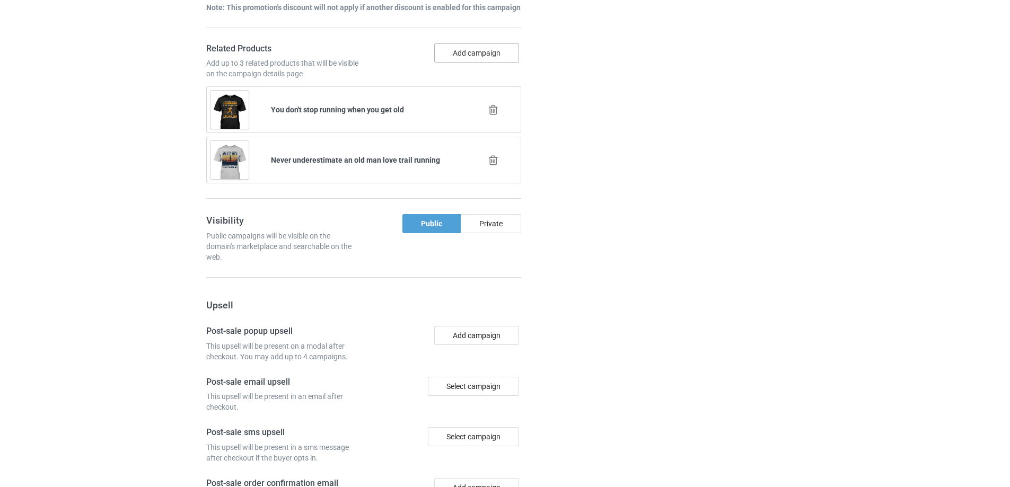
click at [470, 55] on button "Add campaign" at bounding box center [476, 52] width 85 height 19
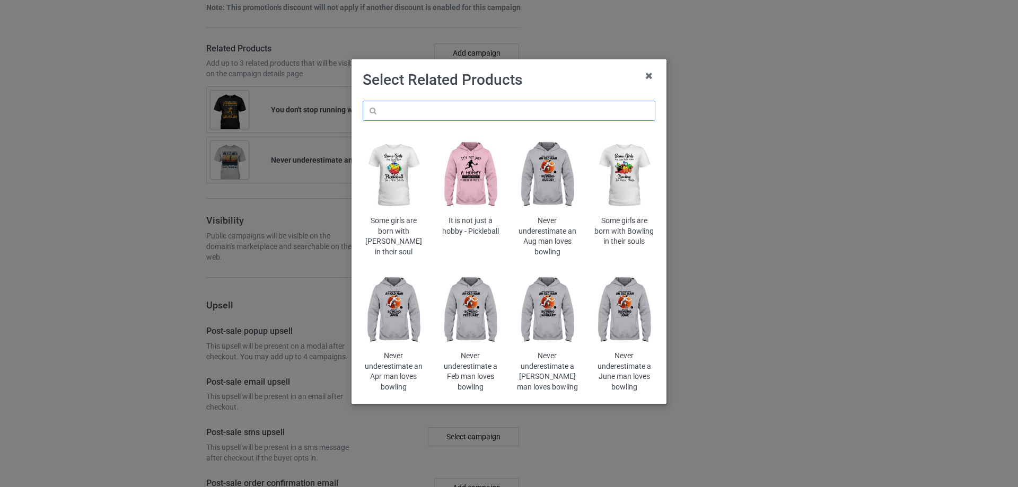
click at [444, 114] on input "text" at bounding box center [509, 111] width 293 height 20
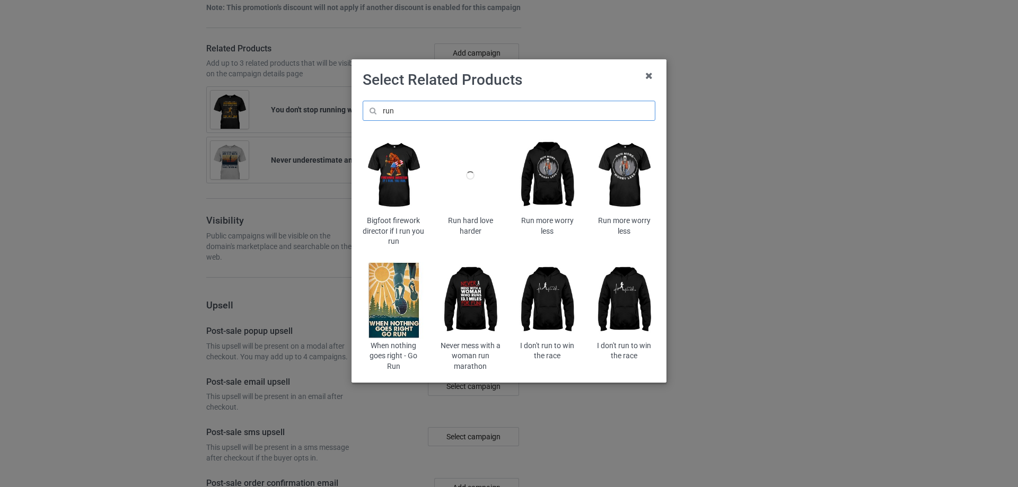
type input "run"
click at [627, 179] on img at bounding box center [624, 175] width 62 height 77
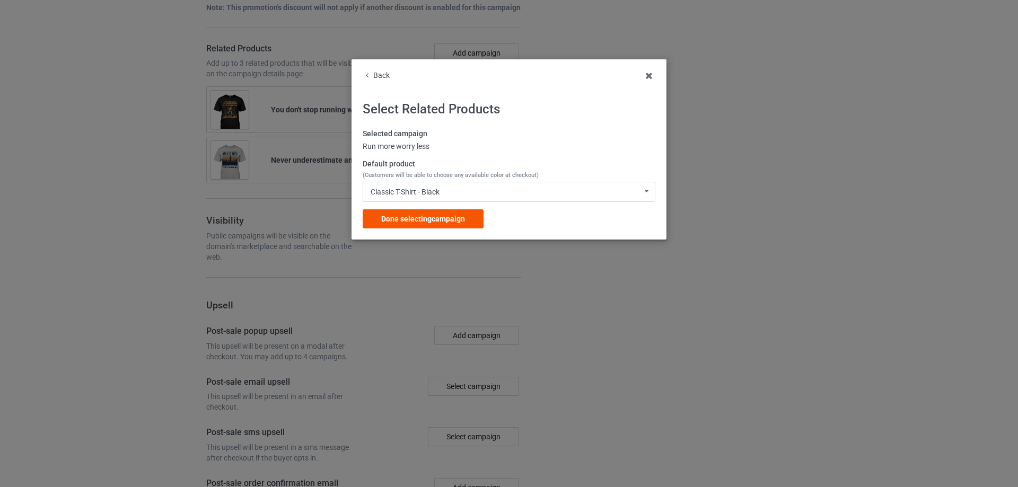
click at [410, 215] on span "Done selecting campaign" at bounding box center [423, 219] width 84 height 8
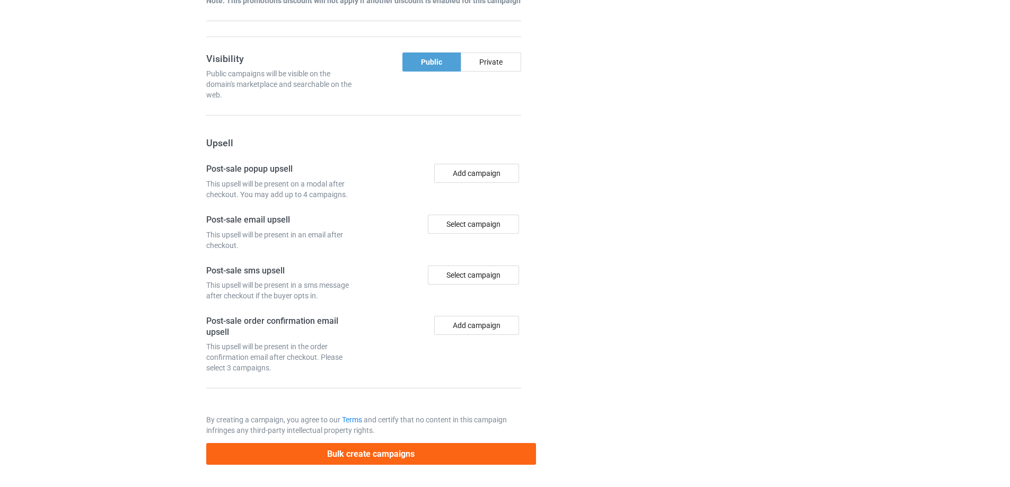
click at [603, 232] on div at bounding box center [581, 3] width 76 height 940
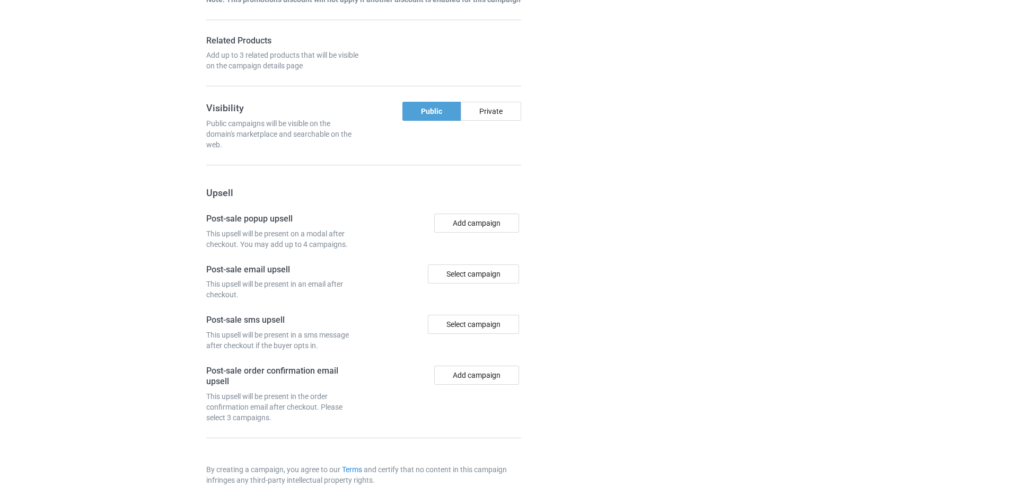
scroll to position [892, 0]
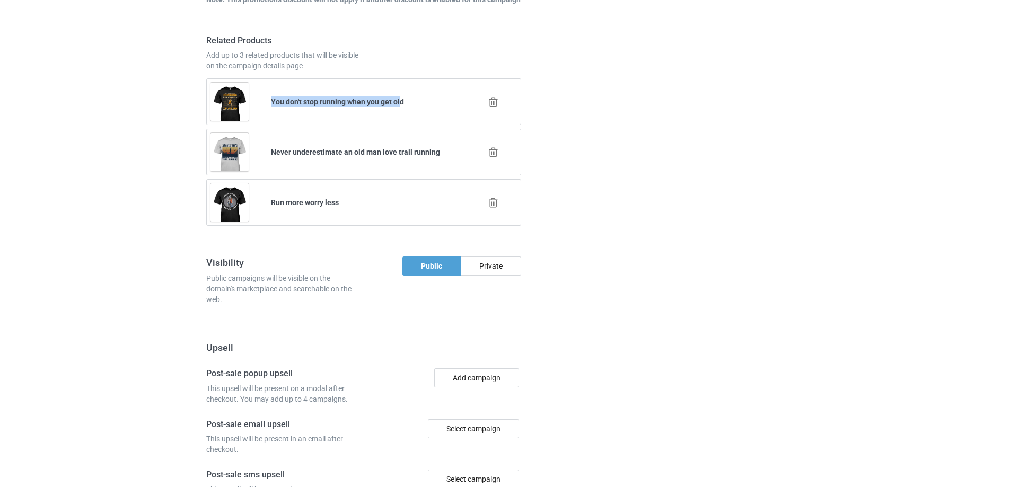
drag, startPoint x: 270, startPoint y: 105, endPoint x: 401, endPoint y: 107, distance: 130.9
click at [401, 107] on div "You don't stop running when you get old" at bounding box center [363, 101] width 201 height 25
copy b "You don't stop running when you get ol"
click at [762, 208] on div "Campaign details Details were duplicated from the original campaign. Any change…" at bounding box center [715, 79] width 191 height 1196
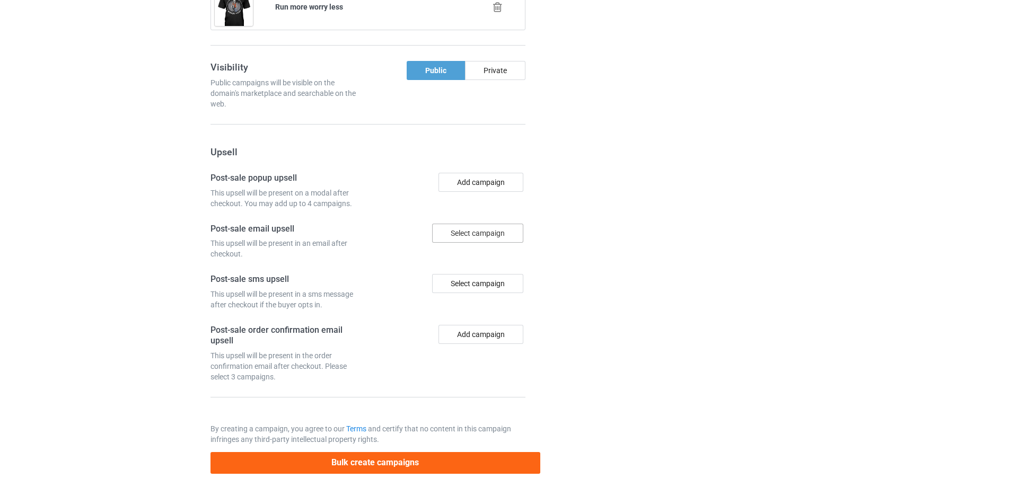
scroll to position [1097, 0]
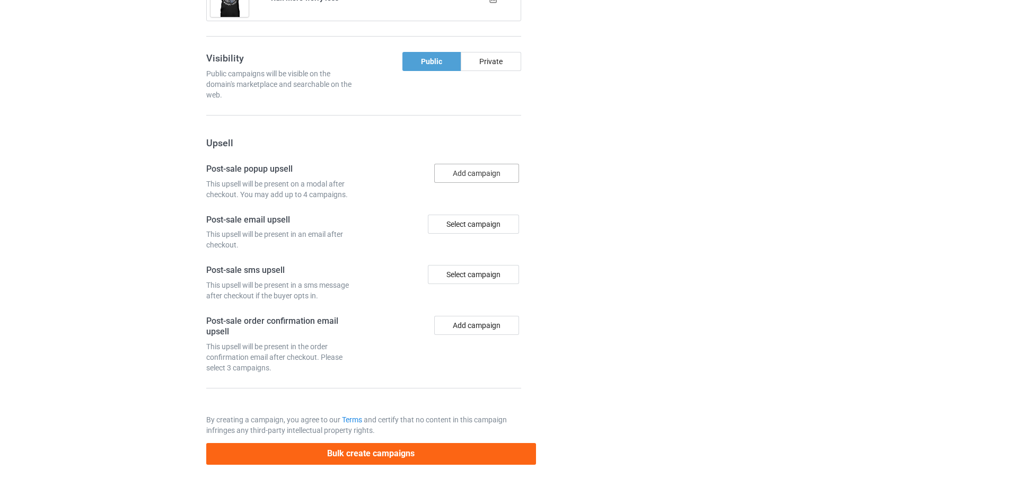
click at [480, 166] on button "Add campaign" at bounding box center [476, 173] width 85 height 19
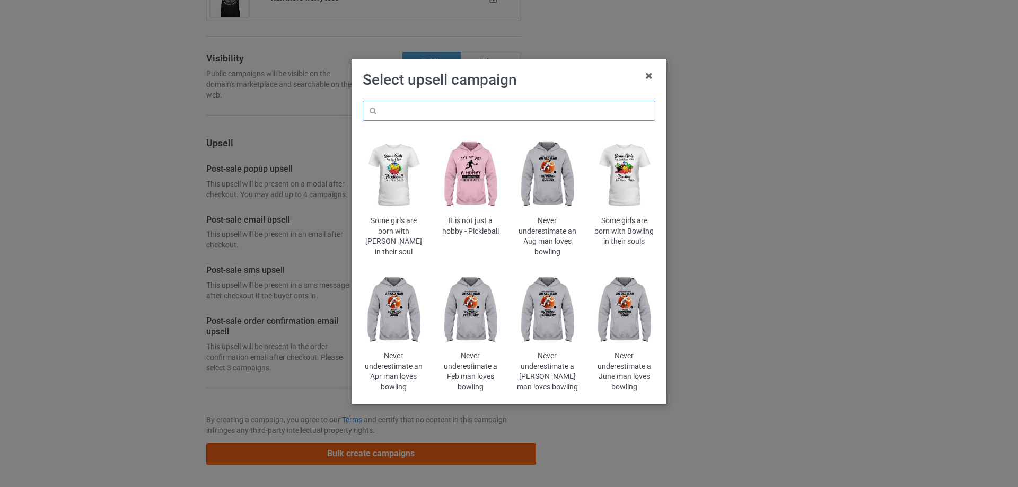
click at [509, 109] on input "text" at bounding box center [509, 111] width 293 height 20
paste input "You don't stop running when you get ol"
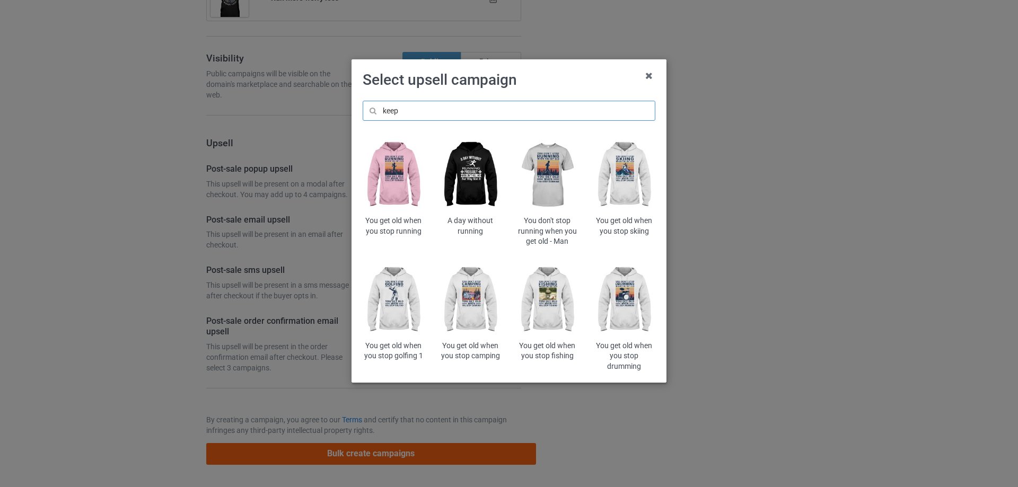
type input "keep"
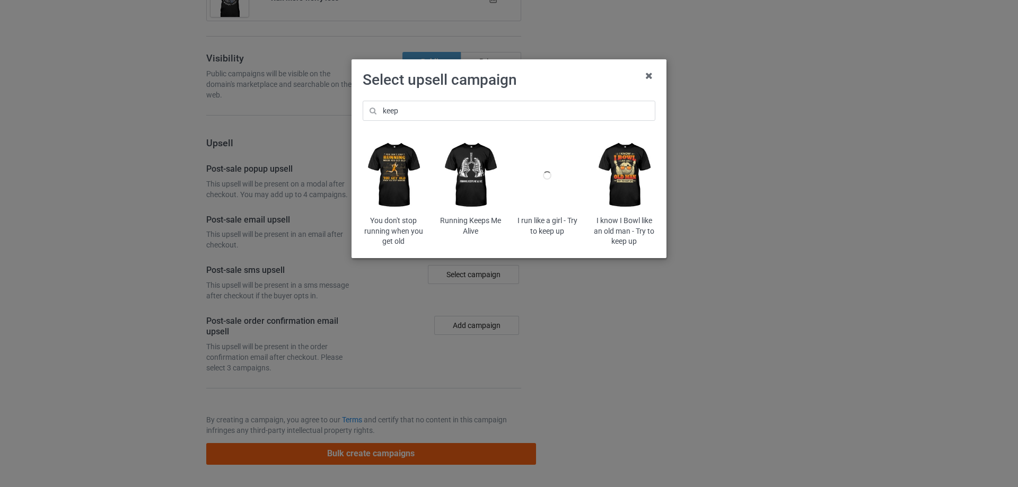
click at [380, 185] on img at bounding box center [394, 175] width 62 height 77
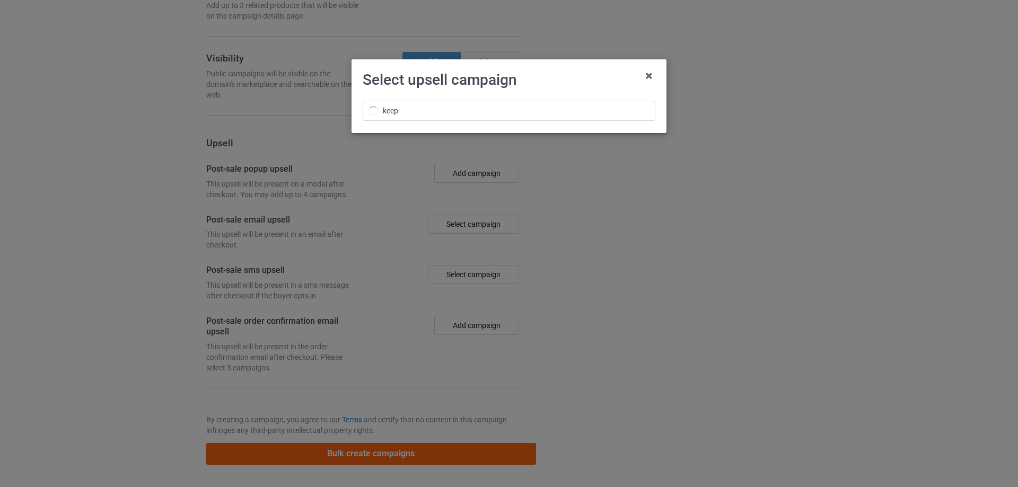
scroll to position [1097, 0]
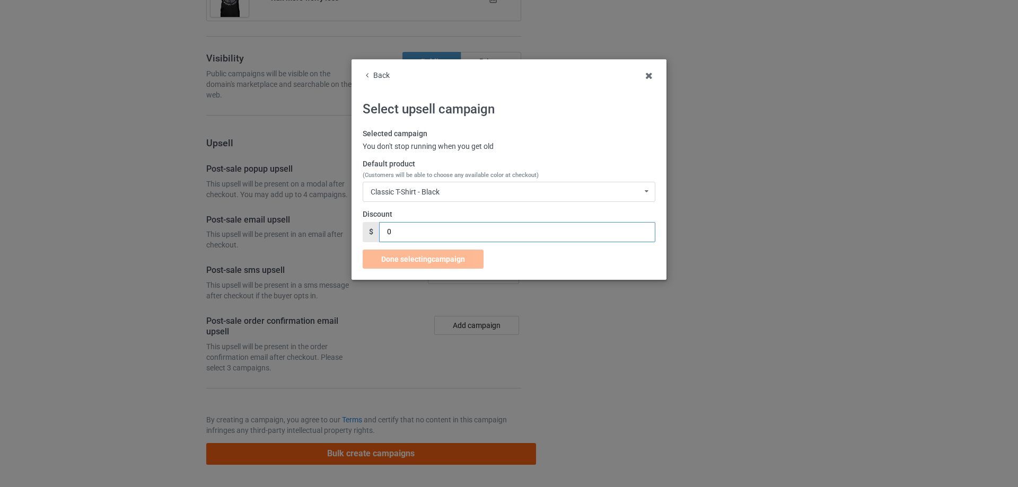
drag, startPoint x: 386, startPoint y: 235, endPoint x: 408, endPoint y: 235, distance: 21.2
click at [408, 235] on input "0" at bounding box center [517, 232] width 276 height 20
type input "7"
click at [396, 258] on span "Done selecting campaign" at bounding box center [423, 259] width 84 height 8
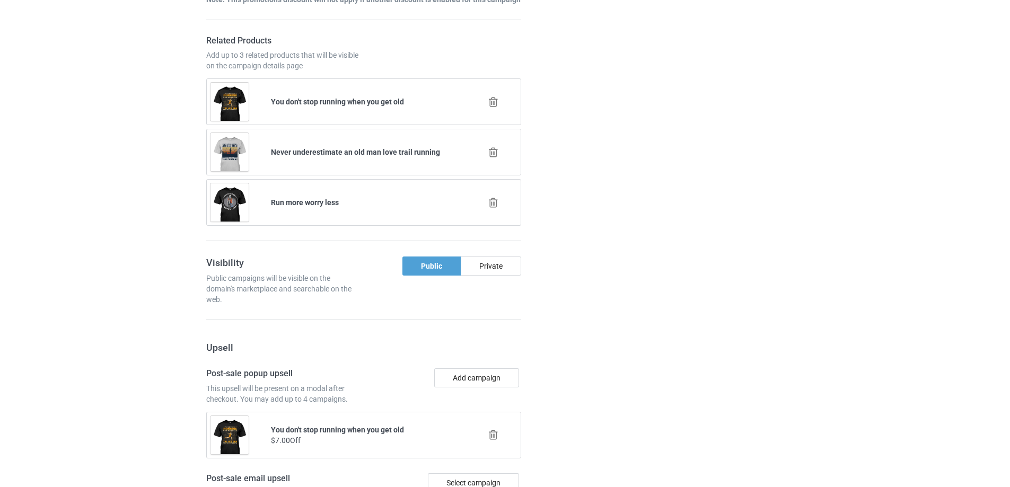
click at [570, 227] on div at bounding box center [581, 106] width 76 height 1250
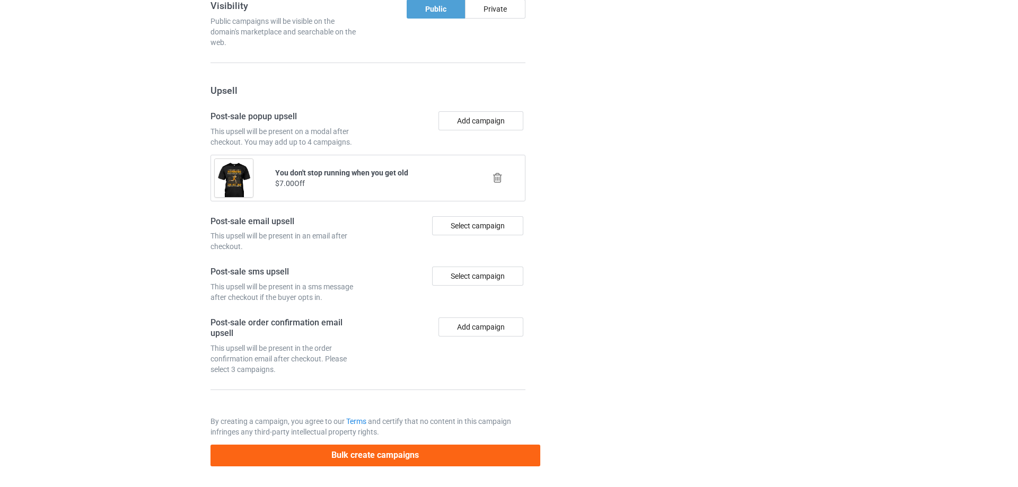
scroll to position [1151, 0]
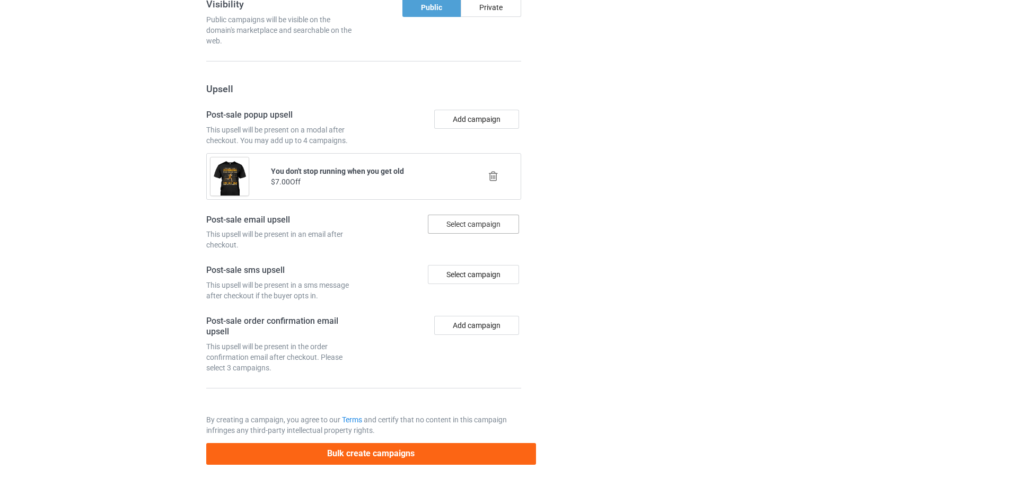
click at [461, 220] on div "Select campaign" at bounding box center [473, 224] width 91 height 19
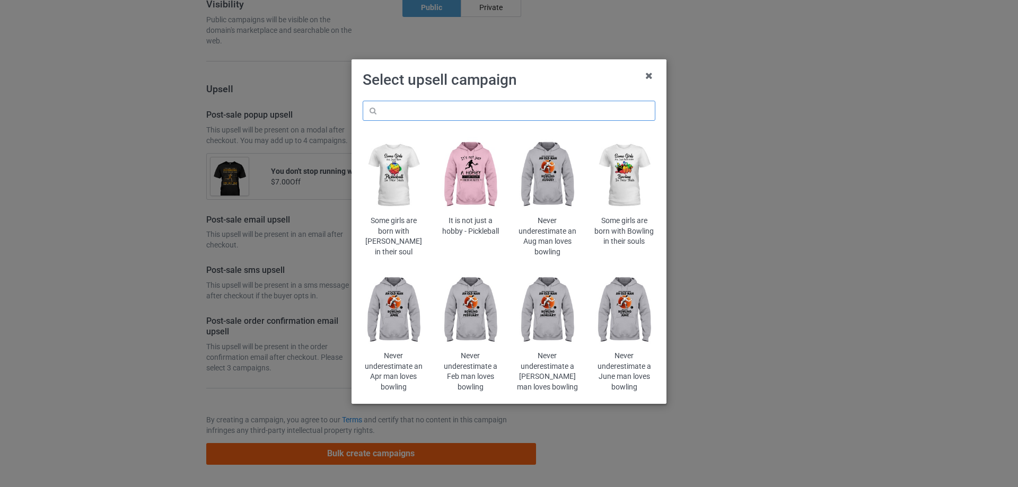
click at [526, 104] on input "text" at bounding box center [509, 111] width 293 height 20
paste input "keep"
type input "keep"
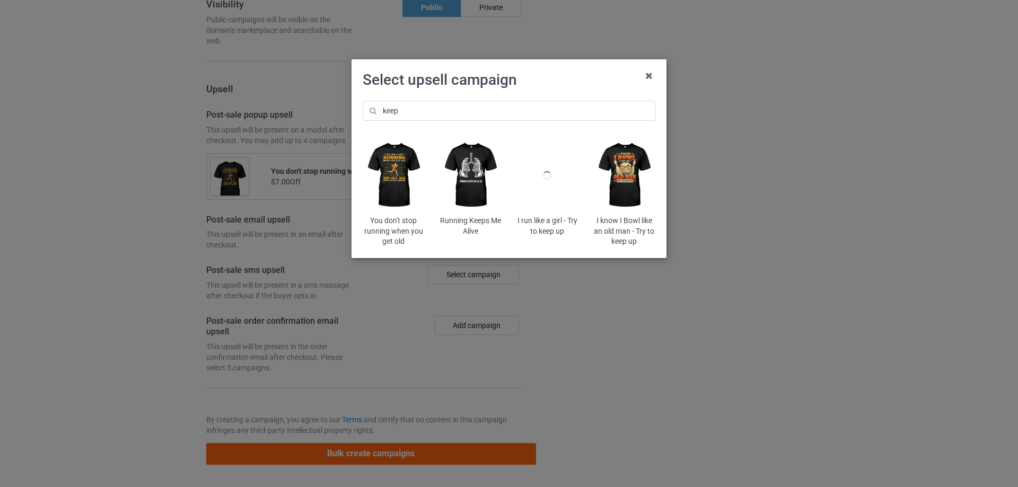
click at [412, 178] on img at bounding box center [394, 175] width 62 height 77
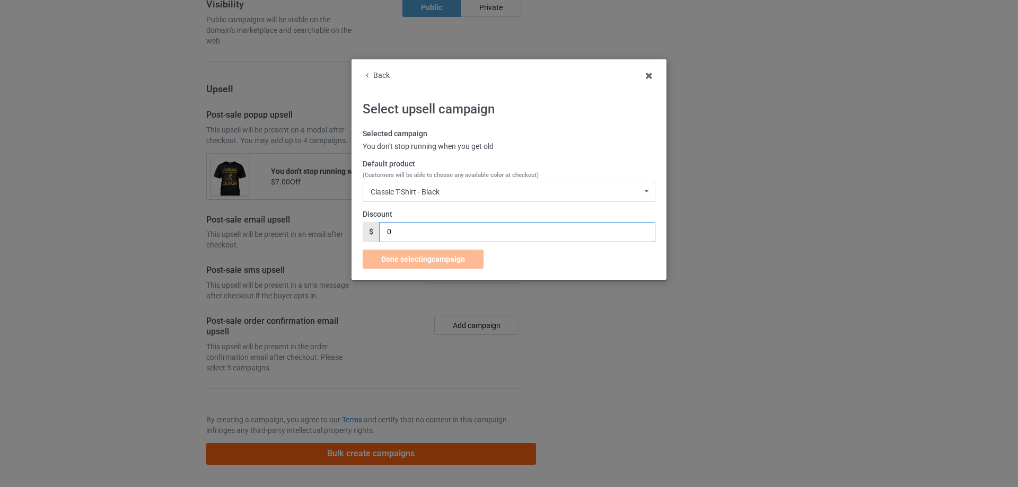
drag, startPoint x: 370, startPoint y: 231, endPoint x: 346, endPoint y: 223, distance: 25.8
click at [364, 231] on div "$ 0" at bounding box center [509, 232] width 293 height 20
type input "7"
click at [409, 258] on span "Done selecting campaign" at bounding box center [423, 259] width 84 height 8
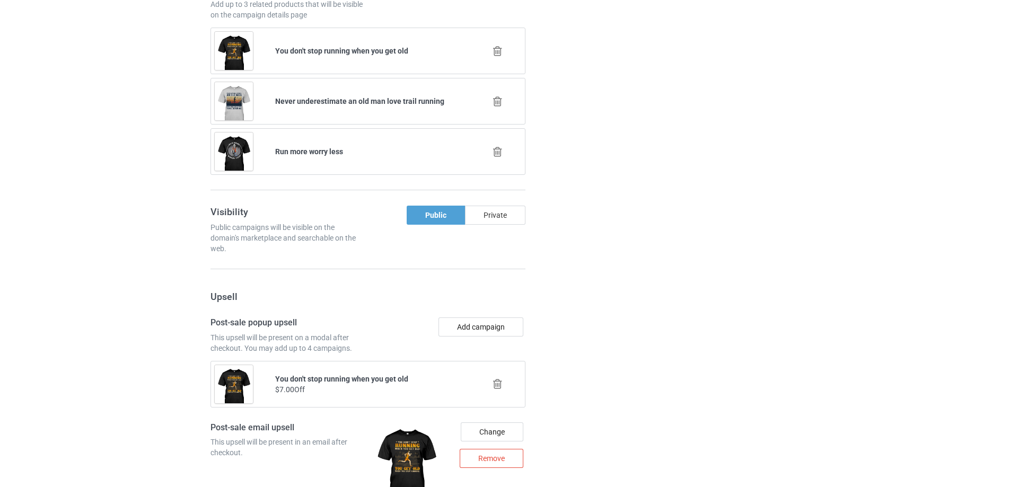
scroll to position [1202, 0]
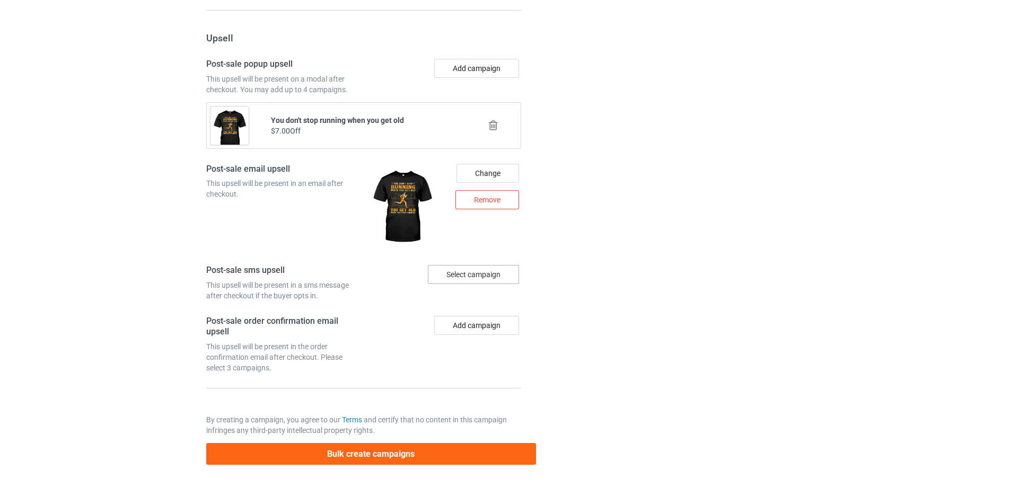
click at [477, 275] on div "Select campaign" at bounding box center [473, 274] width 91 height 19
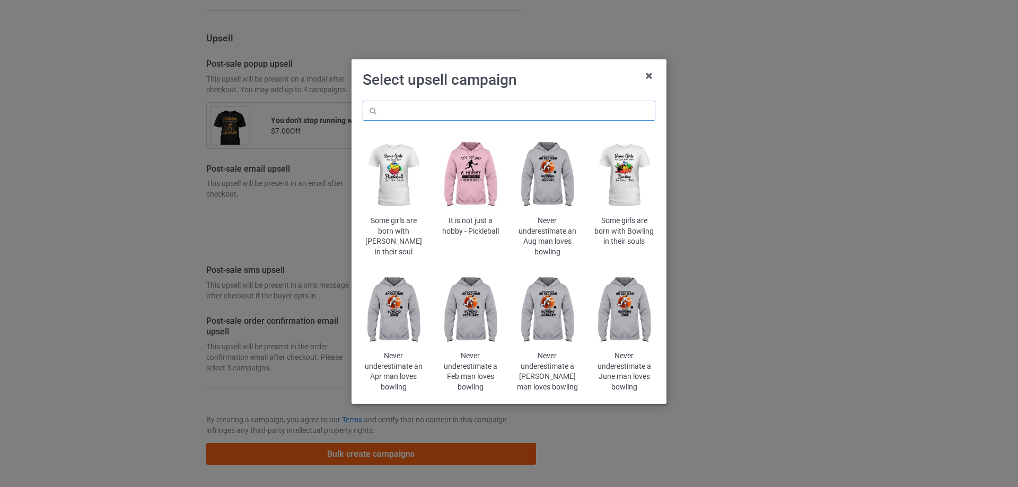
click at [515, 110] on input "text" at bounding box center [509, 111] width 293 height 20
paste input "keep"
type input "keep"
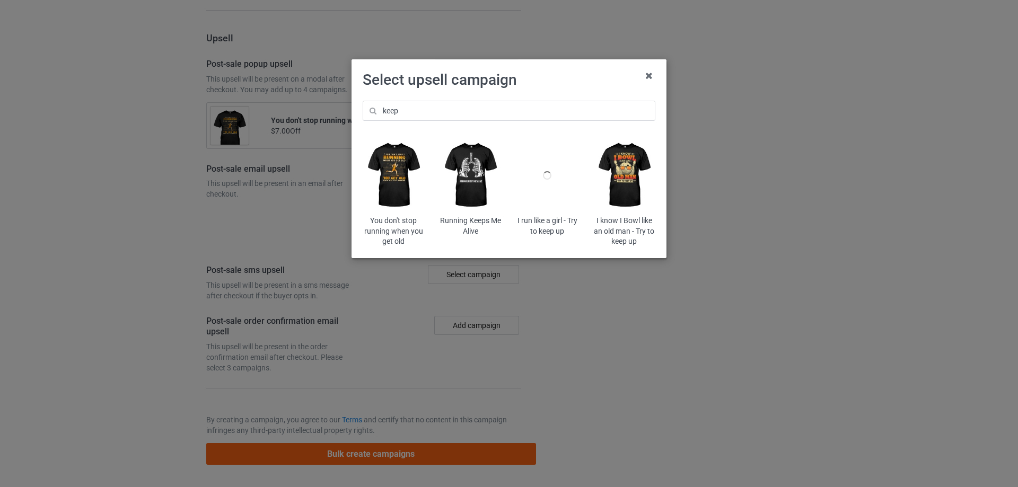
click at [402, 187] on img at bounding box center [394, 175] width 62 height 77
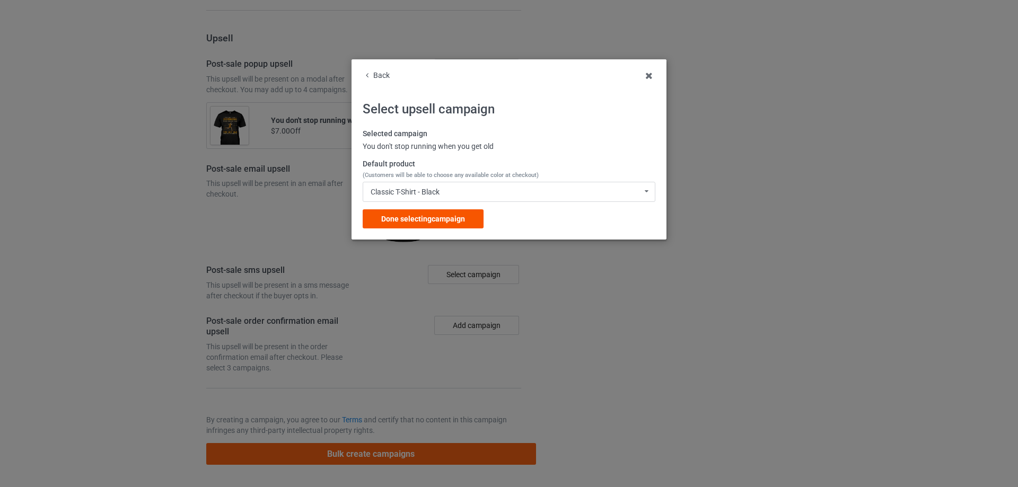
click at [421, 223] on span "Done selecting campaign" at bounding box center [423, 219] width 84 height 8
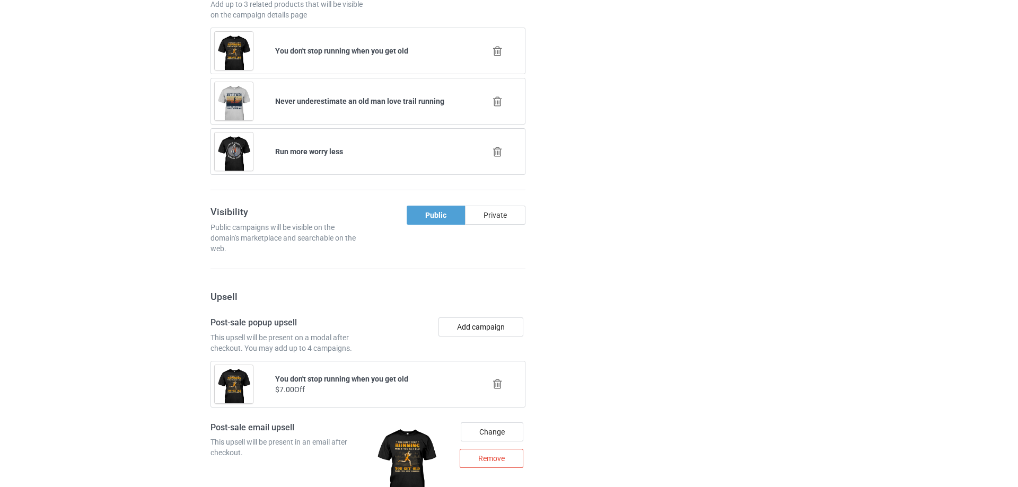
scroll to position [1253, 0]
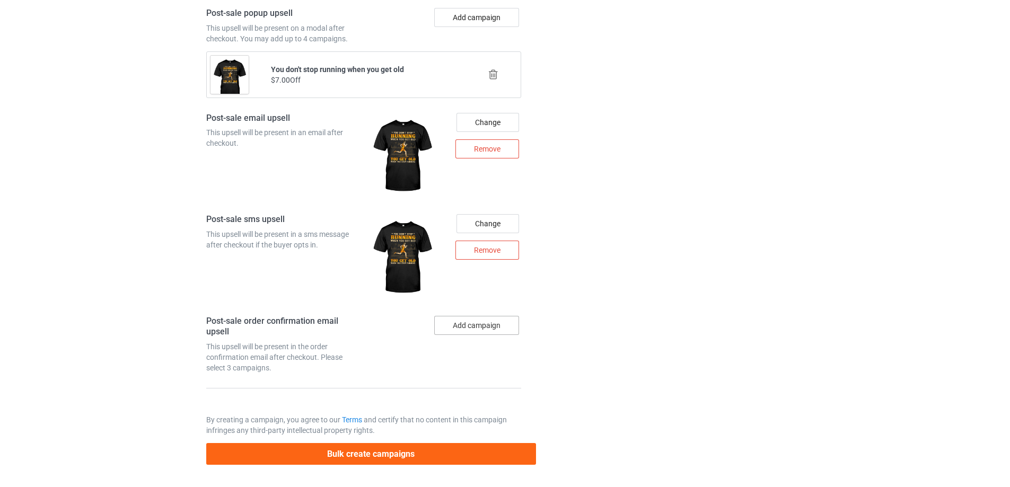
click at [486, 323] on button "Add campaign" at bounding box center [476, 325] width 85 height 19
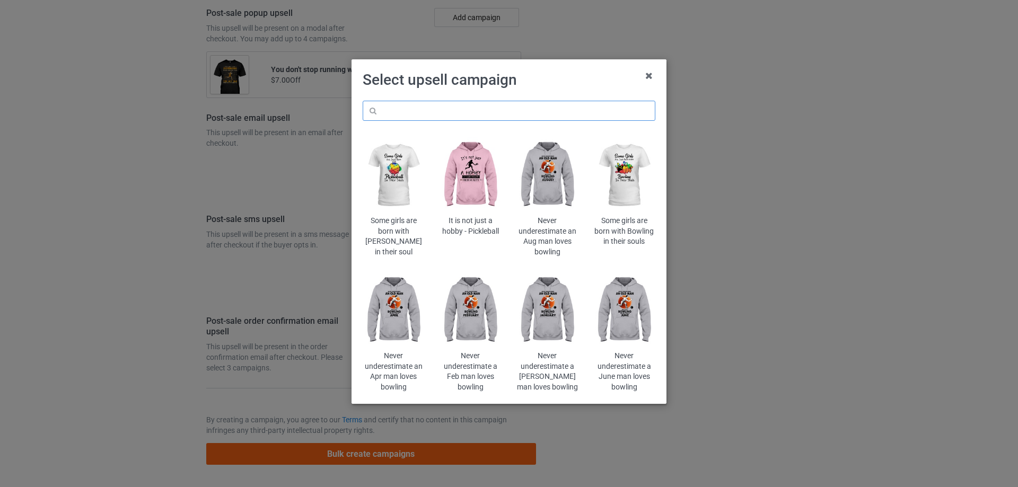
click at [528, 111] on input "text" at bounding box center [509, 111] width 293 height 20
paste input "keep"
type input "keep"
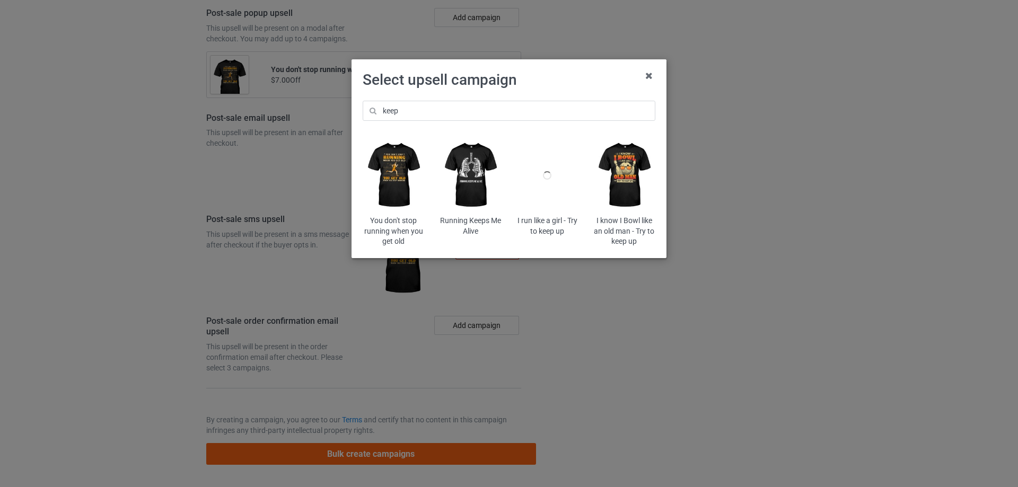
click at [404, 192] on img at bounding box center [394, 175] width 62 height 77
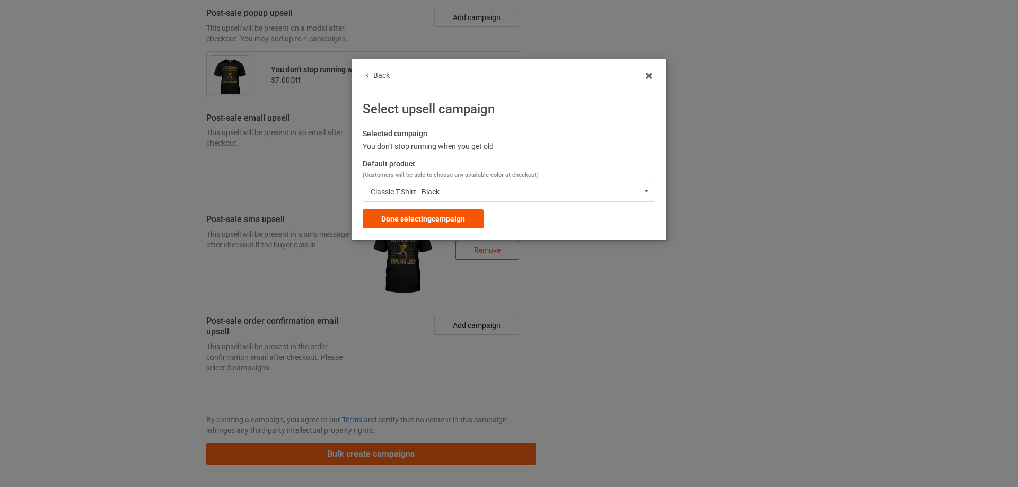
click at [412, 213] on div "Done selecting campaign" at bounding box center [423, 218] width 121 height 19
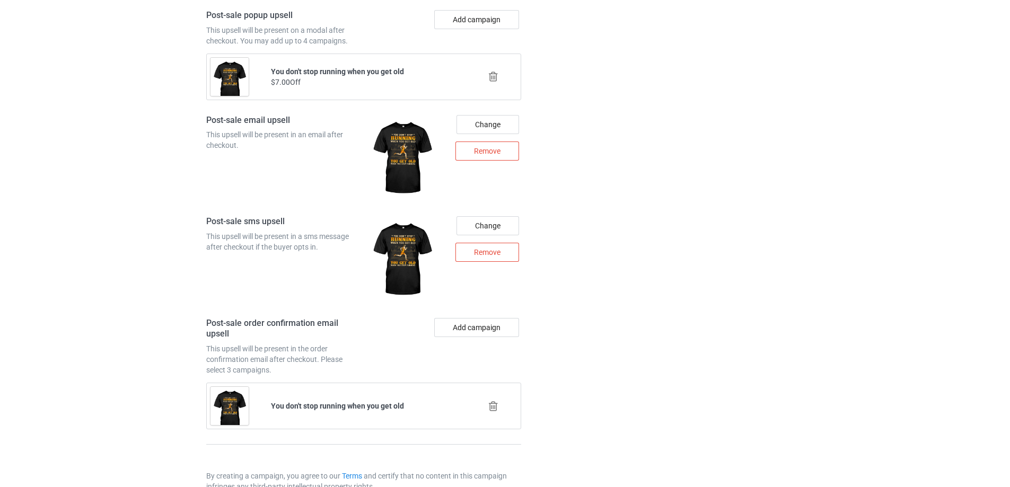
scroll to position [1307, 0]
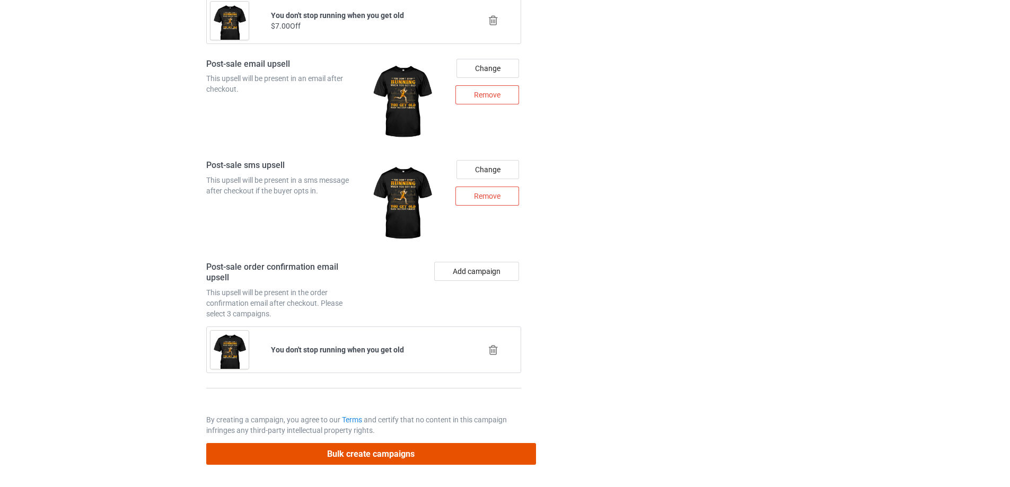
click at [477, 458] on button "Bulk create campaigns" at bounding box center [371, 454] width 330 height 22
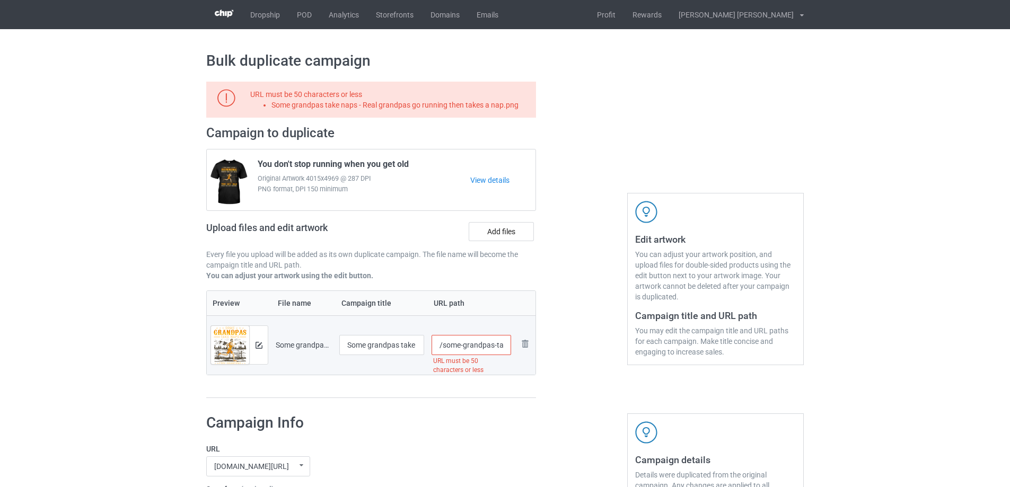
click at [673, 334] on div "You may edit the campaign title and URL paths for each campaign. Make title con…" at bounding box center [715, 341] width 161 height 32
drag, startPoint x: 459, startPoint y: 346, endPoint x: 442, endPoint y: 346, distance: 17.0
click at [442, 346] on input "/some-grandpas-take-naps-real-grandpas-go-running-then-takes-a-nap" at bounding box center [471, 345] width 80 height 20
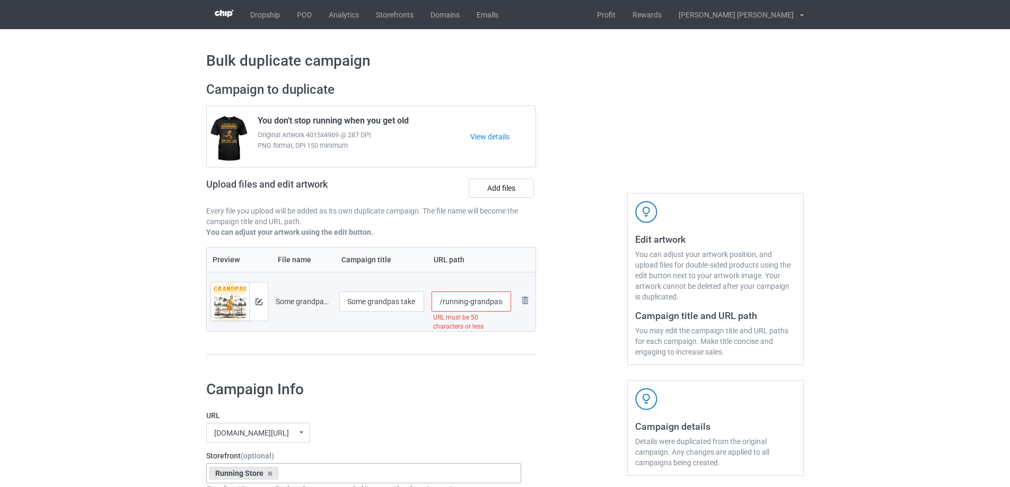
scroll to position [0, 173]
drag, startPoint x: 498, startPoint y: 302, endPoint x: 641, endPoint y: 298, distance: 143.2
click at [641, 298] on div "Campaign to duplicate You don't stop running when you get old Original Artwork …" at bounding box center [505, 223] width 612 height 298
type input "/running-grandpas"
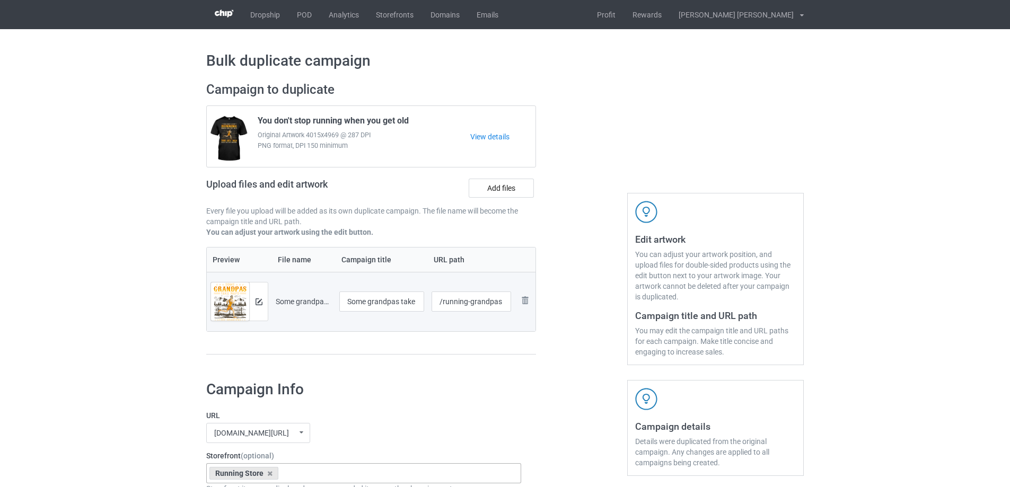
click at [564, 314] on div at bounding box center [581, 223] width 76 height 298
drag, startPoint x: 394, startPoint y: 298, endPoint x: 456, endPoint y: 296, distance: 62.0
click at [456, 296] on tr "Preview and edit artwork Some grandpas take naps - Real grandpas go running the…" at bounding box center [371, 301] width 329 height 59
click at [578, 294] on div at bounding box center [581, 223] width 76 height 298
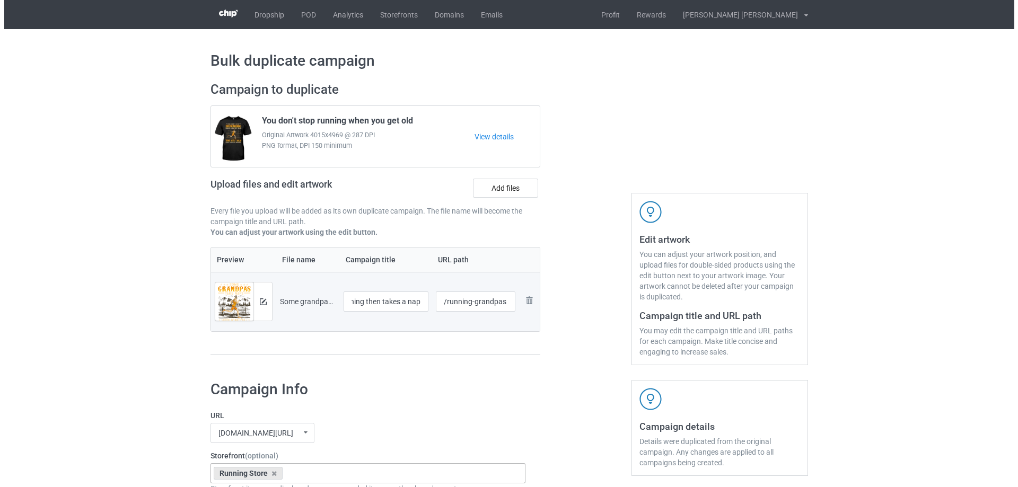
scroll to position [0, 0]
click at [257, 303] on img at bounding box center [258, 301] width 7 height 7
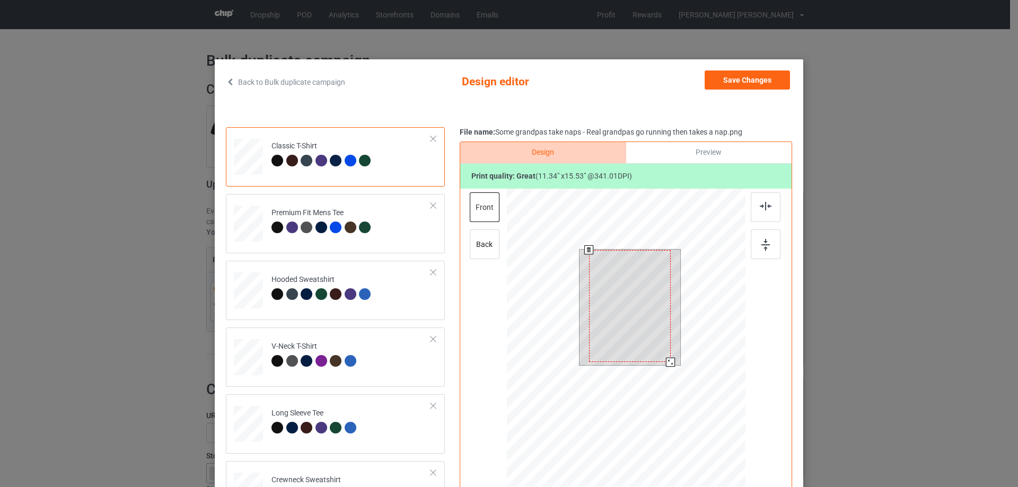
click at [669, 360] on div at bounding box center [670, 362] width 9 height 9
click at [628, 287] on div at bounding box center [630, 307] width 82 height 112
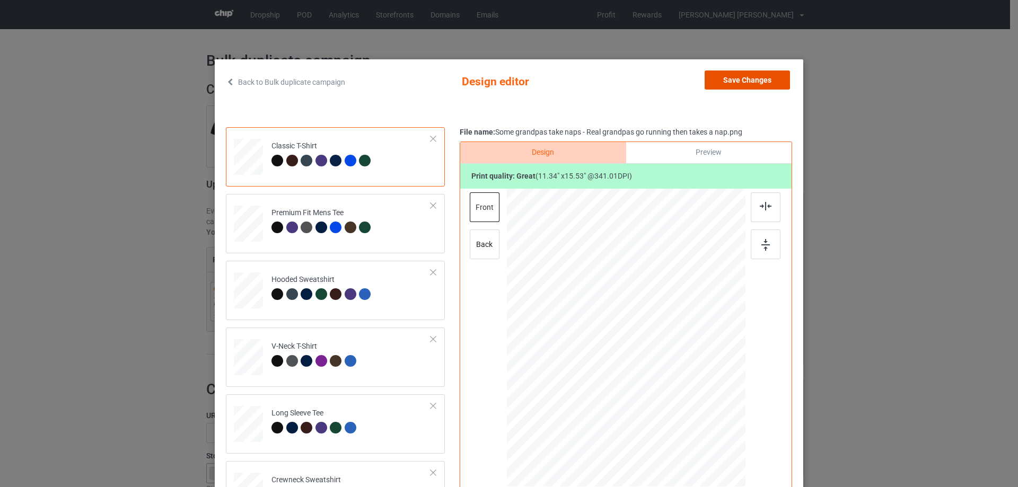
click at [765, 76] on button "Save Changes" at bounding box center [746, 79] width 85 height 19
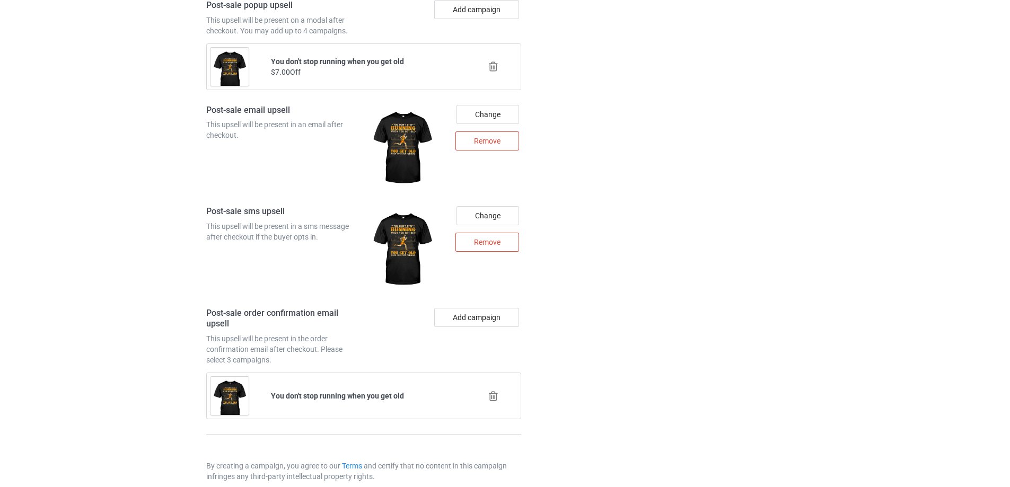
scroll to position [1307, 0]
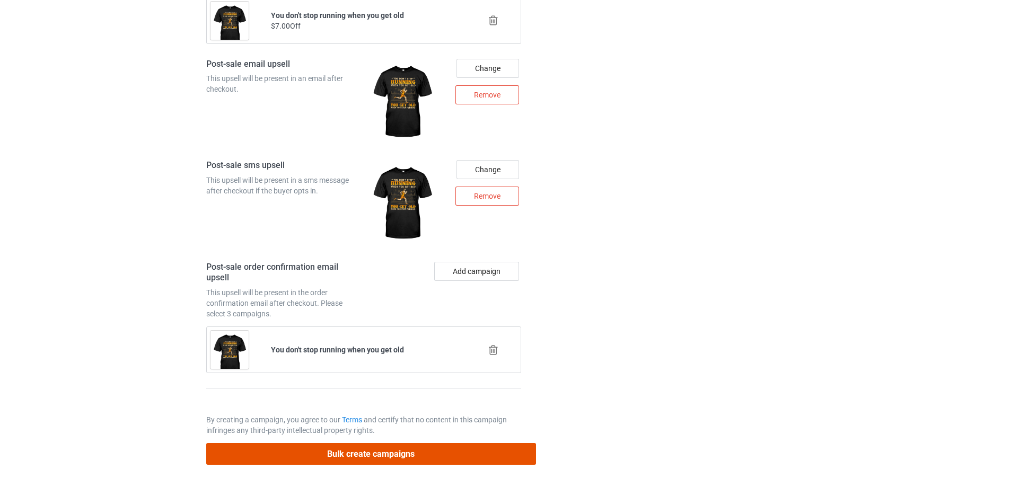
click at [373, 456] on button "Bulk create campaigns" at bounding box center [371, 454] width 330 height 22
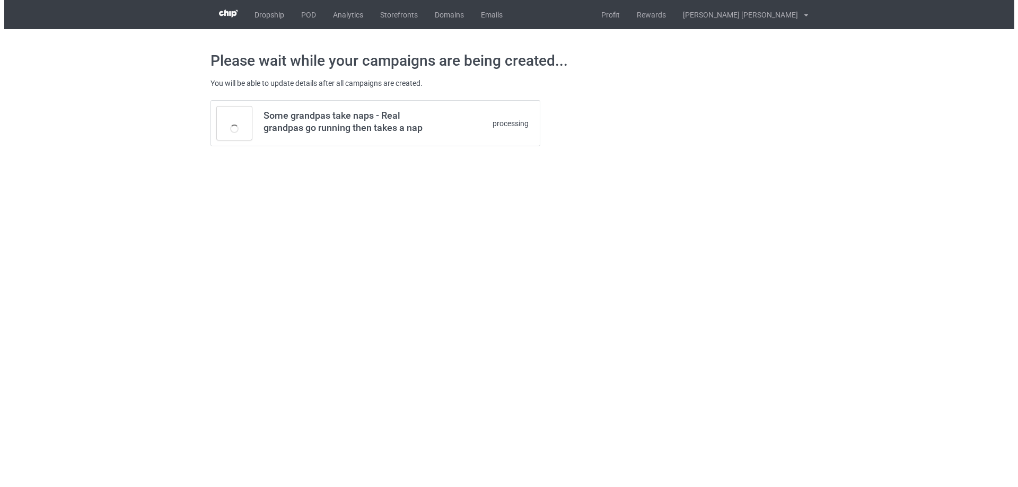
scroll to position [0, 0]
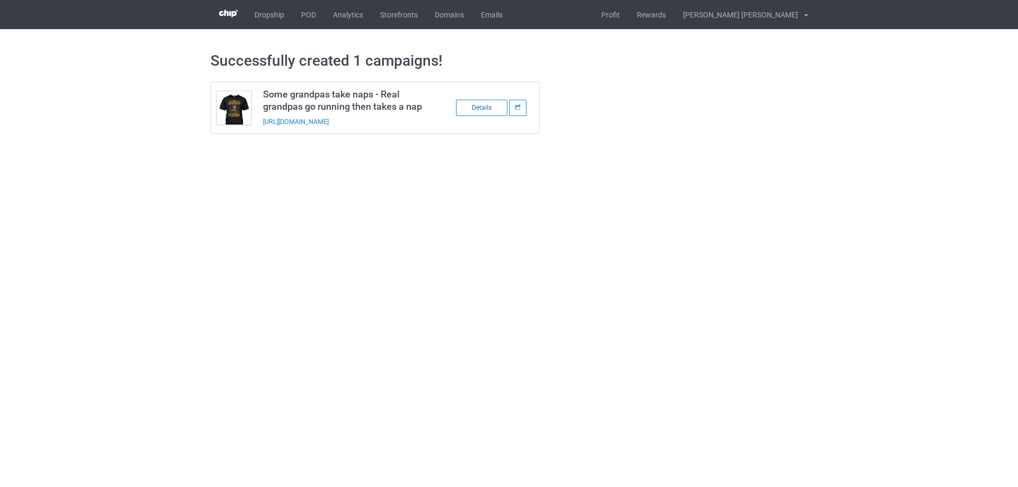
click at [482, 112] on div "Details" at bounding box center [481, 108] width 51 height 16
